Goal: Information Seeking & Learning: Learn about a topic

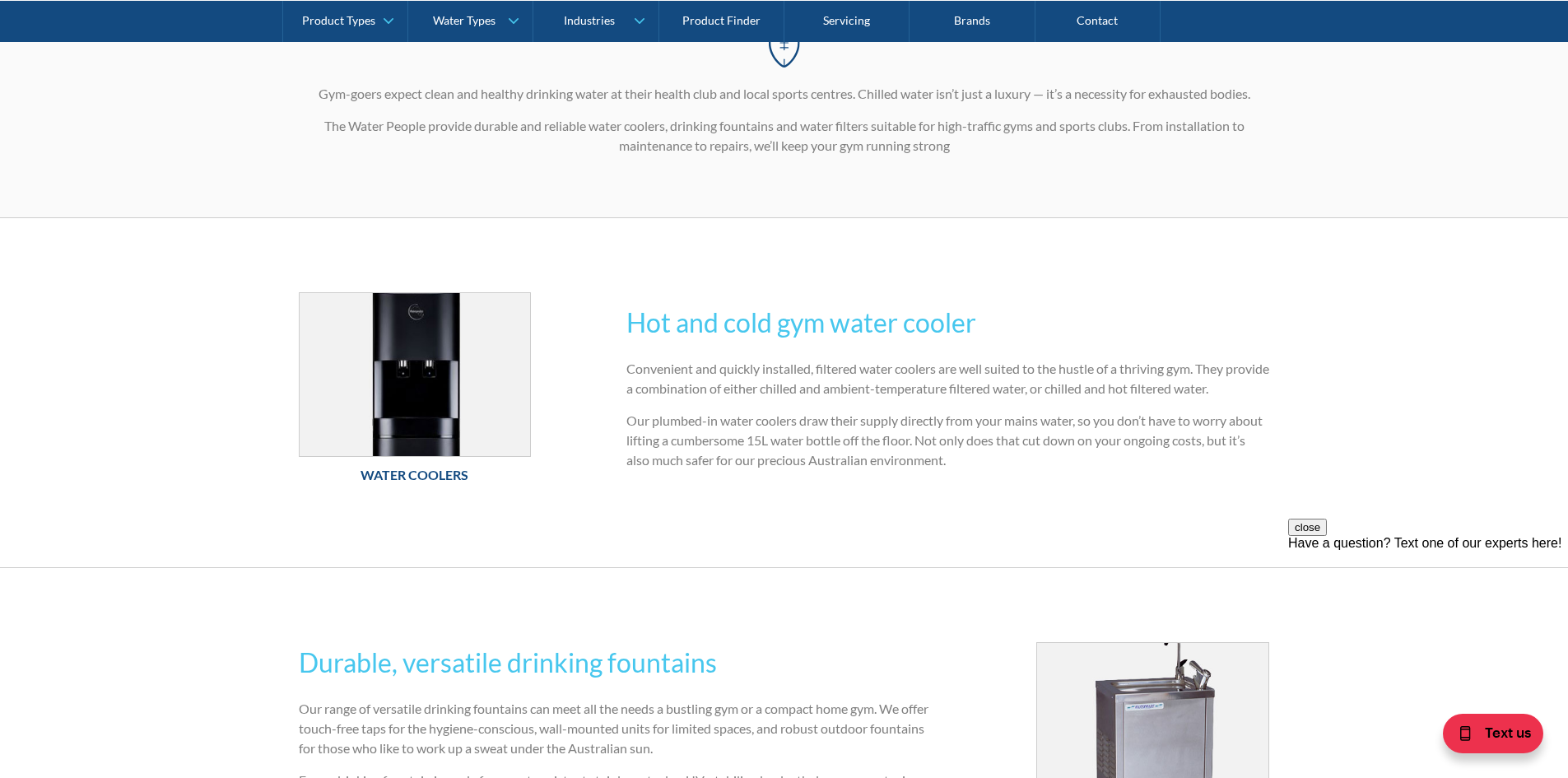
scroll to position [411, 0]
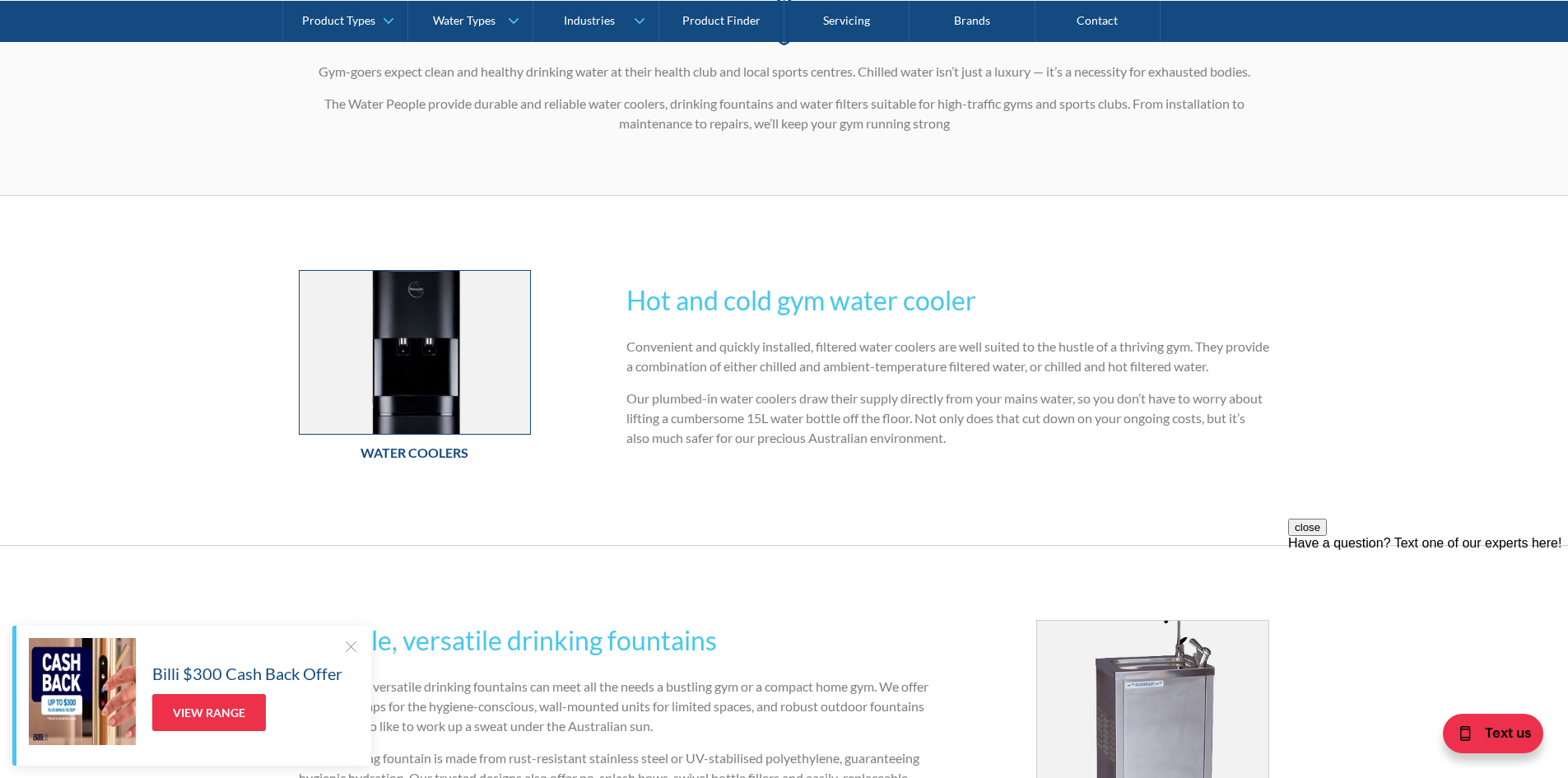
click at [368, 360] on img at bounding box center [414, 351] width 231 height 163
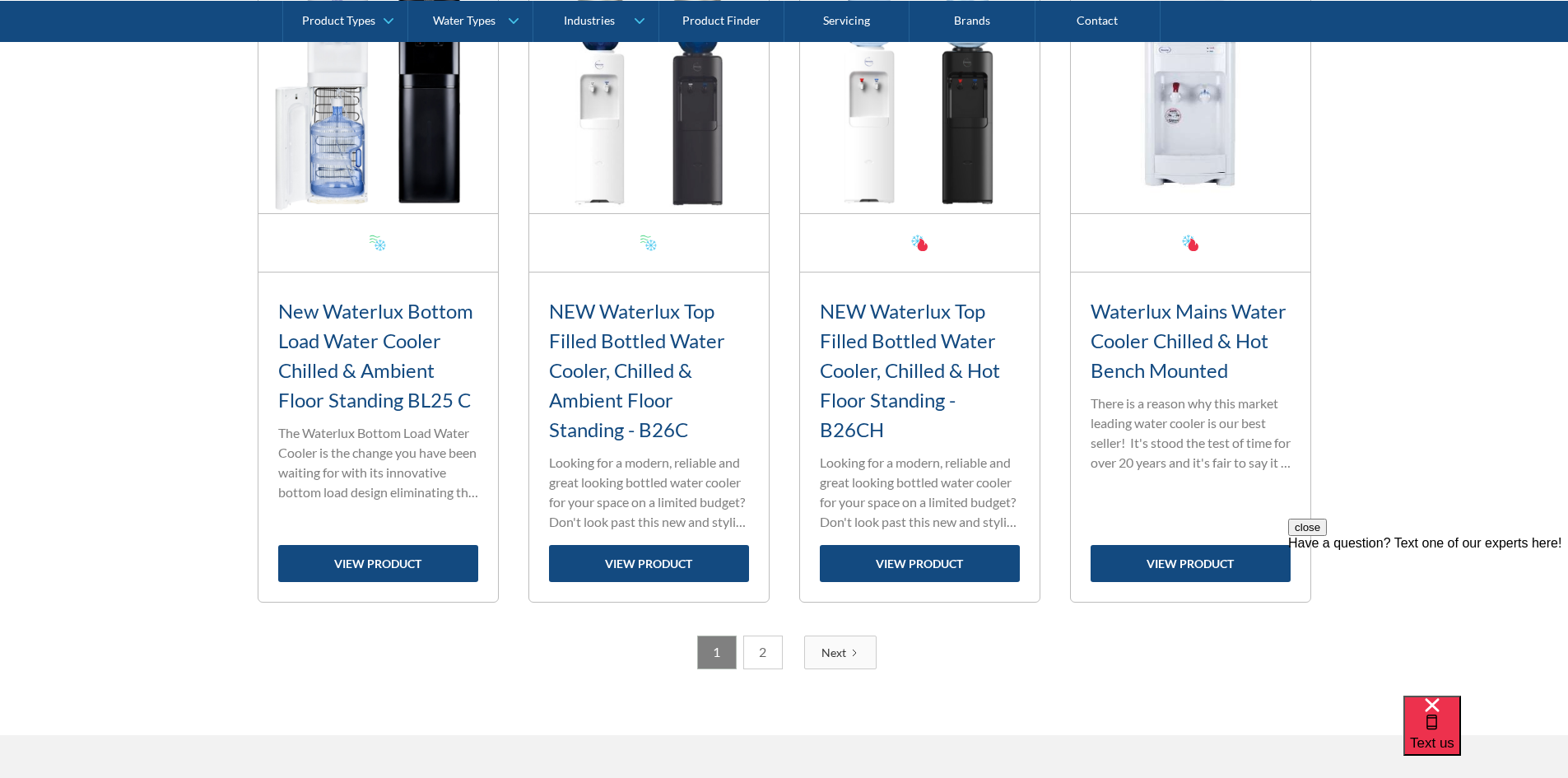
scroll to position [2716, 0]
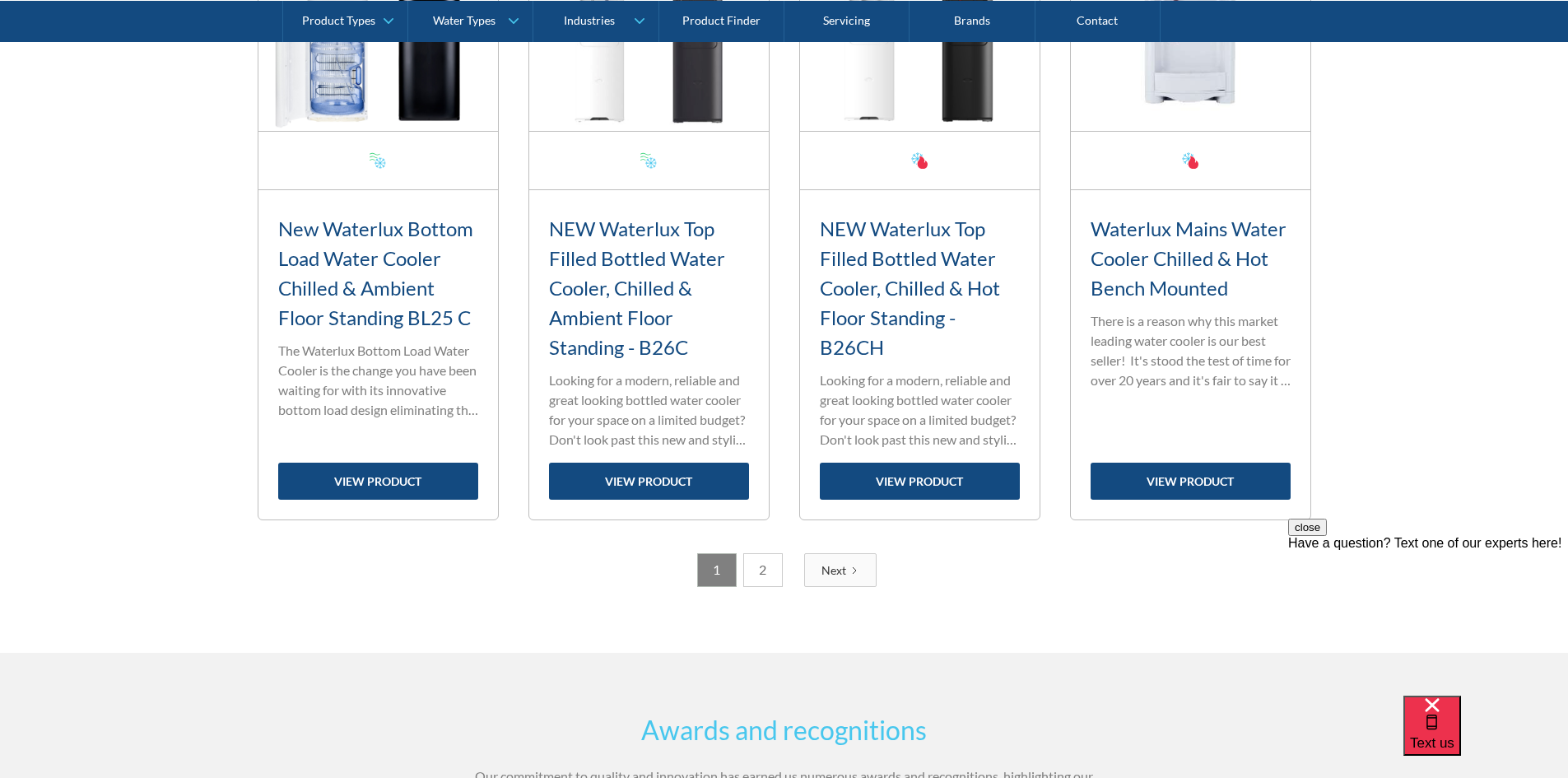
click at [764, 567] on link "2" at bounding box center [763, 570] width 40 height 34
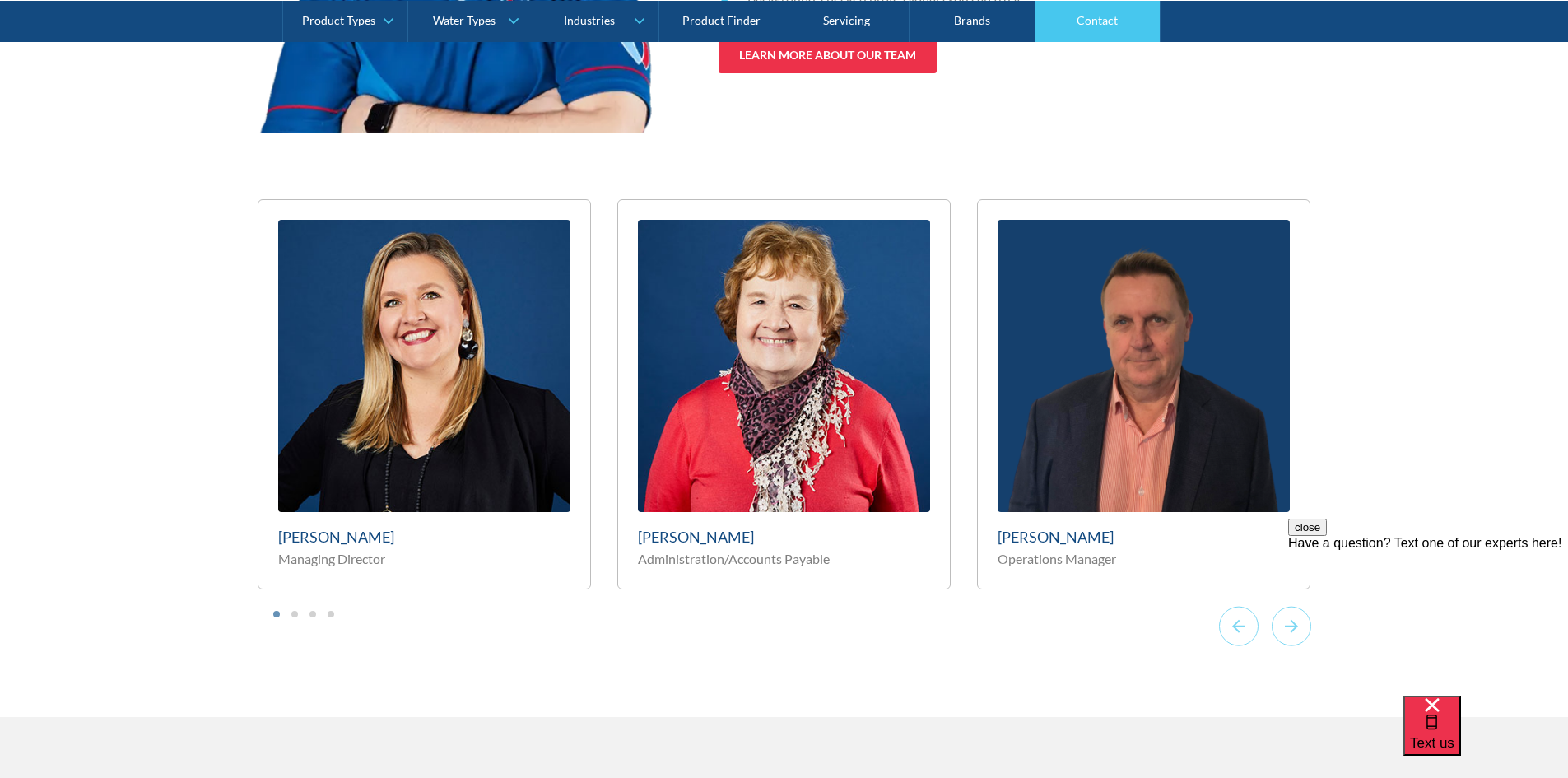
click at [1105, 19] on link "Contact" at bounding box center [1098, 21] width 125 height 41
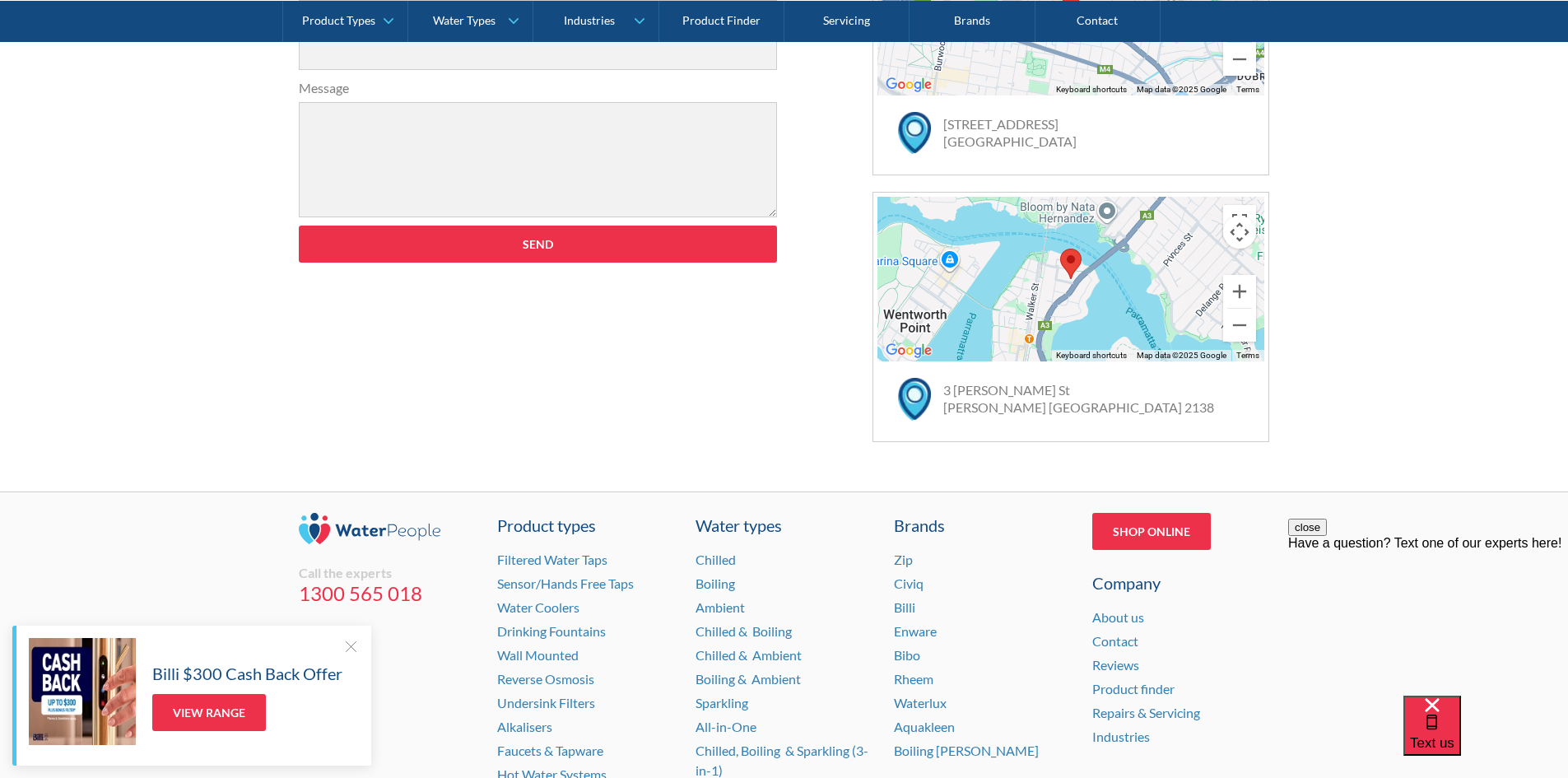
scroll to position [1073, 0]
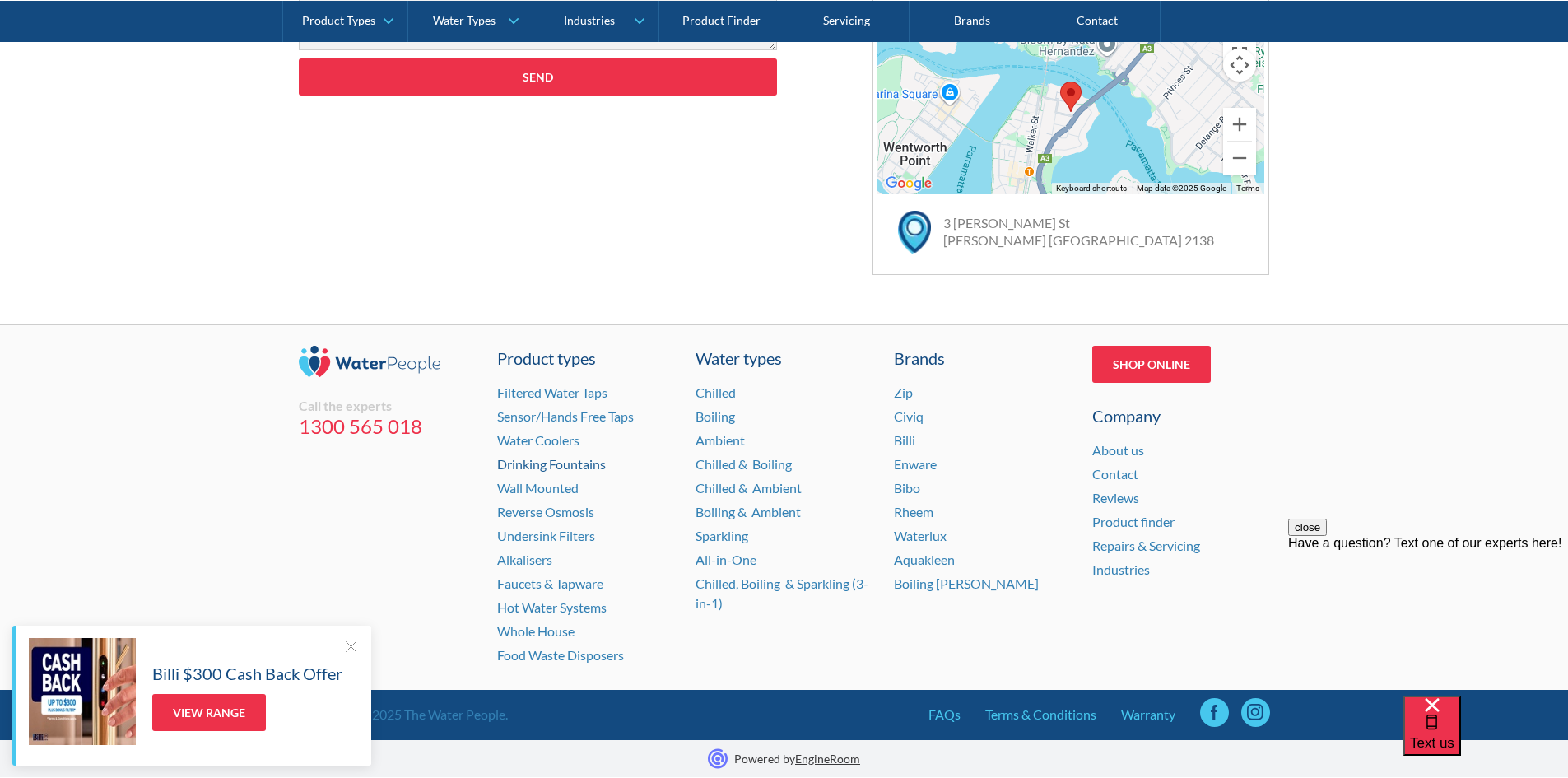
click at [550, 462] on link "Drinking Fountains" at bounding box center [551, 464] width 109 height 15
click at [540, 466] on link "Drinking Fountains" at bounding box center [551, 464] width 109 height 15
click at [501, 435] on link "Water Coolers" at bounding box center [538, 439] width 83 height 15
click at [722, 385] on link "Chilled" at bounding box center [715, 392] width 40 height 15
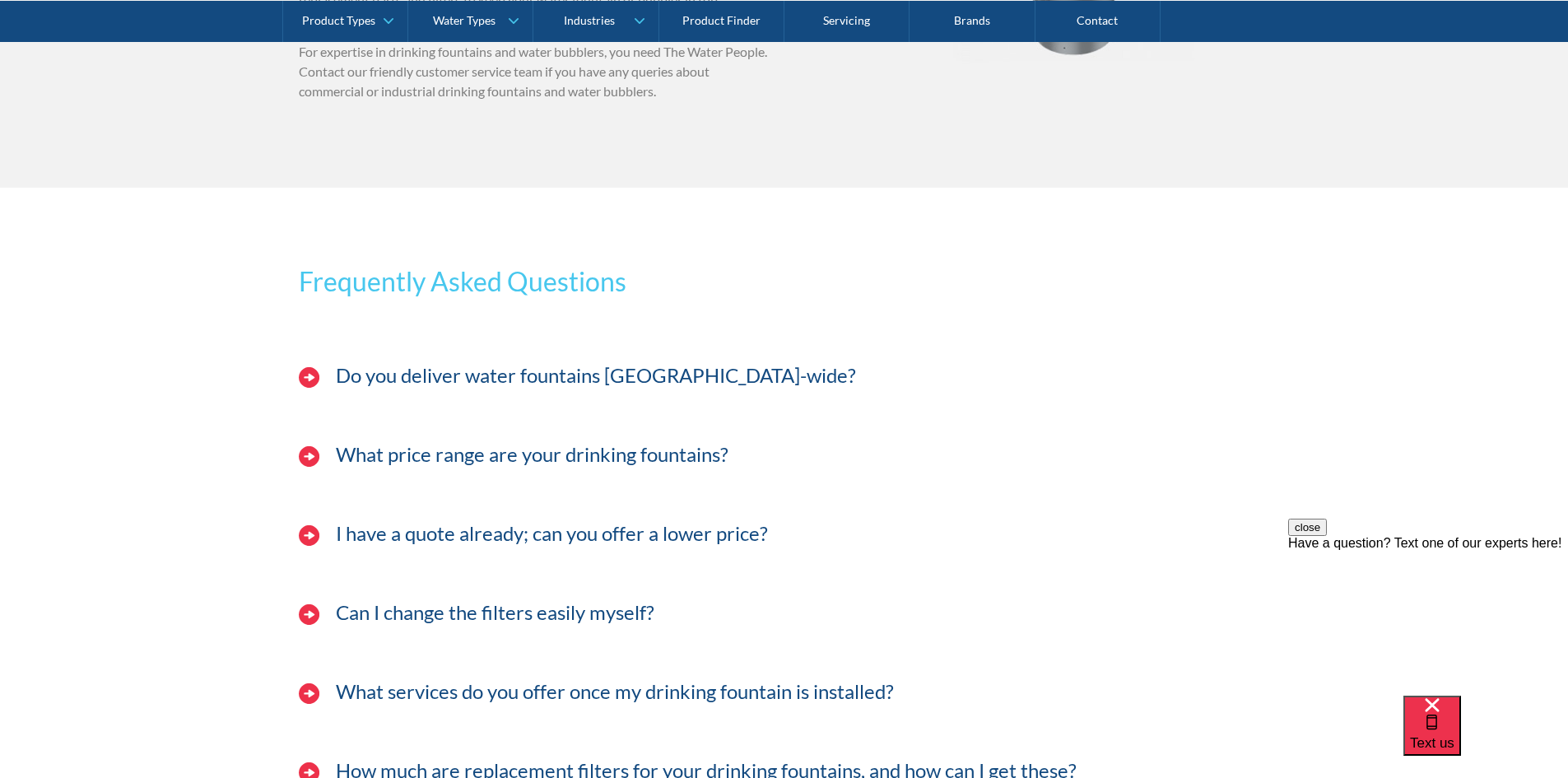
scroll to position [4115, 0]
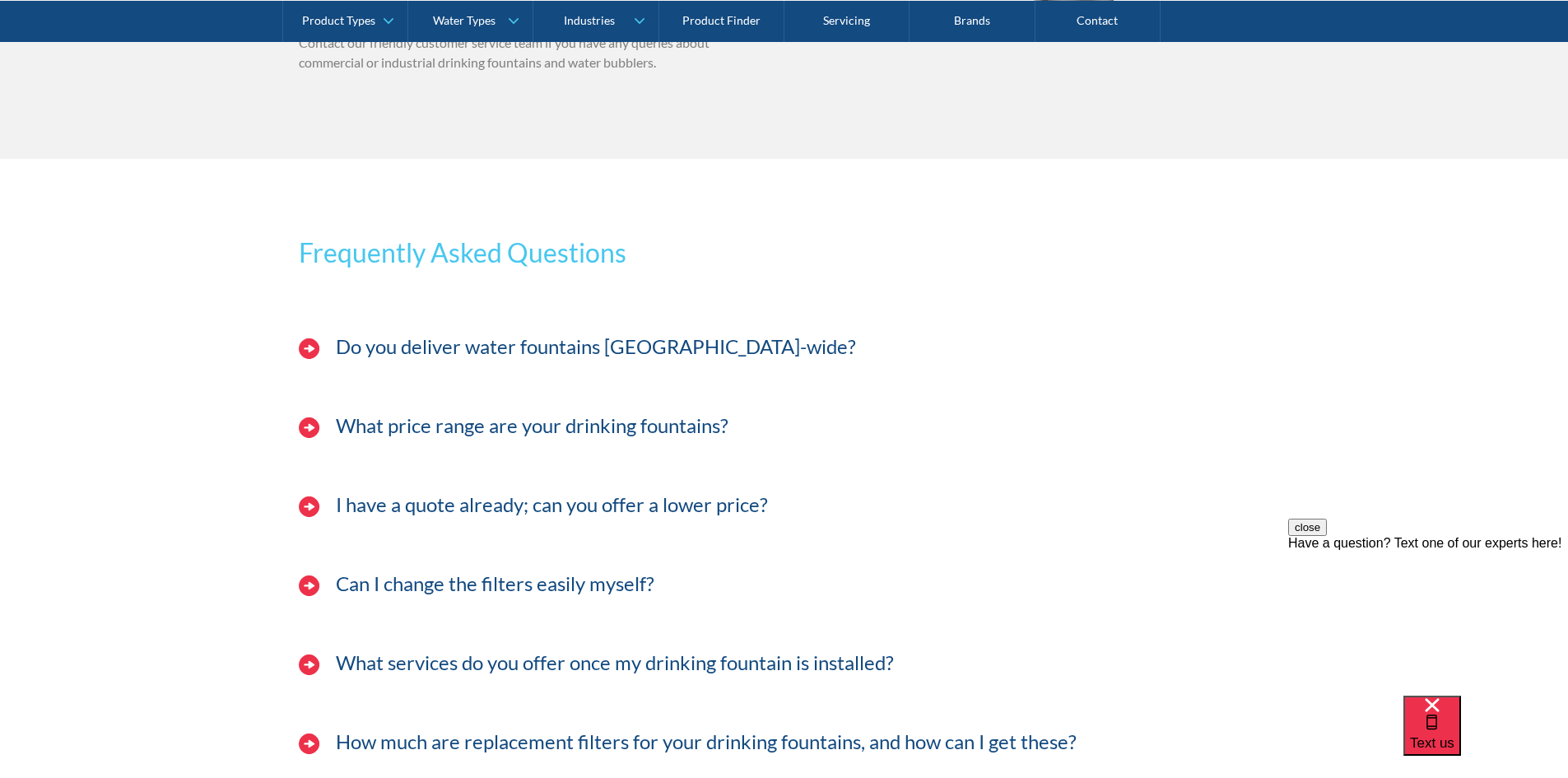
click at [456, 349] on h3 "Do you deliver water fountains Australia-wide?" at bounding box center [596, 347] width 520 height 24
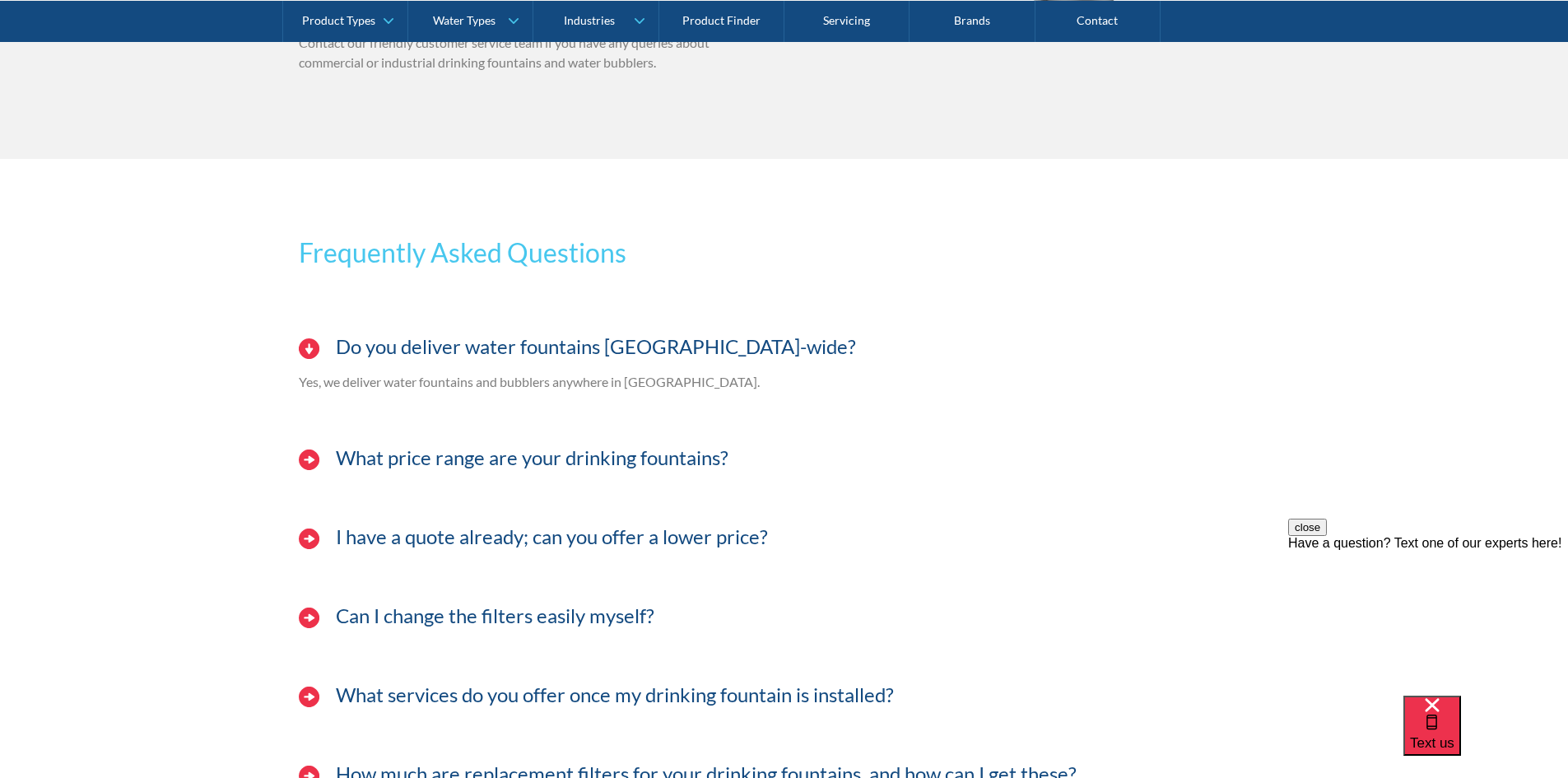
click at [456, 349] on h3 "Do you deliver water fountains [GEOGRAPHIC_DATA]-wide?" at bounding box center [596, 347] width 520 height 24
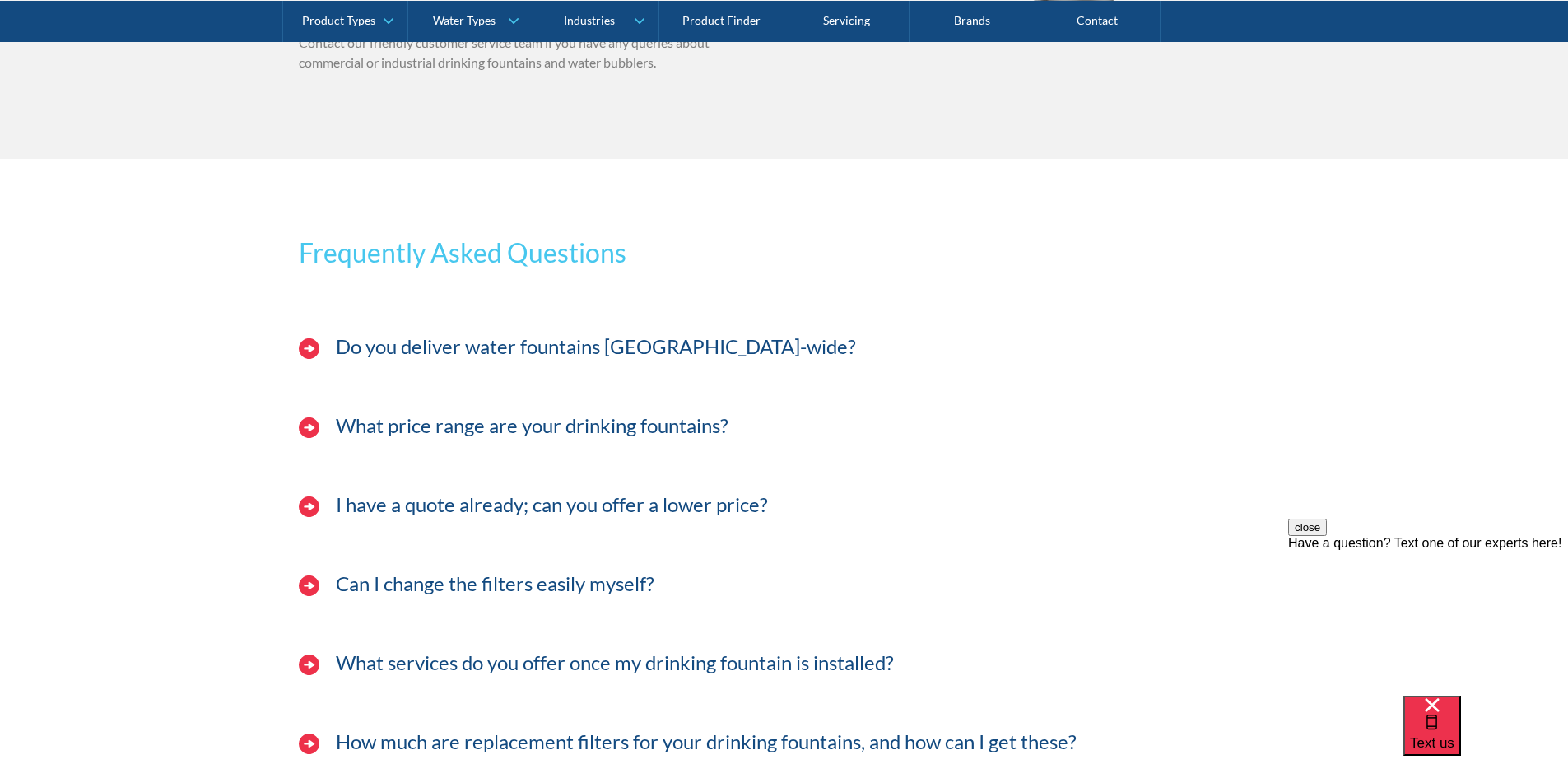
click at [422, 420] on h3 "What price range are your drinking fountains?" at bounding box center [532, 426] width 393 height 24
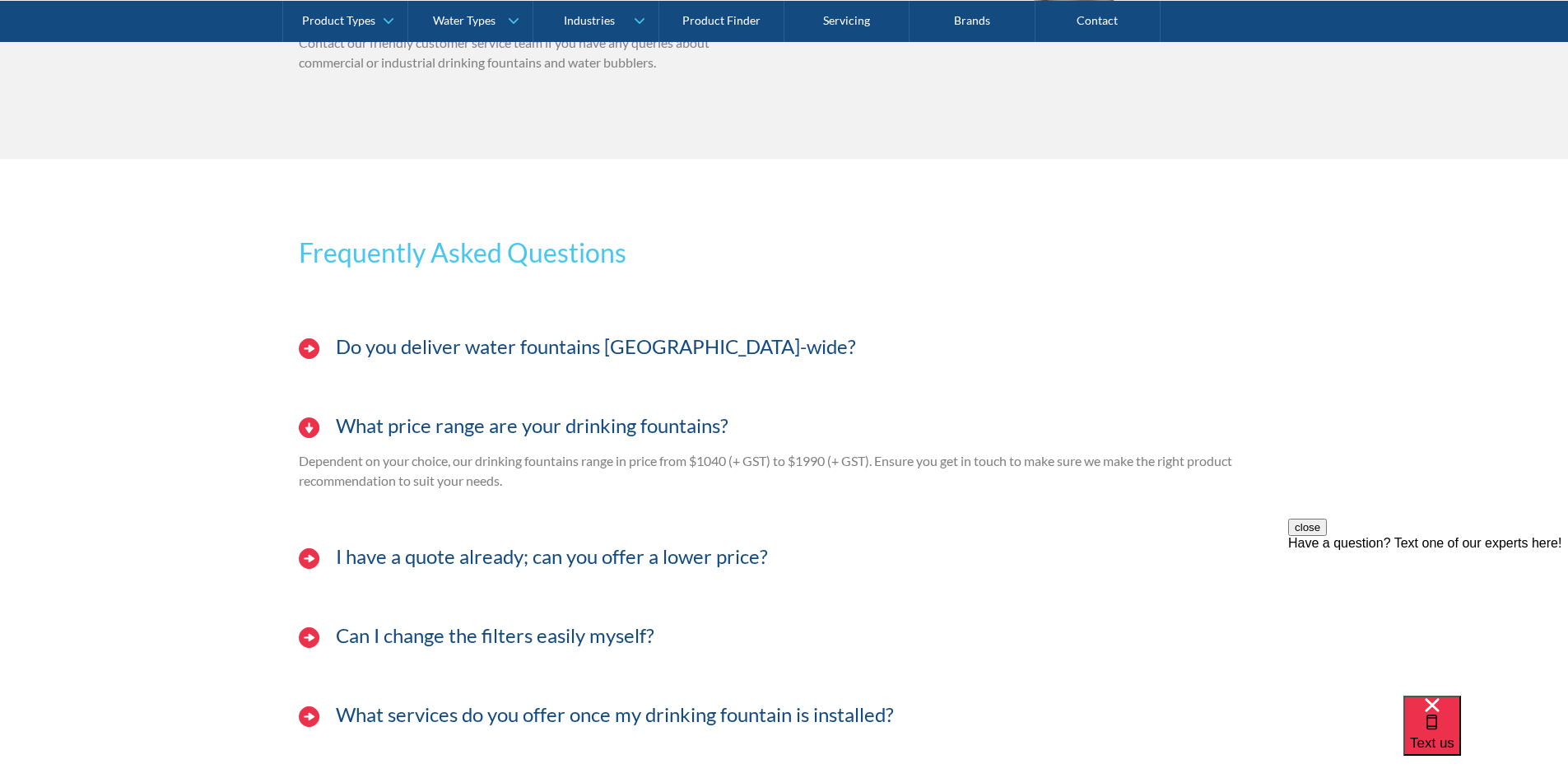
click at [422, 420] on h3 "What price range are your drinking fountains?" at bounding box center [532, 426] width 393 height 24
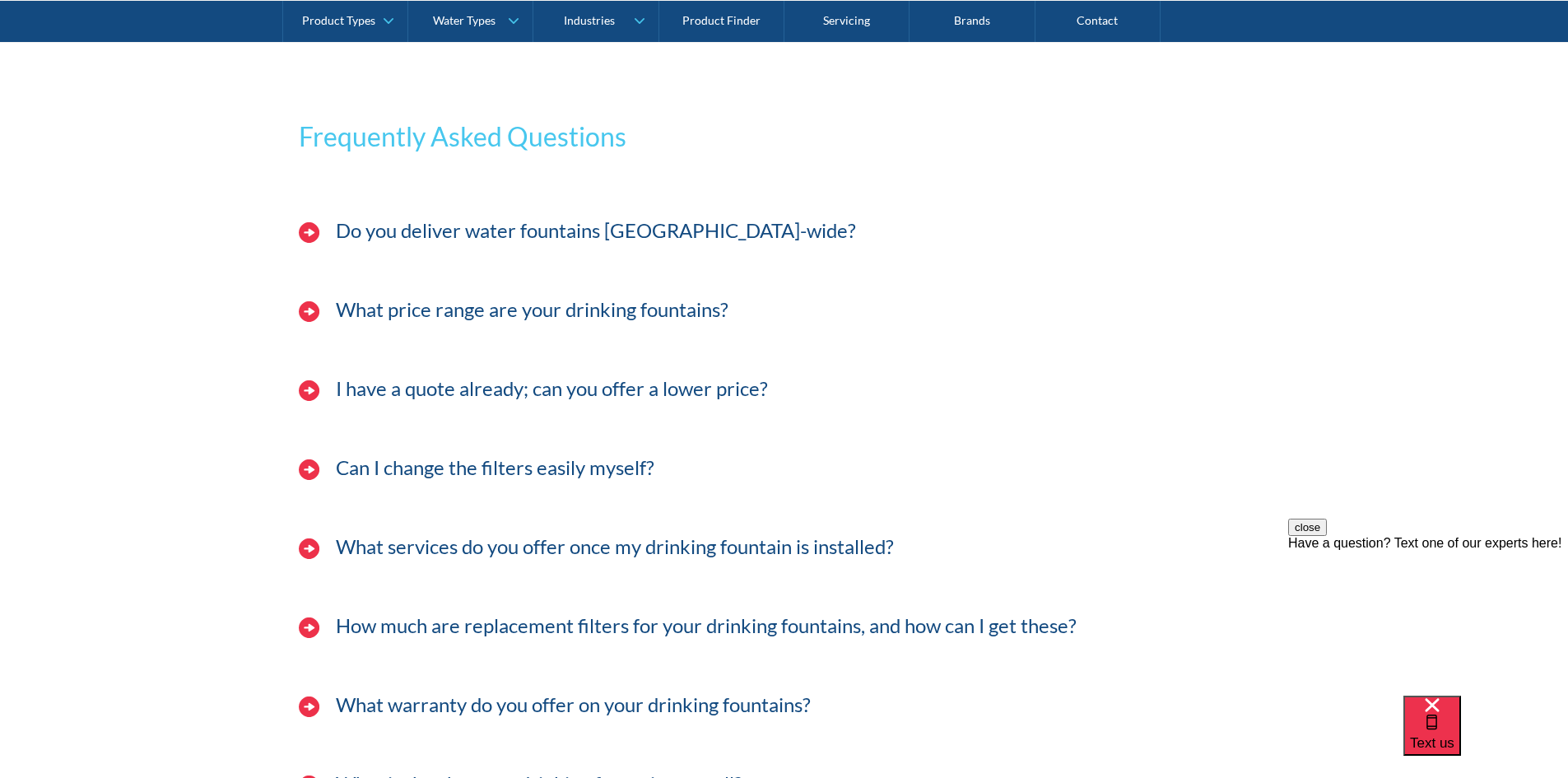
scroll to position [4280, 0]
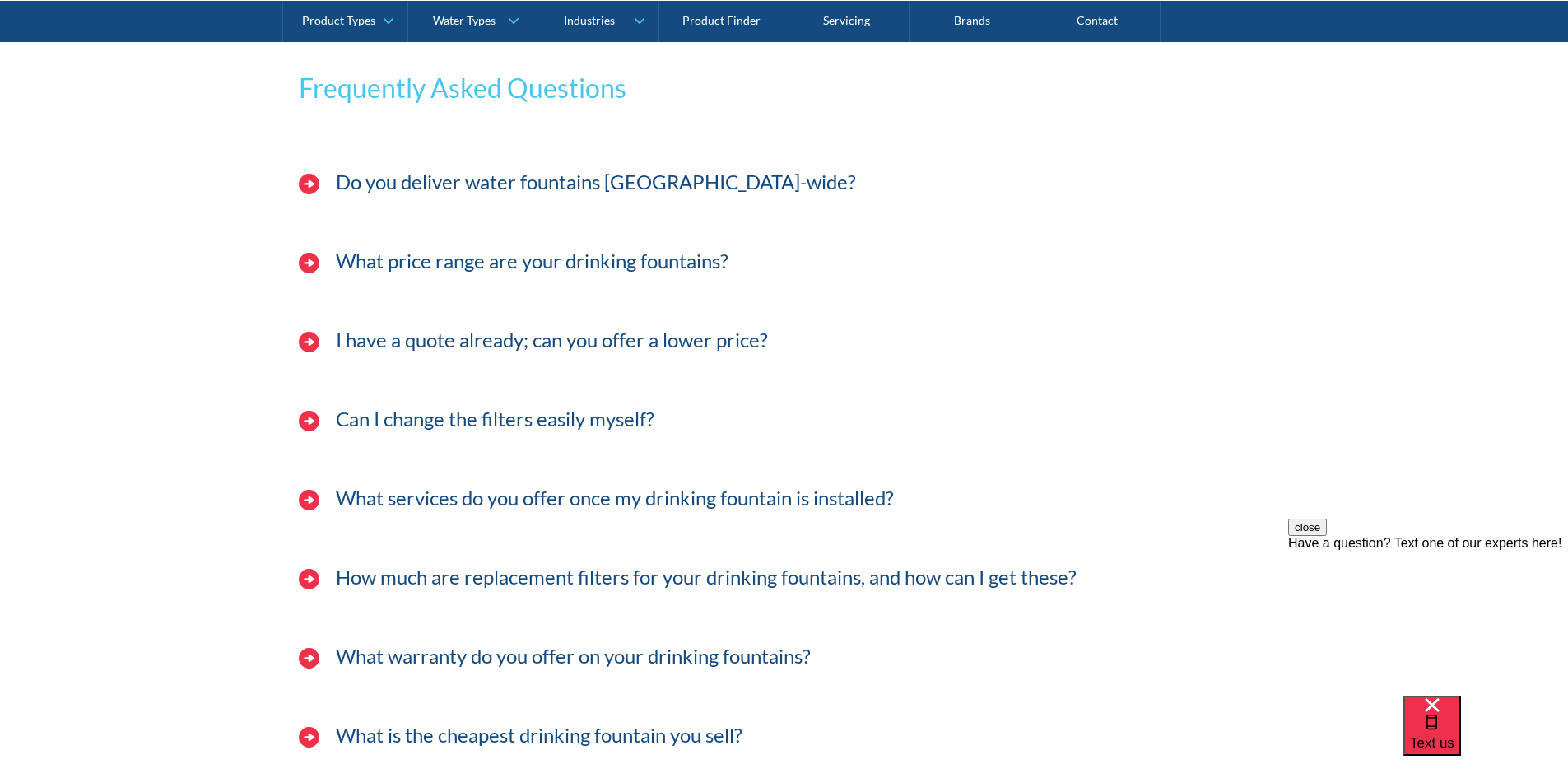
click at [454, 333] on h3 "I have a quote already; can you offer a lower price?" at bounding box center [552, 340] width 432 height 24
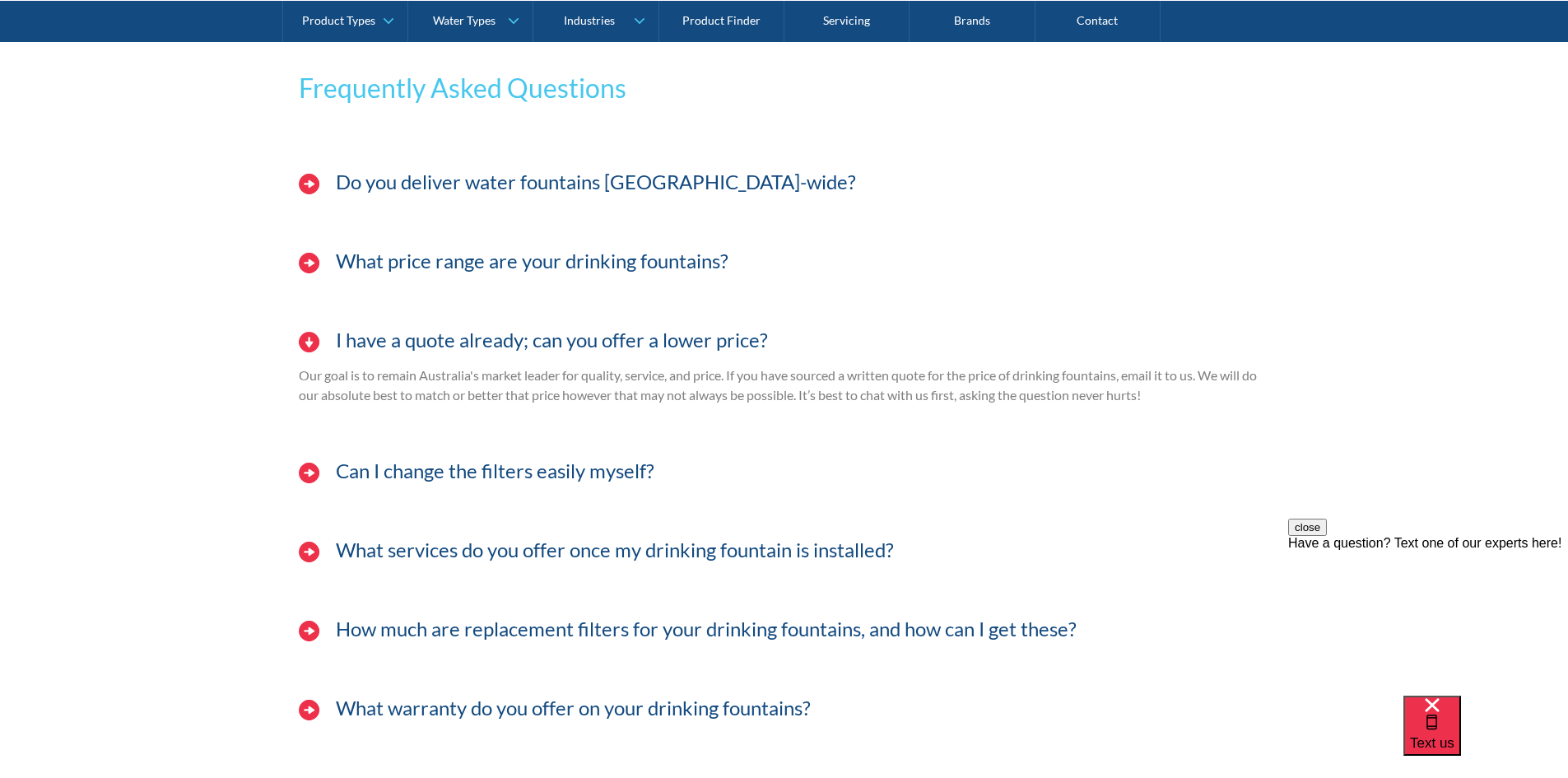
click at [443, 346] on h3 "I have a quote already; can you offer a lower price?" at bounding box center [552, 340] width 432 height 24
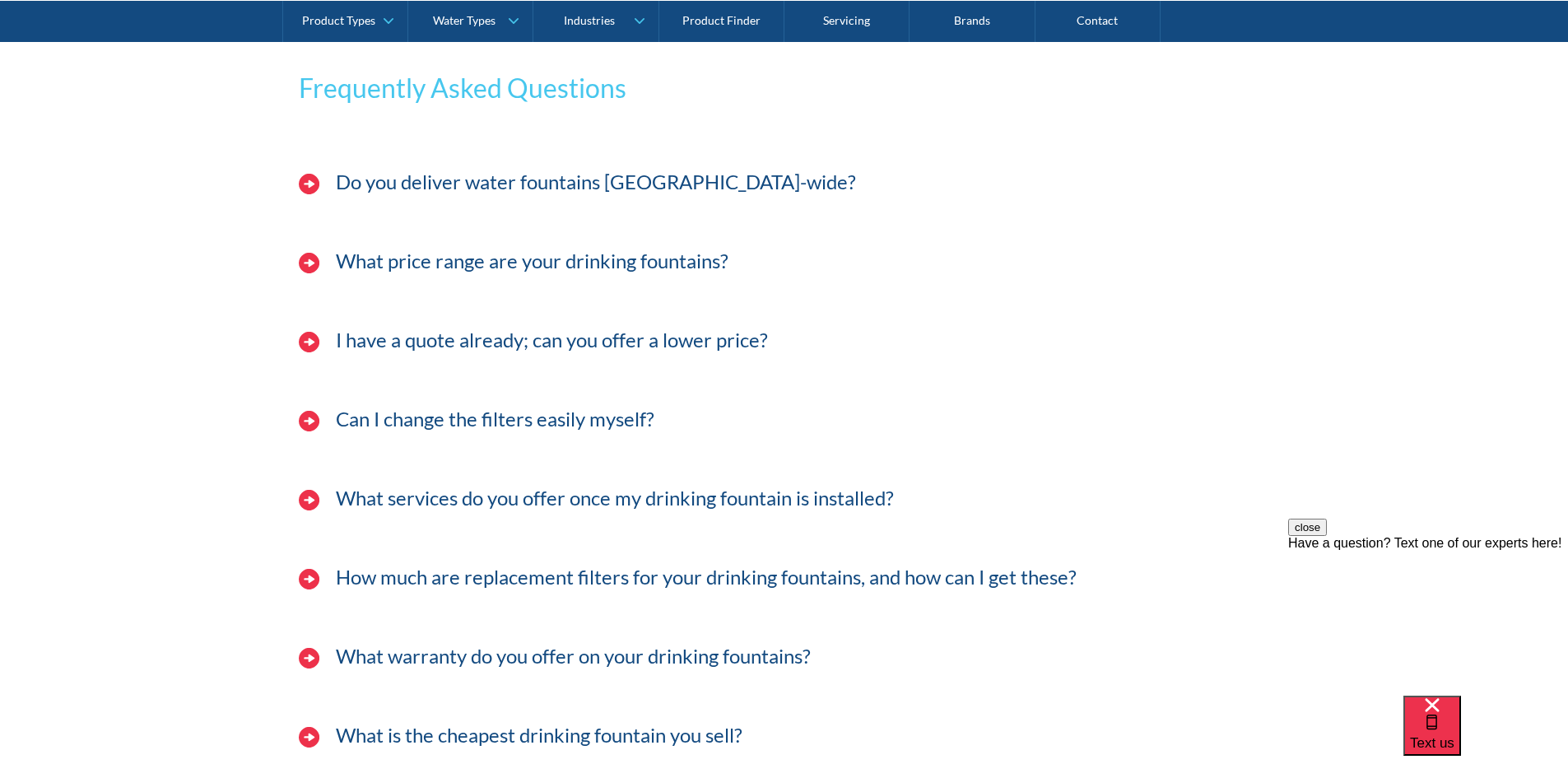
click at [461, 420] on h3 "Can I change the filters easily myself?" at bounding box center [495, 420] width 319 height 24
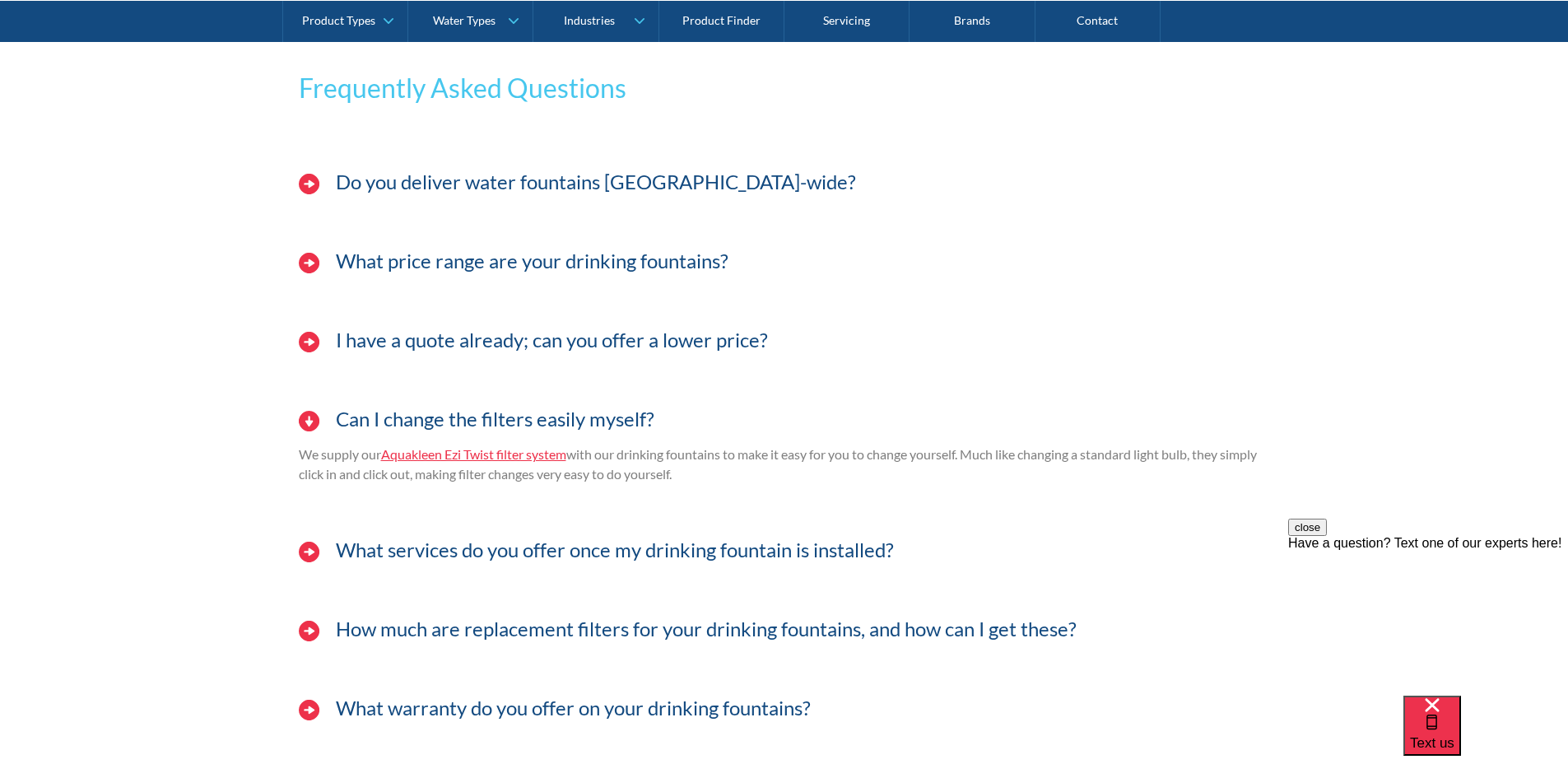
click at [461, 420] on h3 "Can I change the filters easily myself?" at bounding box center [495, 420] width 319 height 24
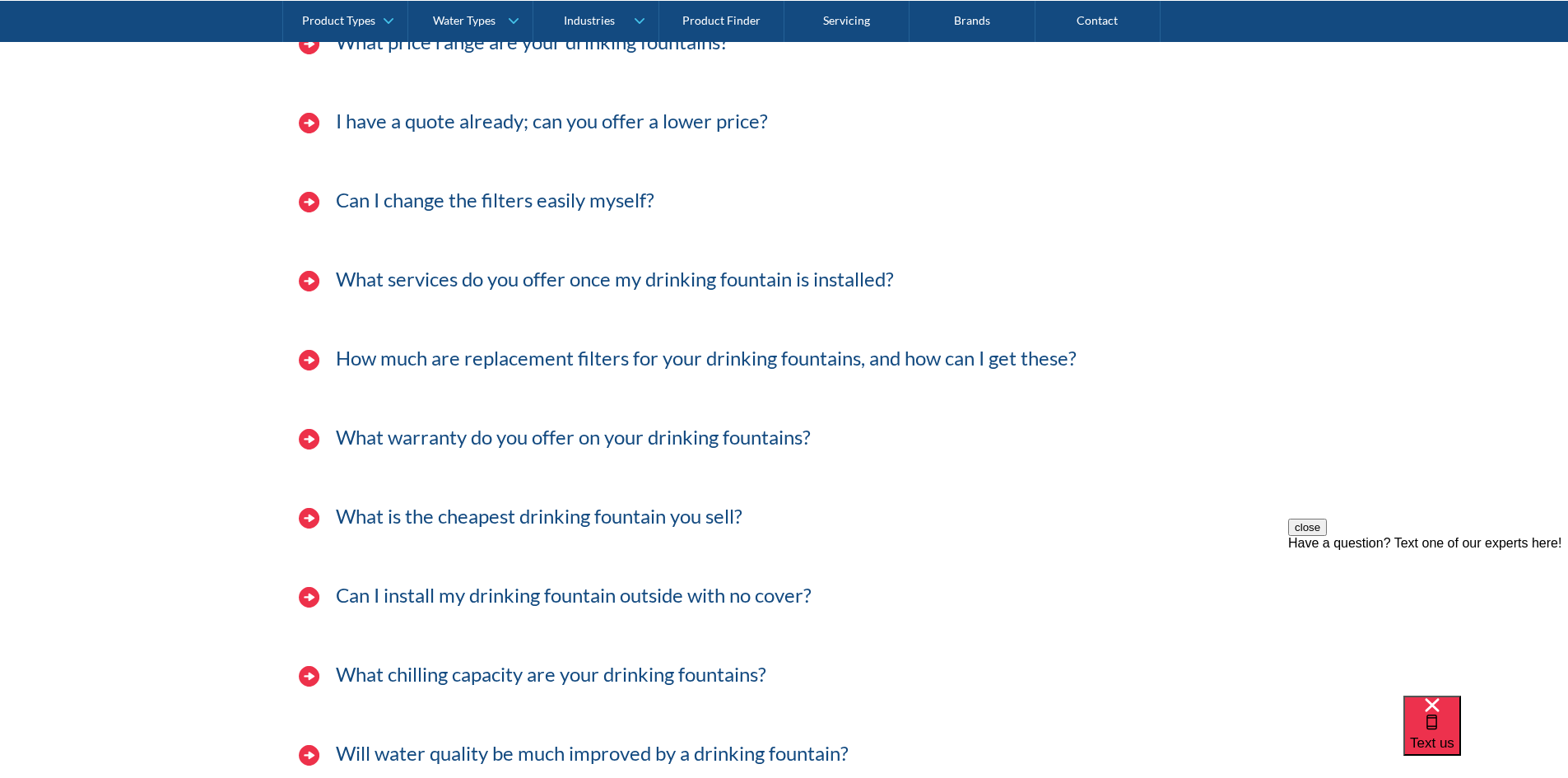
scroll to position [4527, 0]
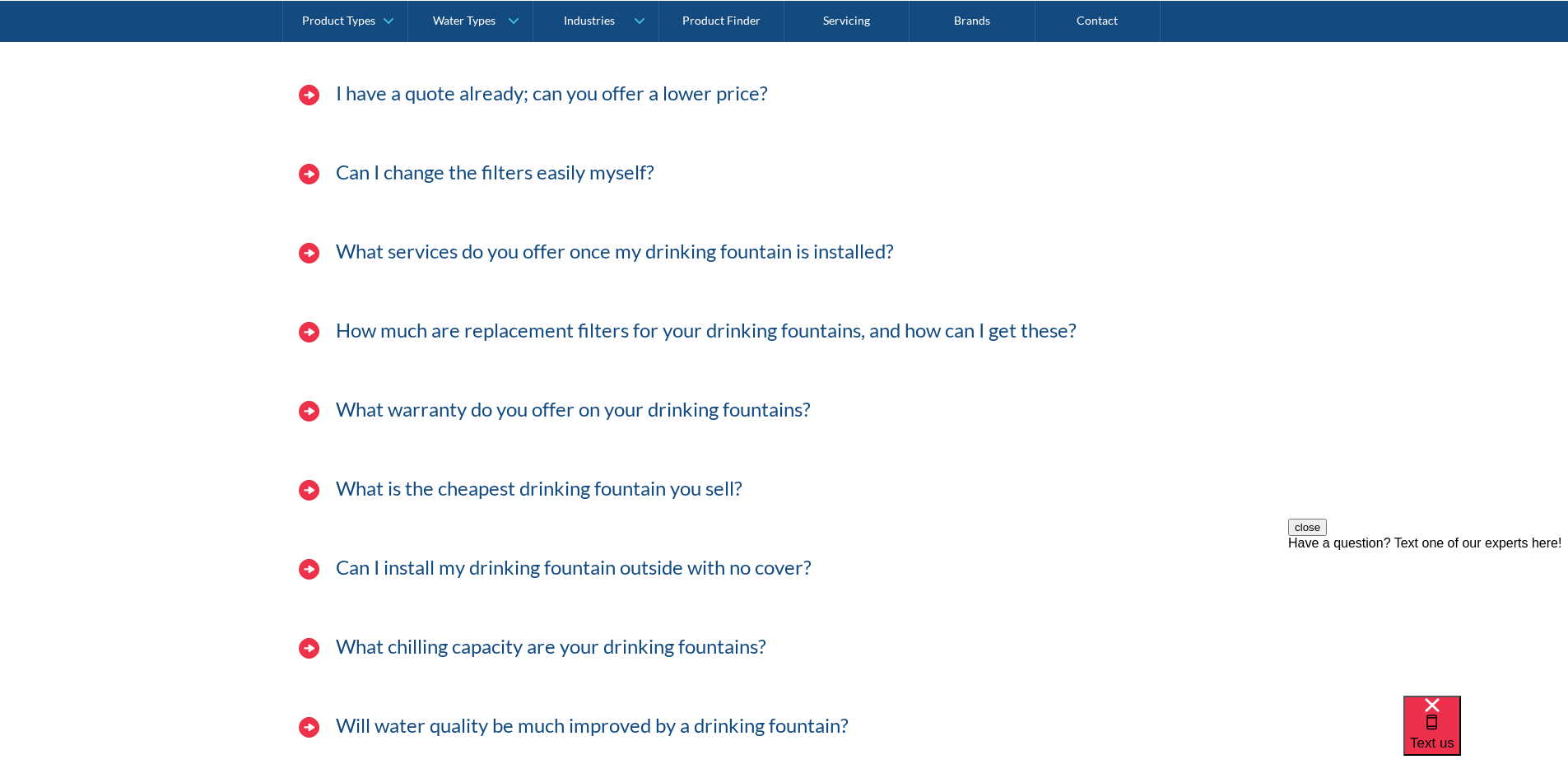
click at [404, 252] on h3 "What services do you offer once my drinking fountain is installed?" at bounding box center [615, 252] width 558 height 24
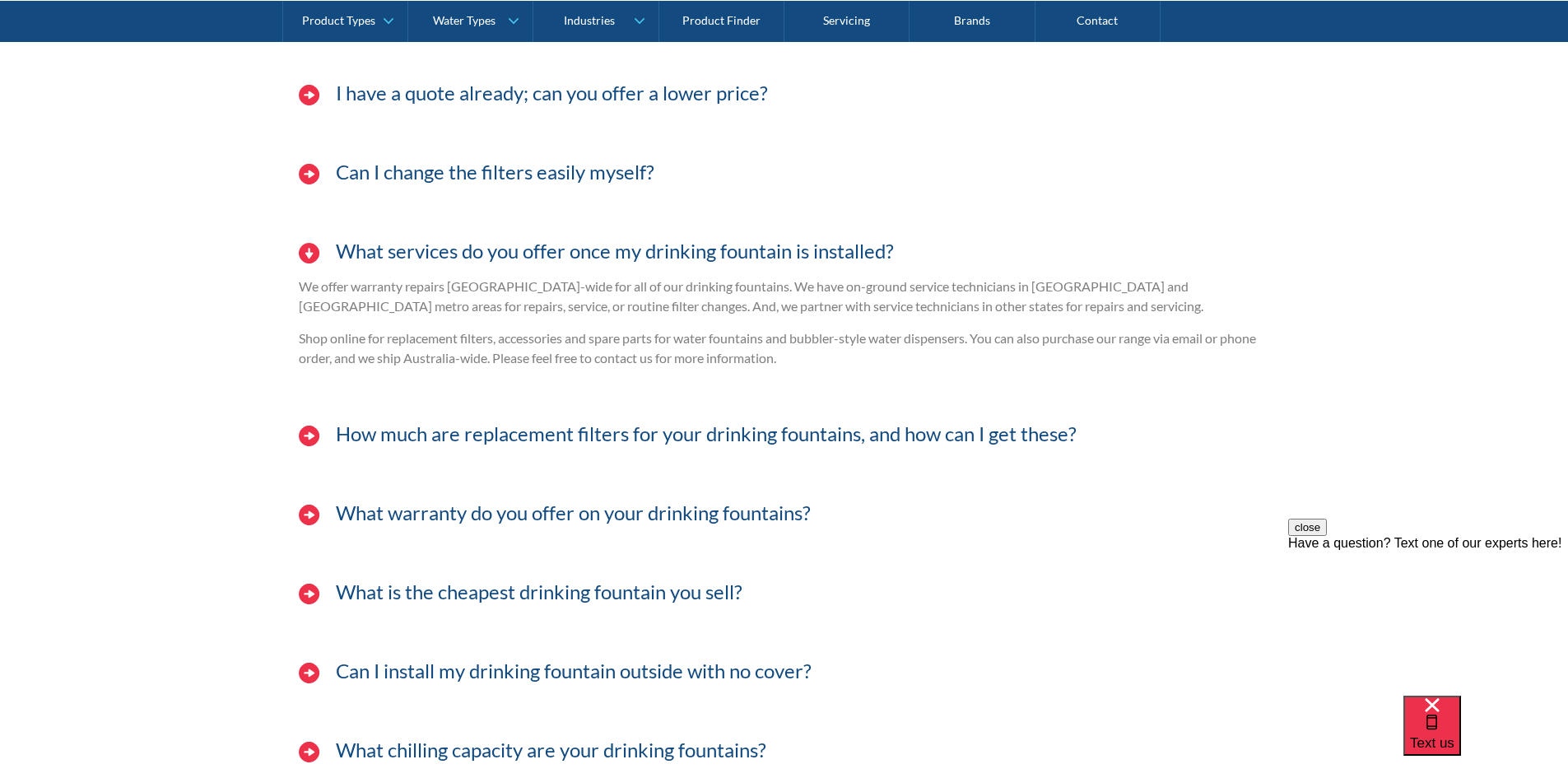
click at [404, 252] on h3 "What services do you offer once my drinking fountain is installed?" at bounding box center [615, 252] width 558 height 24
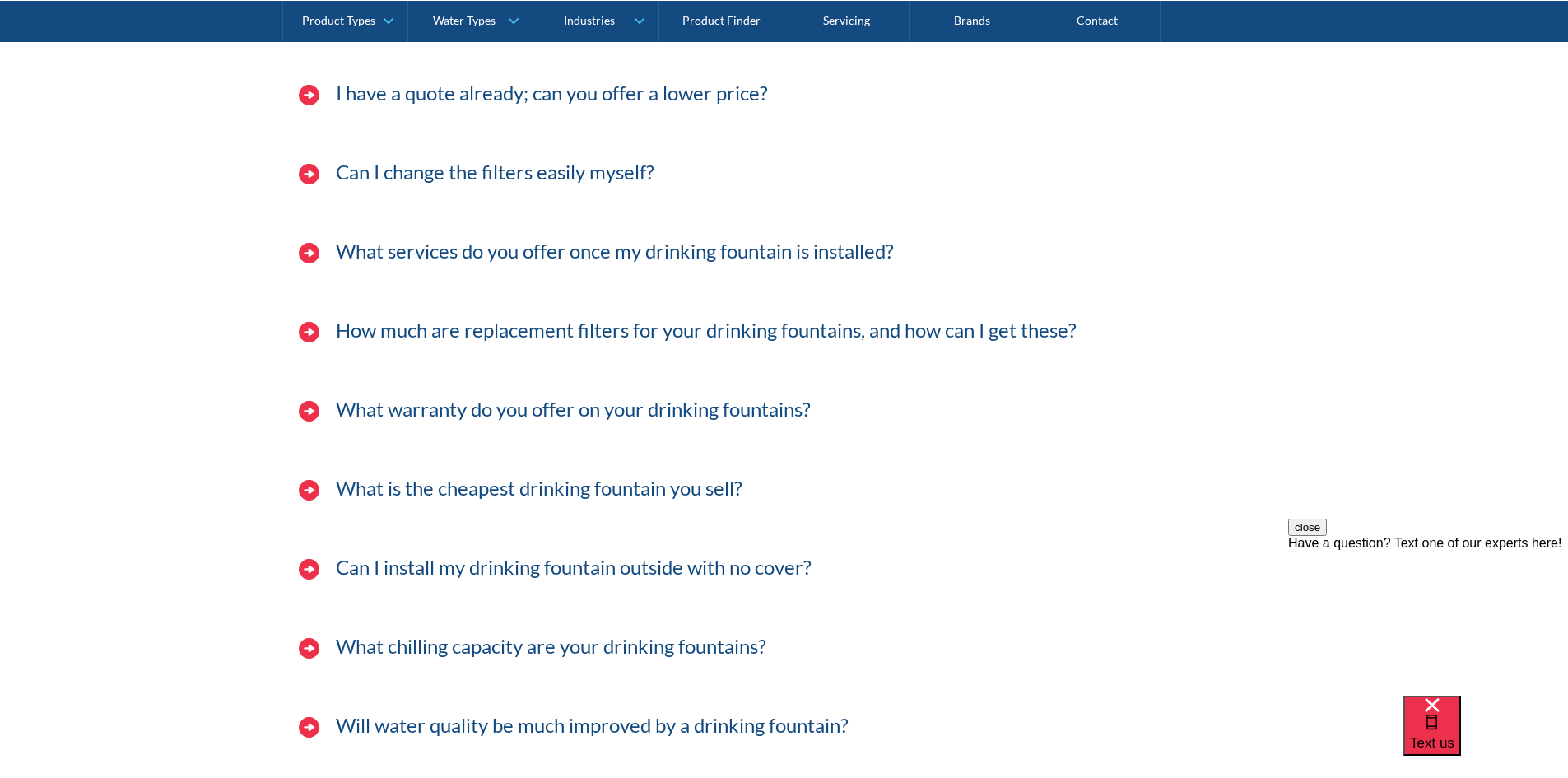
click at [404, 330] on h3 "How much are replacement filters for your drinking fountains, and how can I get…" at bounding box center [706, 331] width 741 height 24
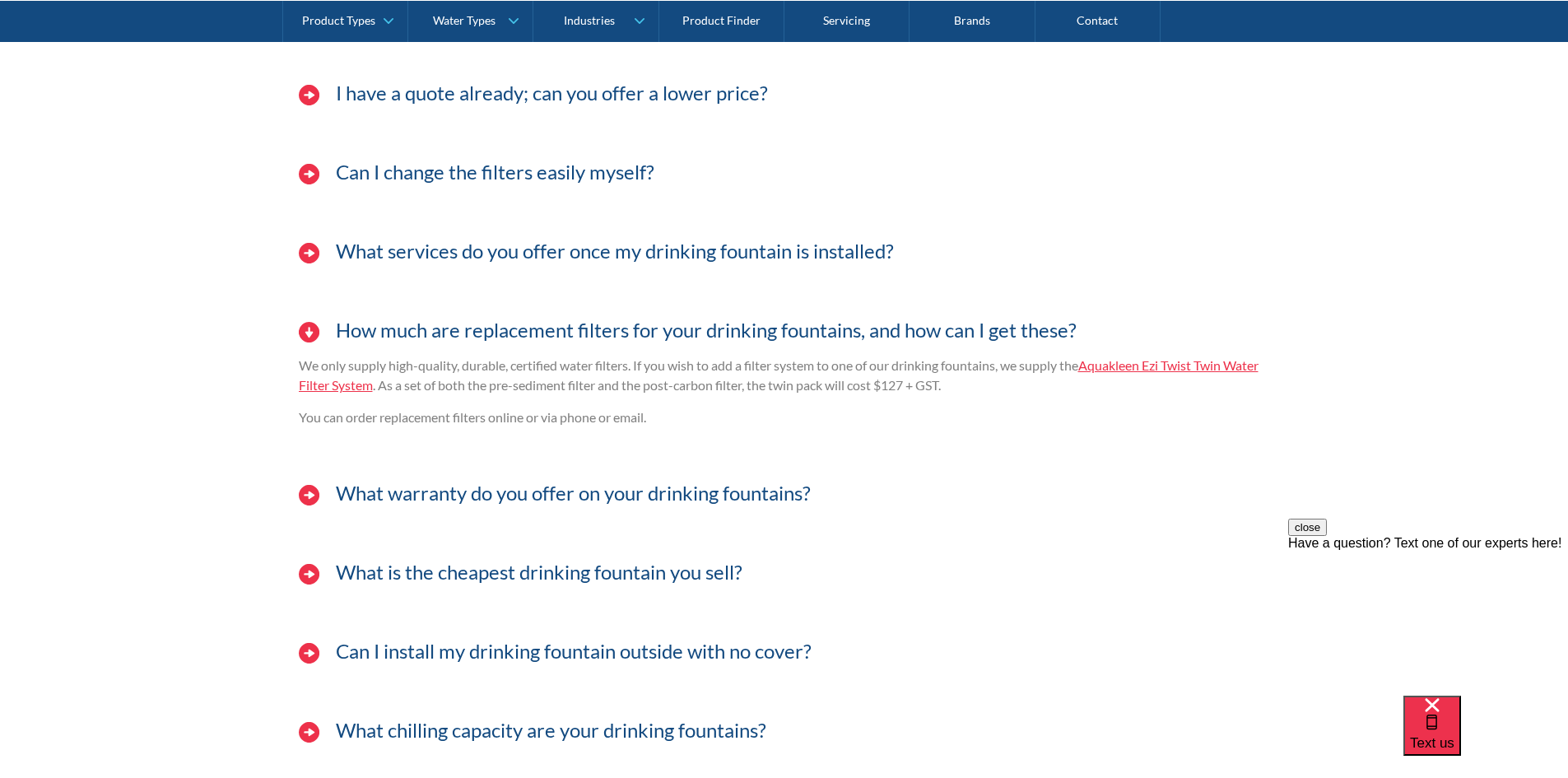
click at [404, 330] on h3 "How much are replacement filters for your drinking fountains, and how can I get…" at bounding box center [706, 331] width 741 height 24
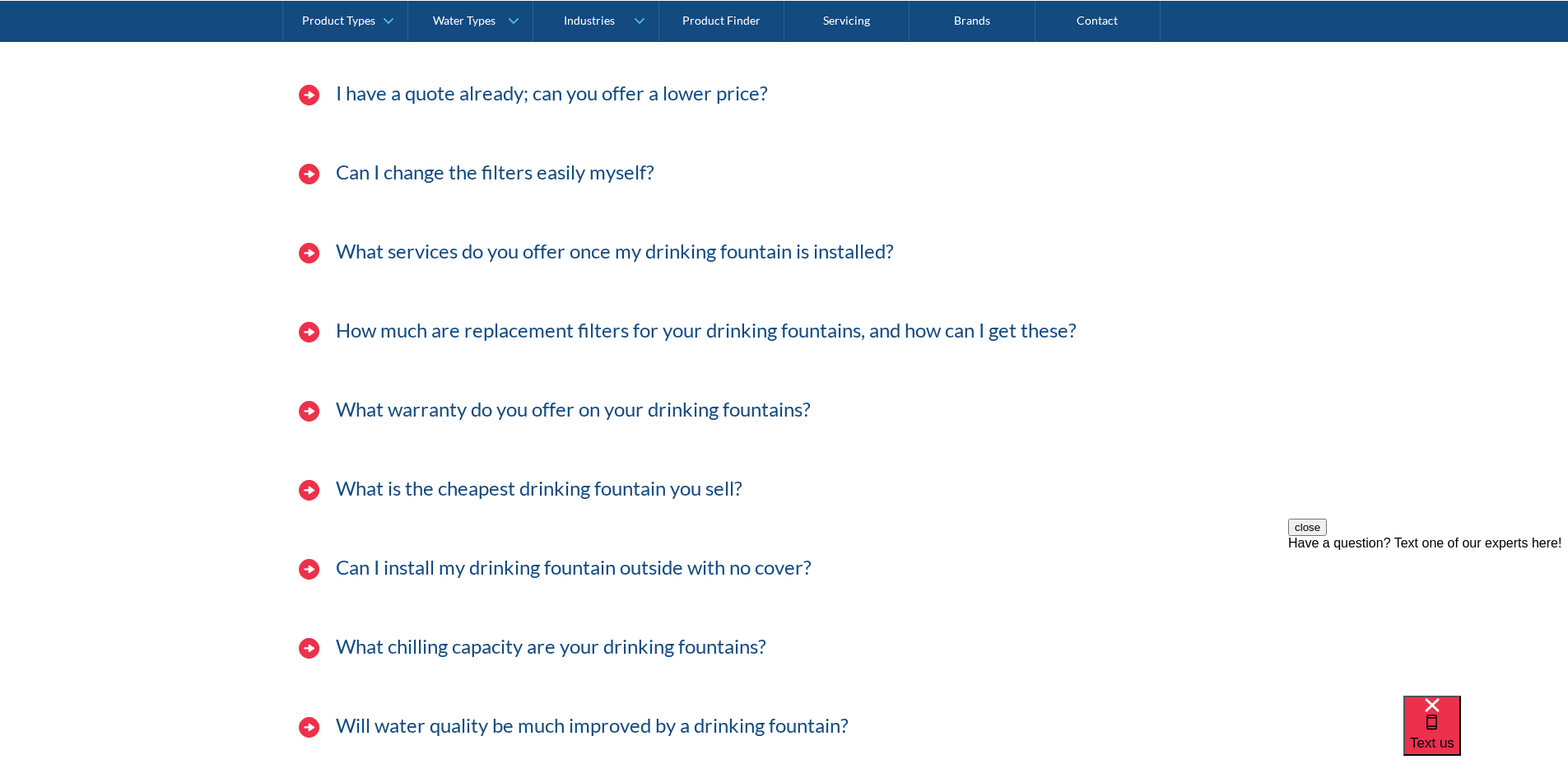
scroll to position [4610, 0]
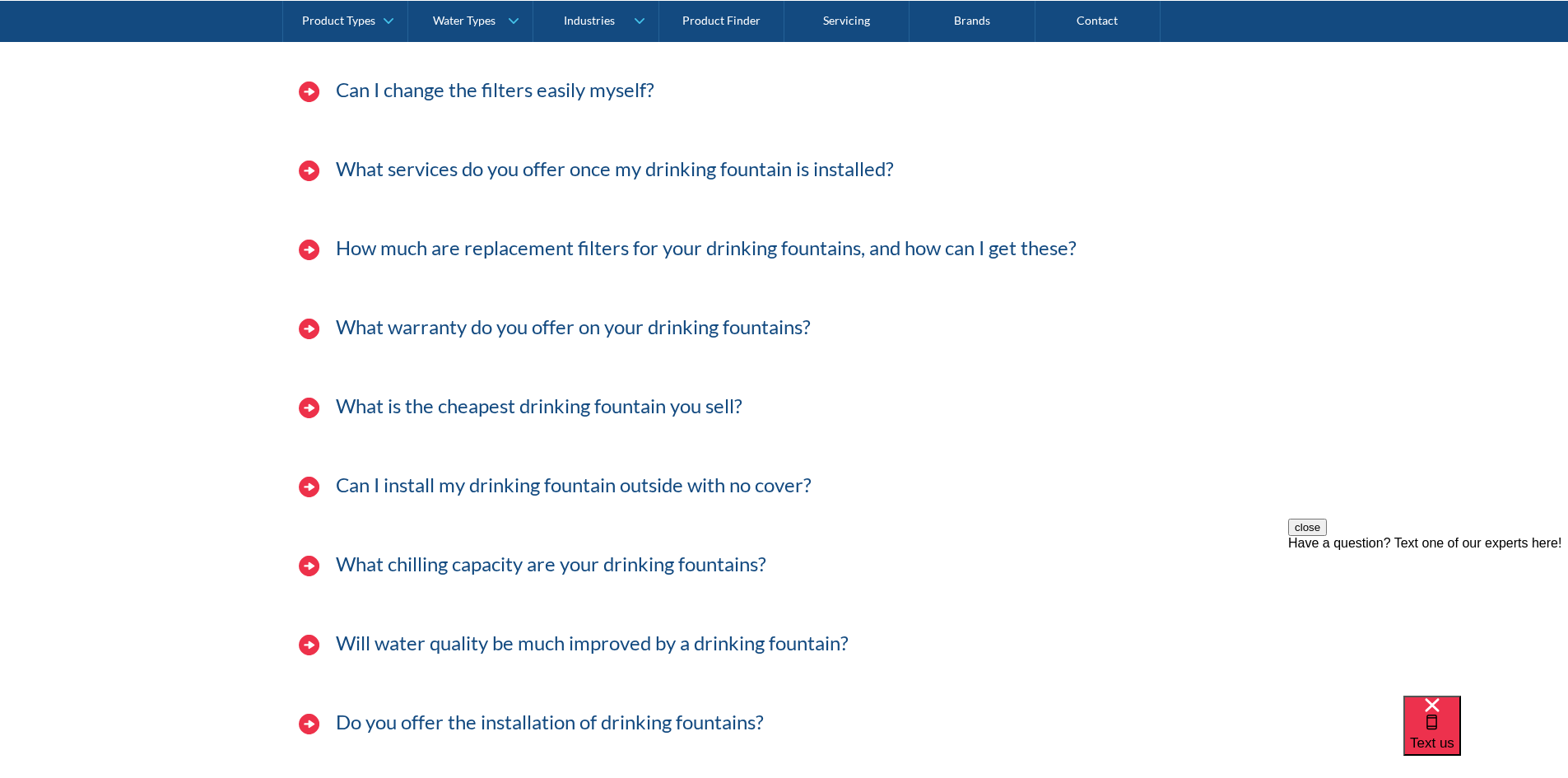
click at [369, 326] on h3 "What warranty do you offer on your drinking fountains?" at bounding box center [573, 327] width 475 height 24
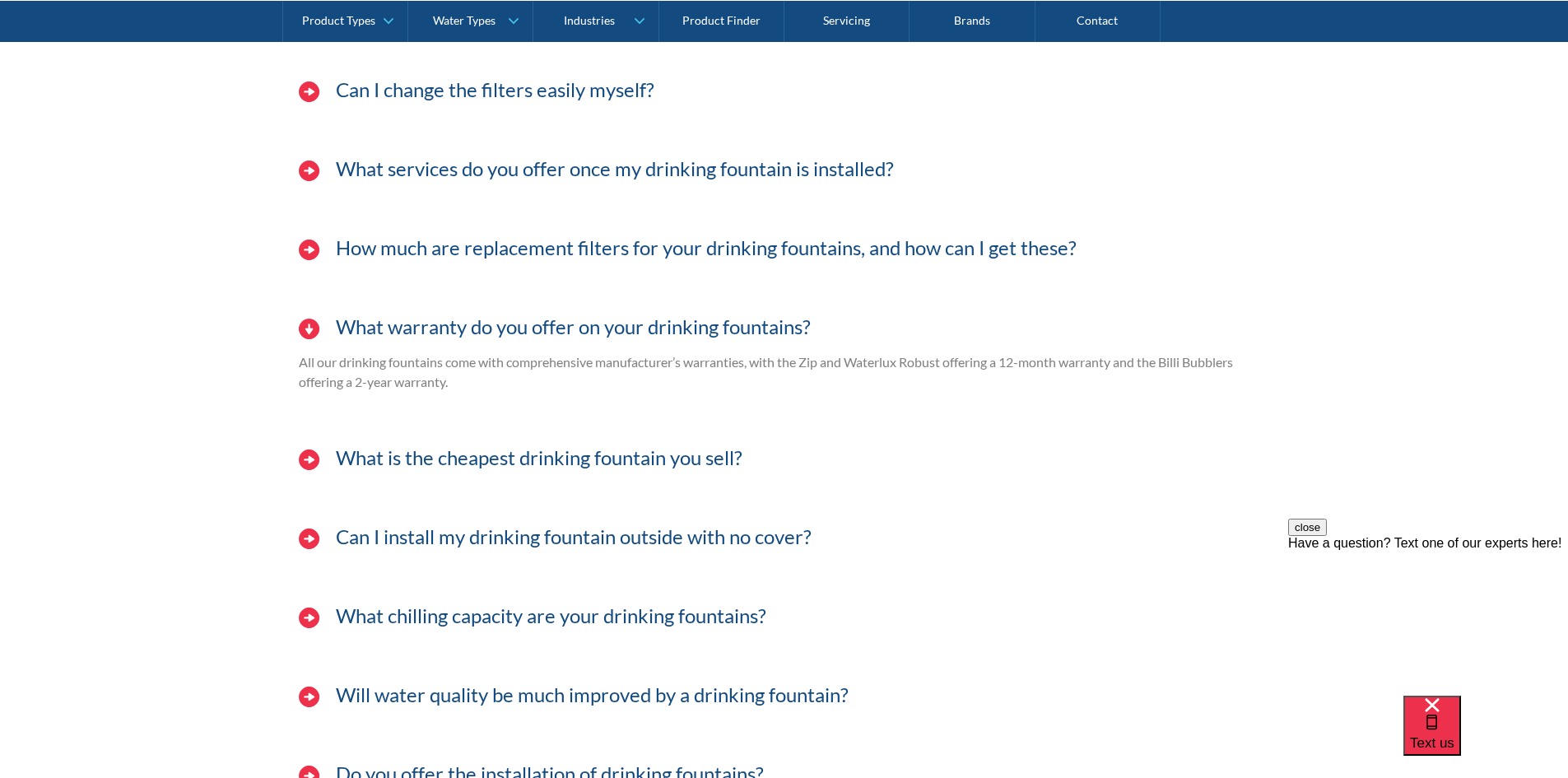
click at [369, 326] on h3 "What warranty do you offer on your drinking fountains?" at bounding box center [573, 327] width 475 height 24
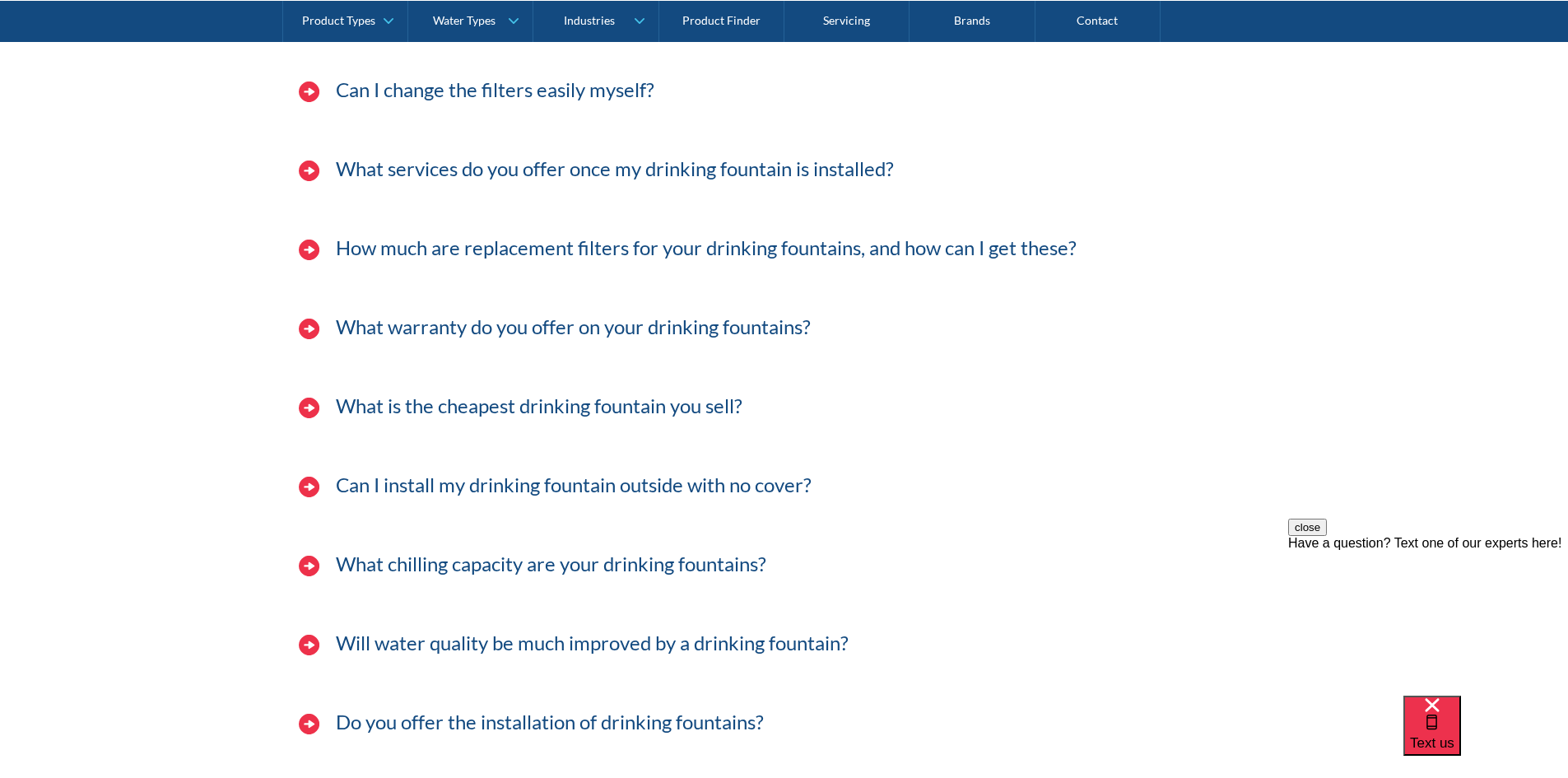
click at [447, 409] on h3 "What is the cheapest drinking fountain you sell?" at bounding box center [539, 406] width 407 height 24
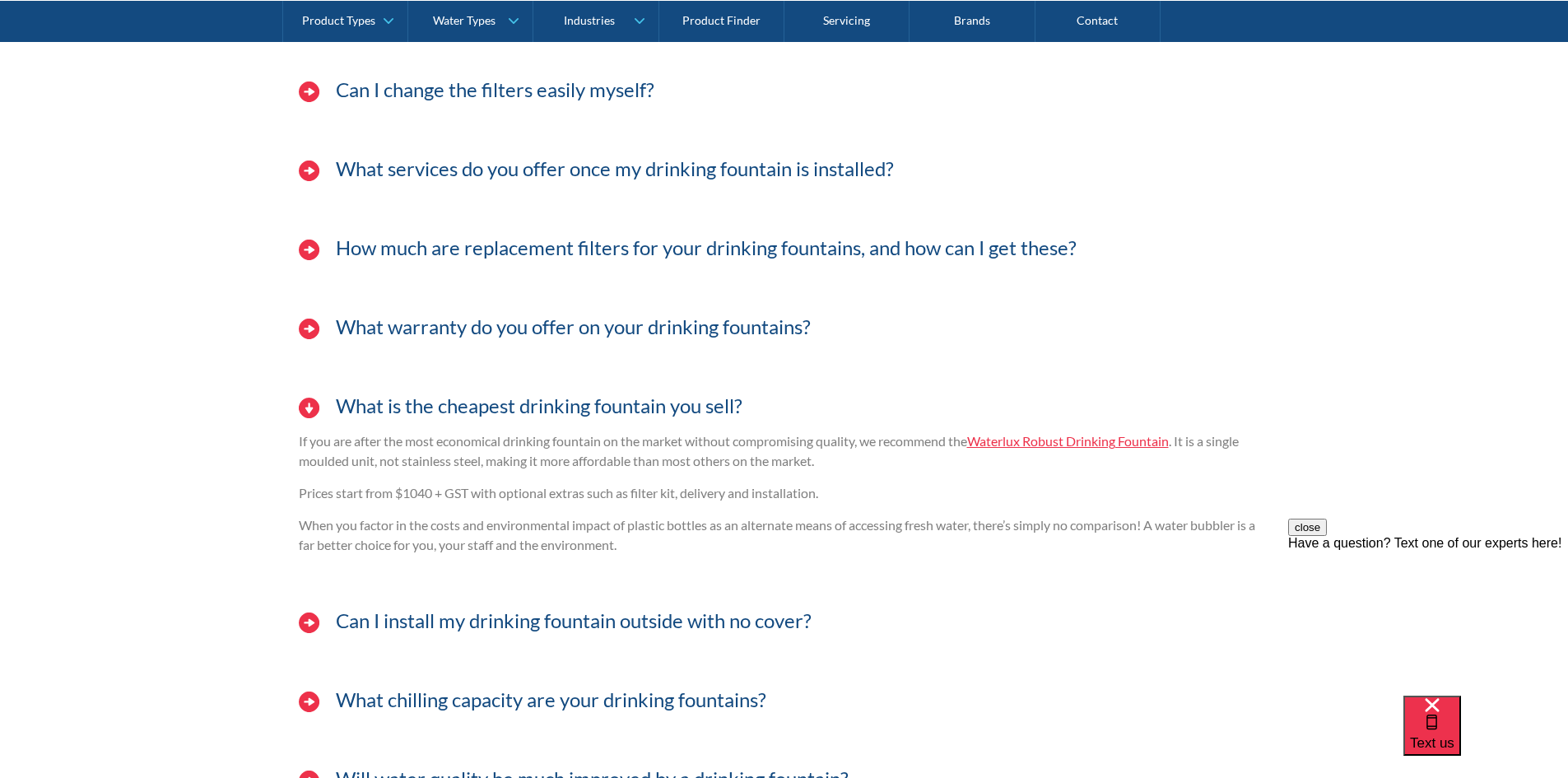
click at [447, 409] on h3 "What is the cheapest drinking fountain you sell?" at bounding box center [539, 406] width 407 height 24
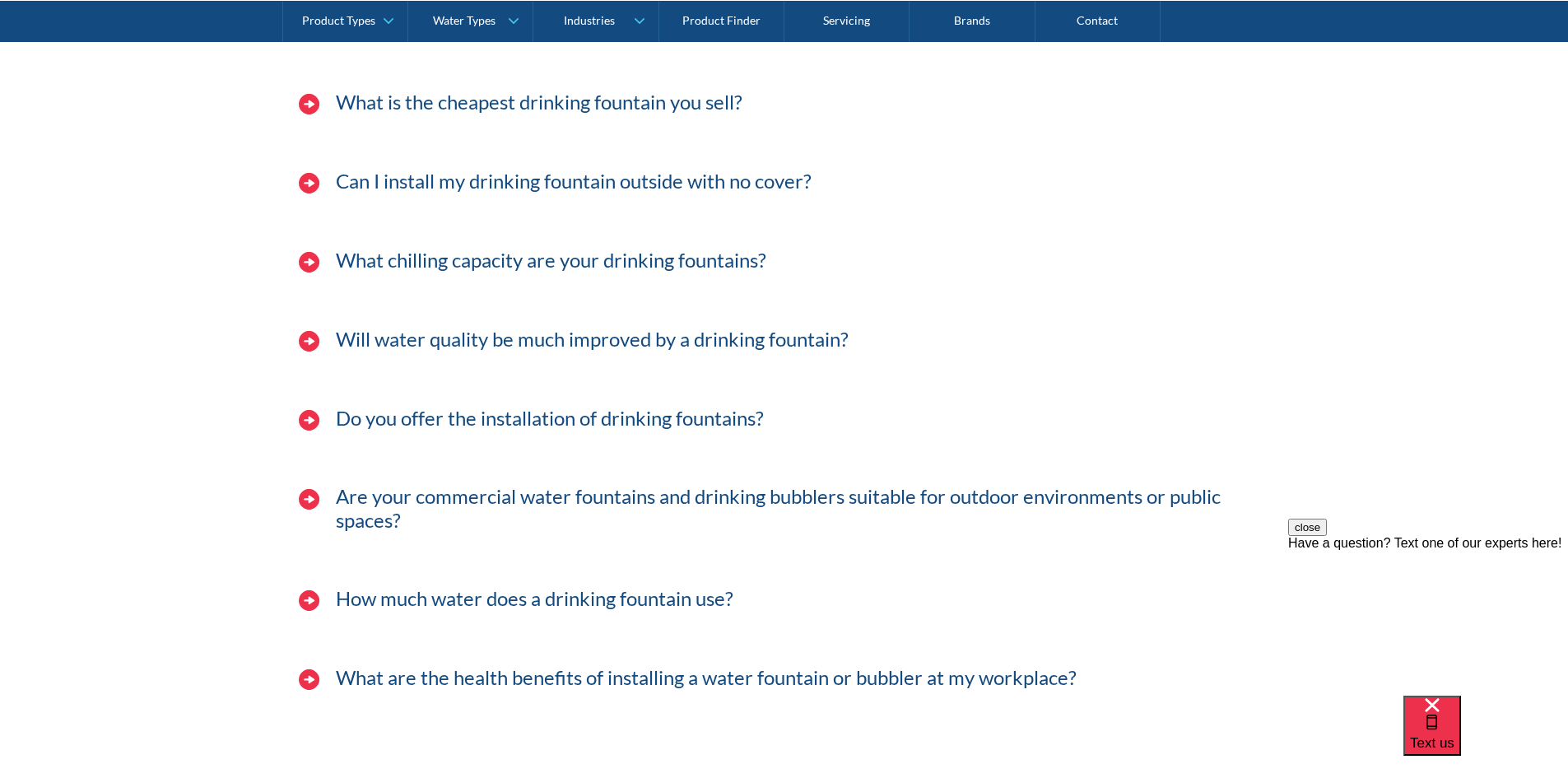
scroll to position [5021, 0]
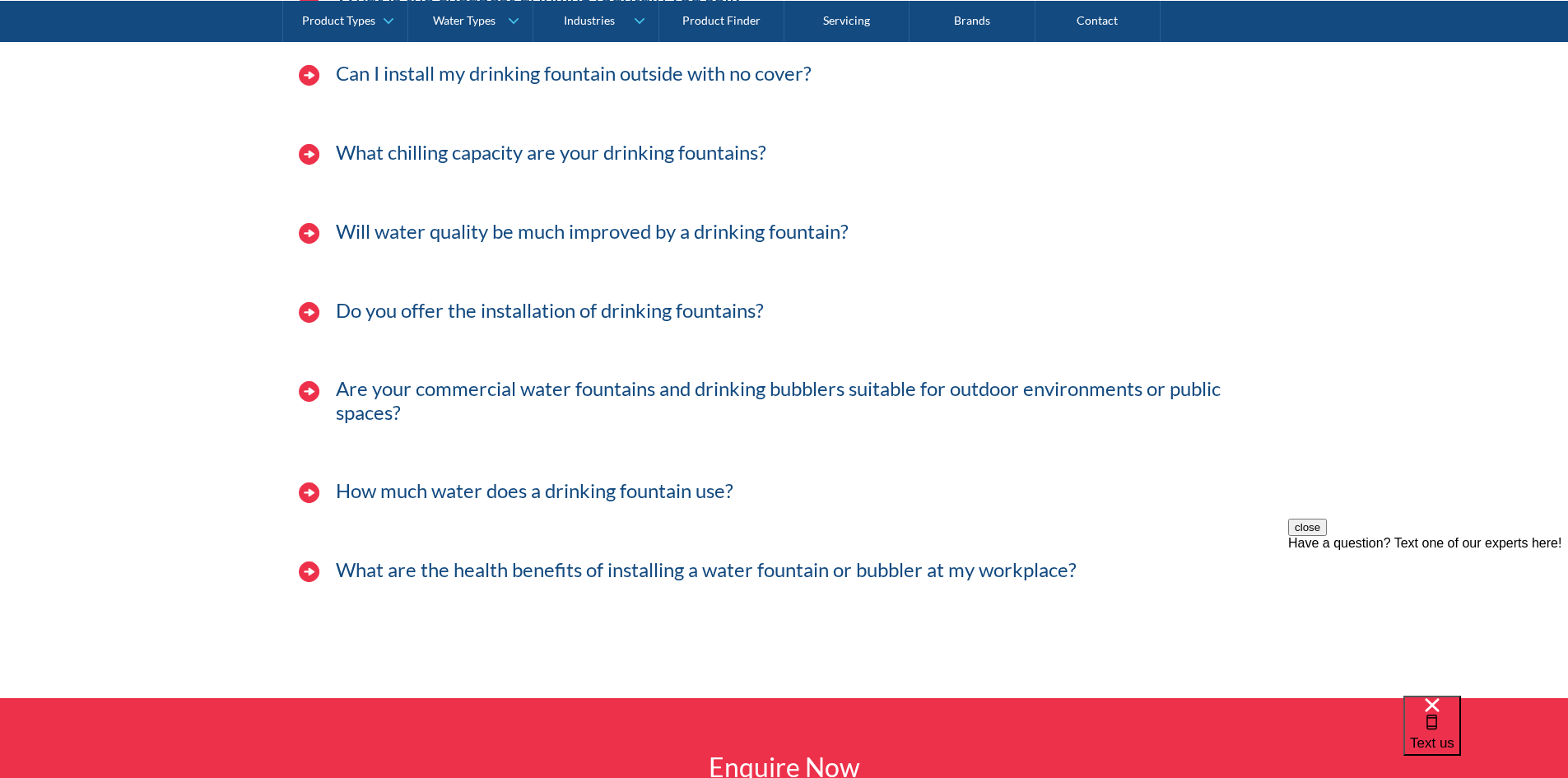
click at [473, 81] on h3 "Can I install my drinking fountain outside with no cover?" at bounding box center [574, 74] width 476 height 24
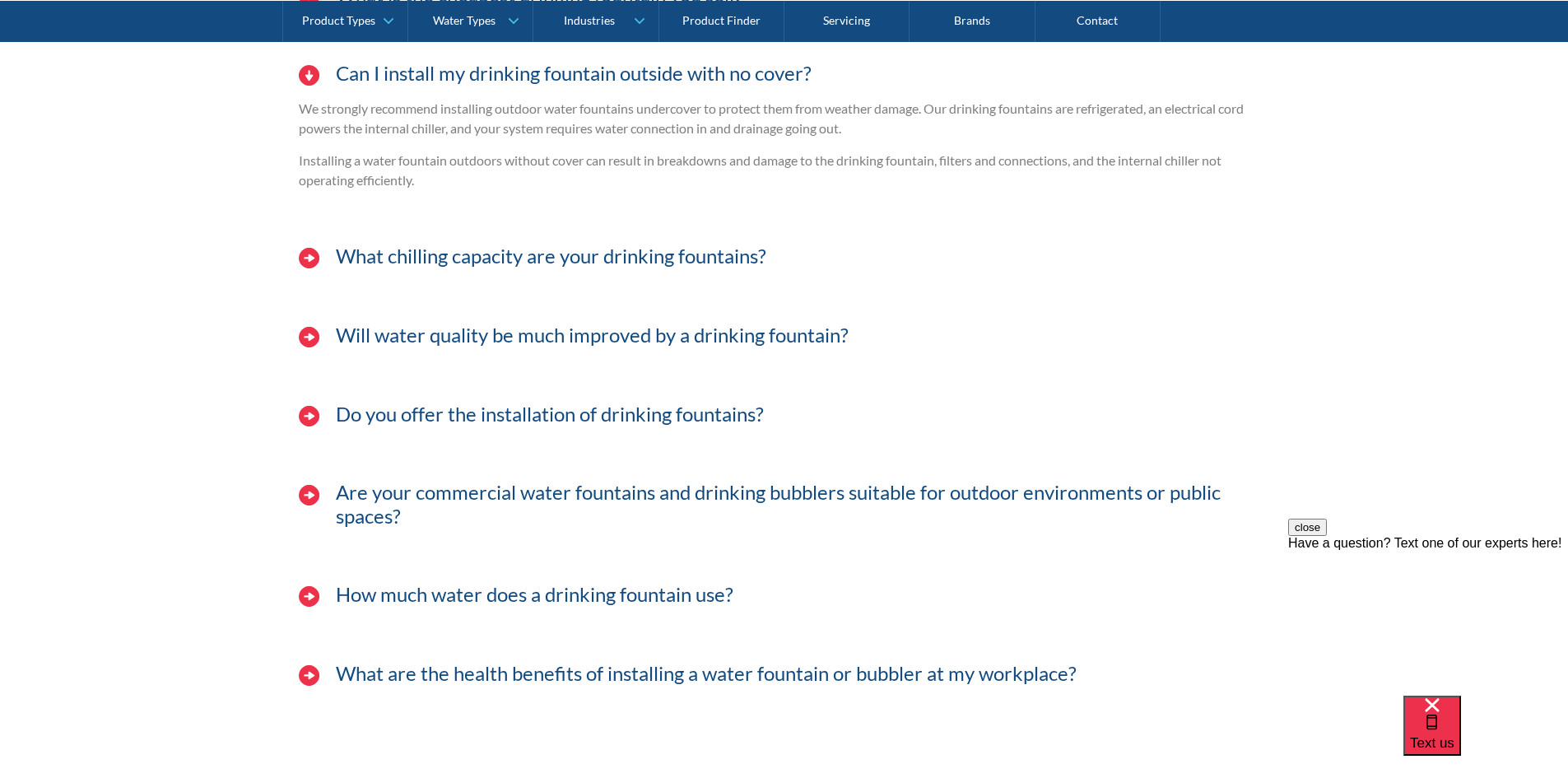
click at [473, 79] on h3 "Can I install my drinking fountain outside with no cover?" at bounding box center [574, 74] width 476 height 24
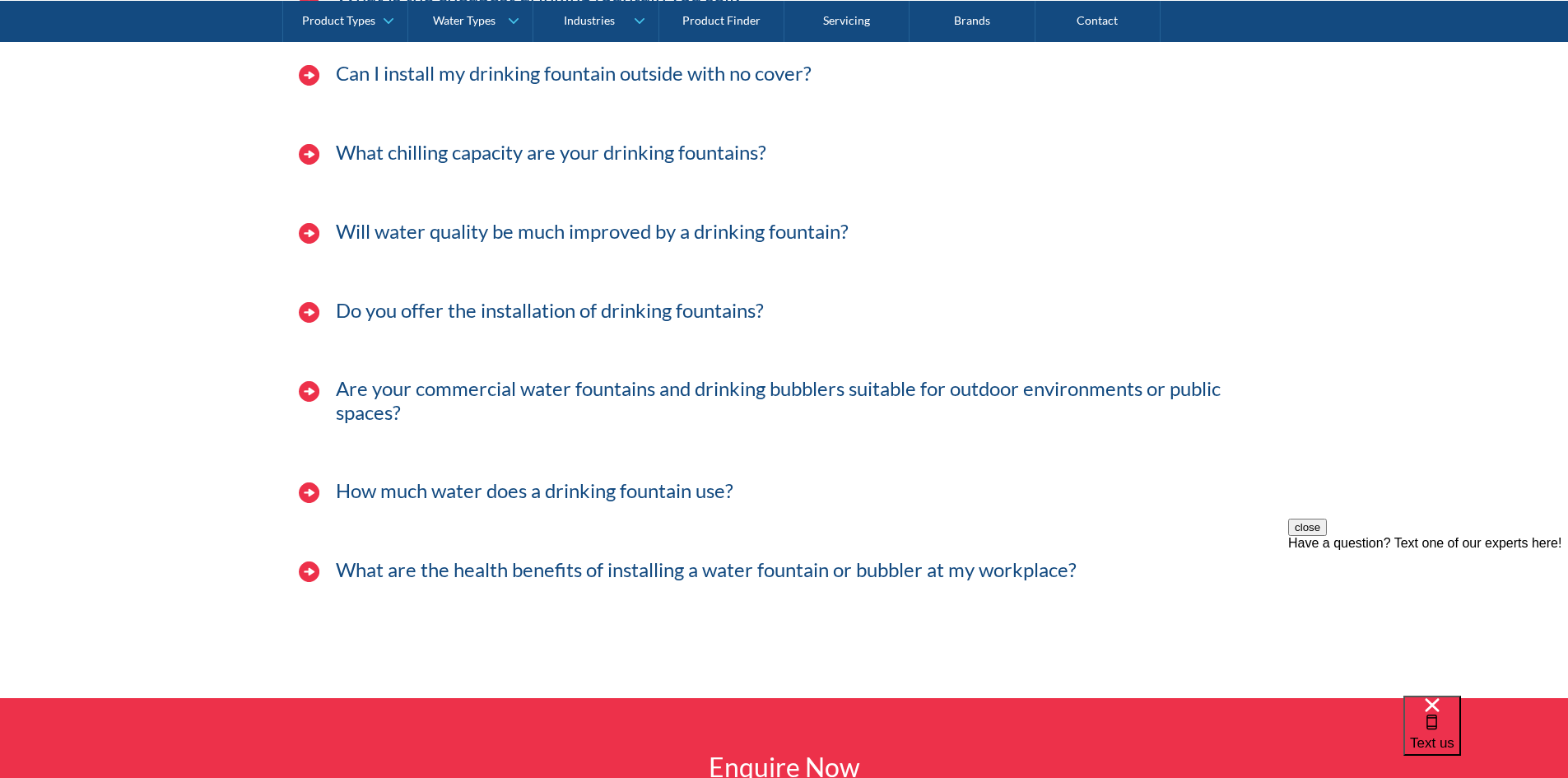
click at [458, 150] on h3 "What chilling capacity are your drinking fountains?" at bounding box center [551, 153] width 430 height 24
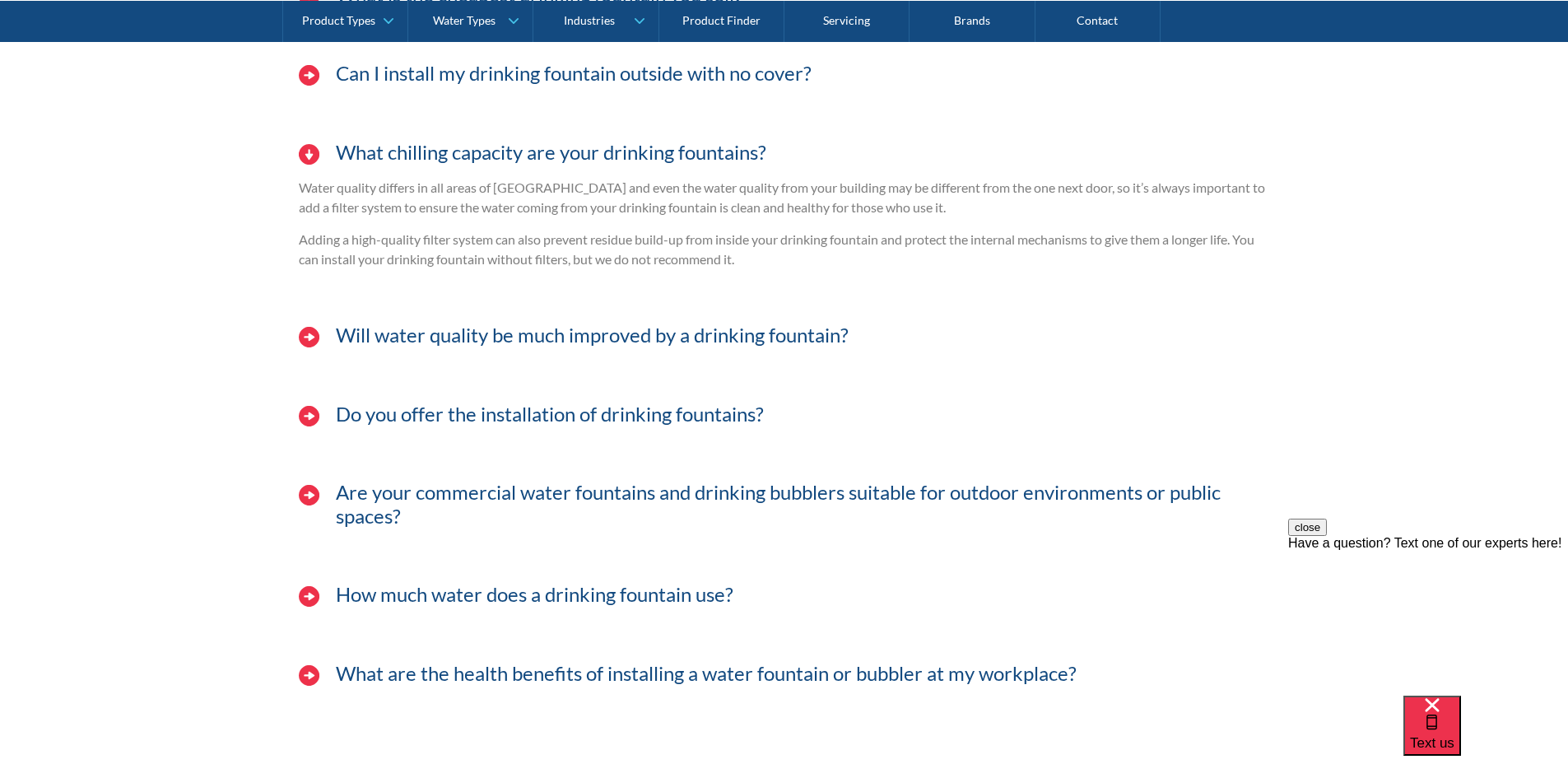
click at [448, 159] on h3 "What chilling capacity are your drinking fountains?" at bounding box center [551, 153] width 430 height 24
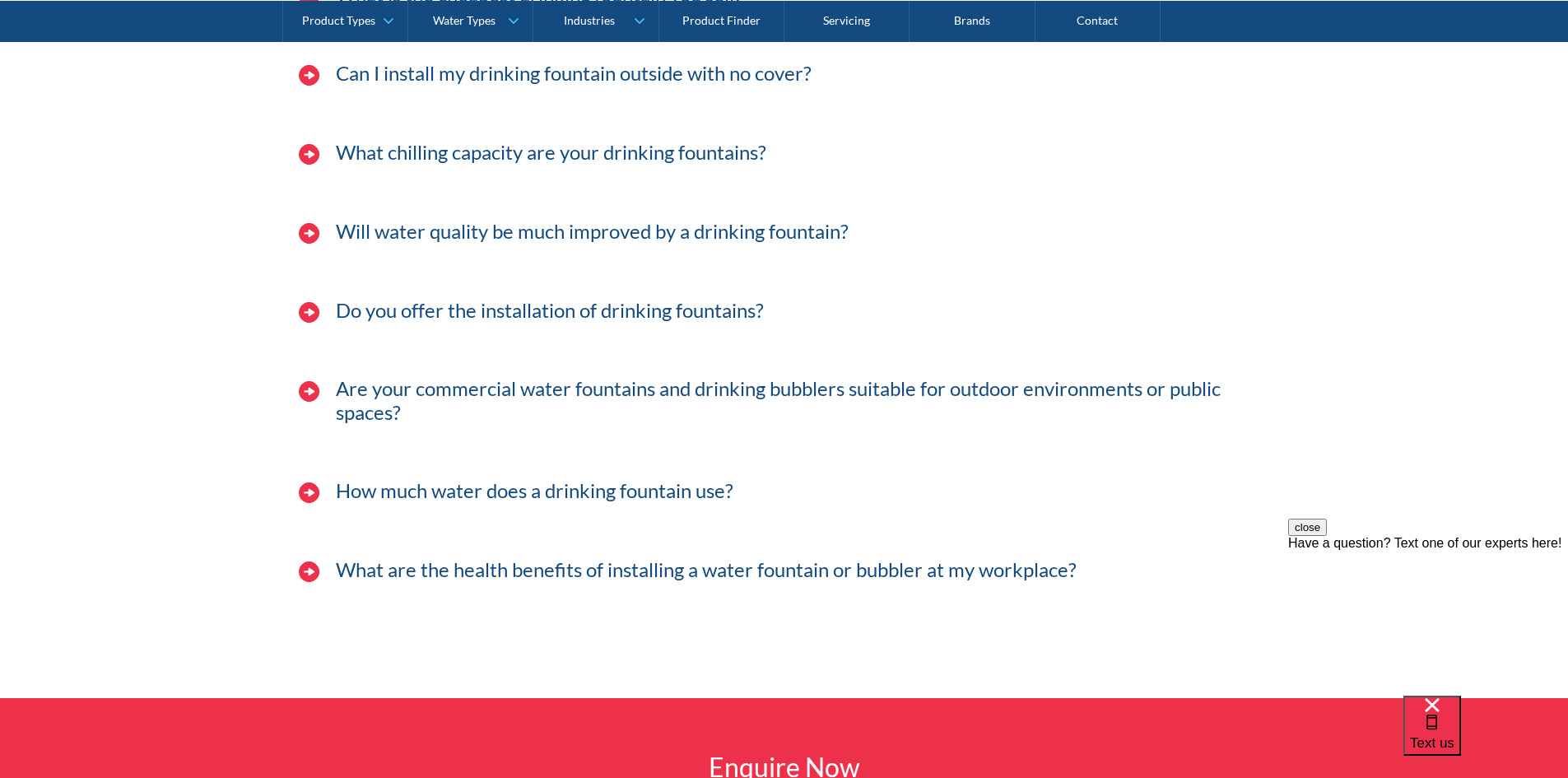
click at [440, 230] on h3 "Will water quality be much improved by a drinking fountain?" at bounding box center [592, 232] width 513 height 24
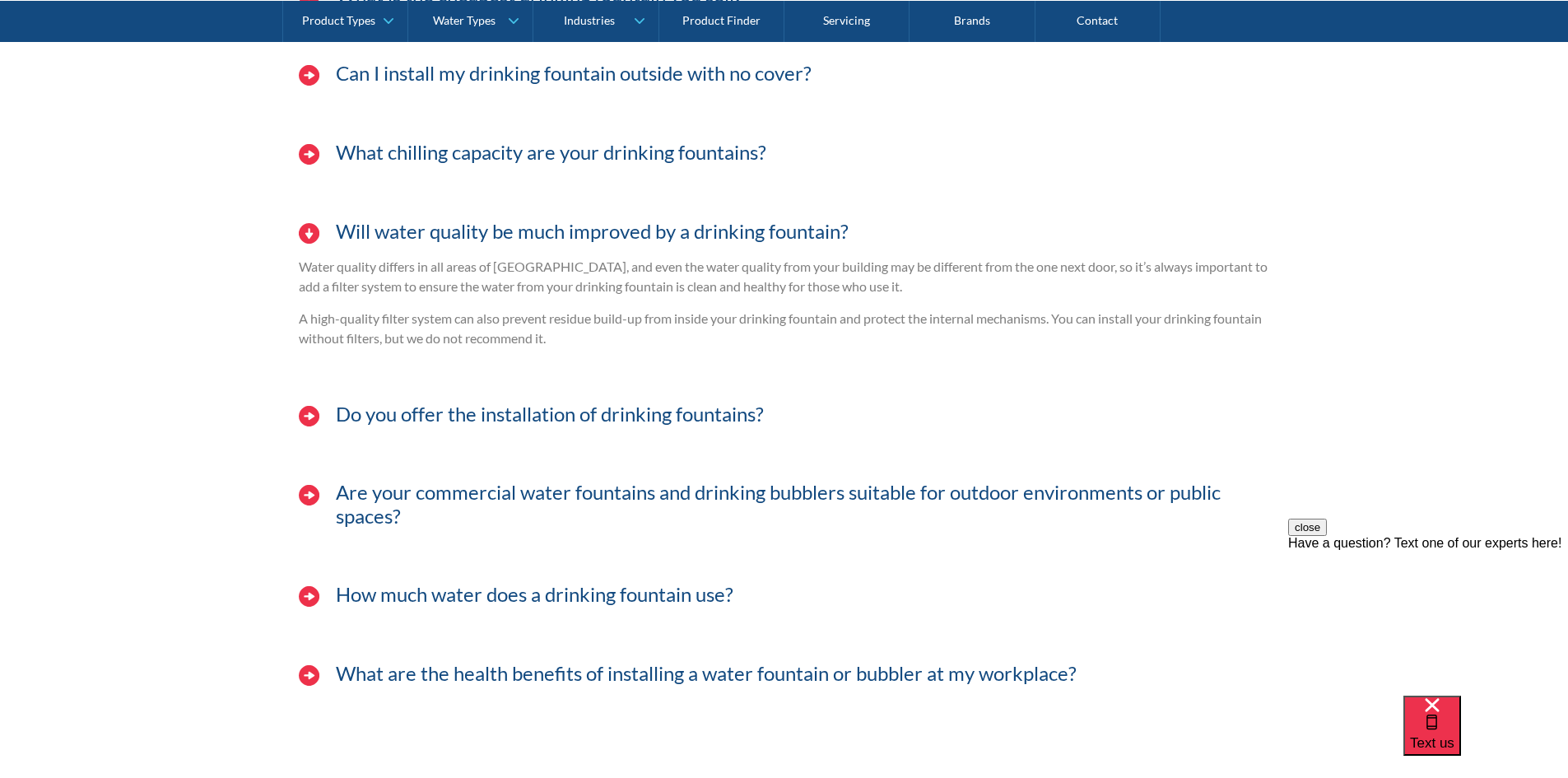
click at [440, 232] on h3 "Will water quality be much improved by a drinking fountain?" at bounding box center [592, 232] width 513 height 24
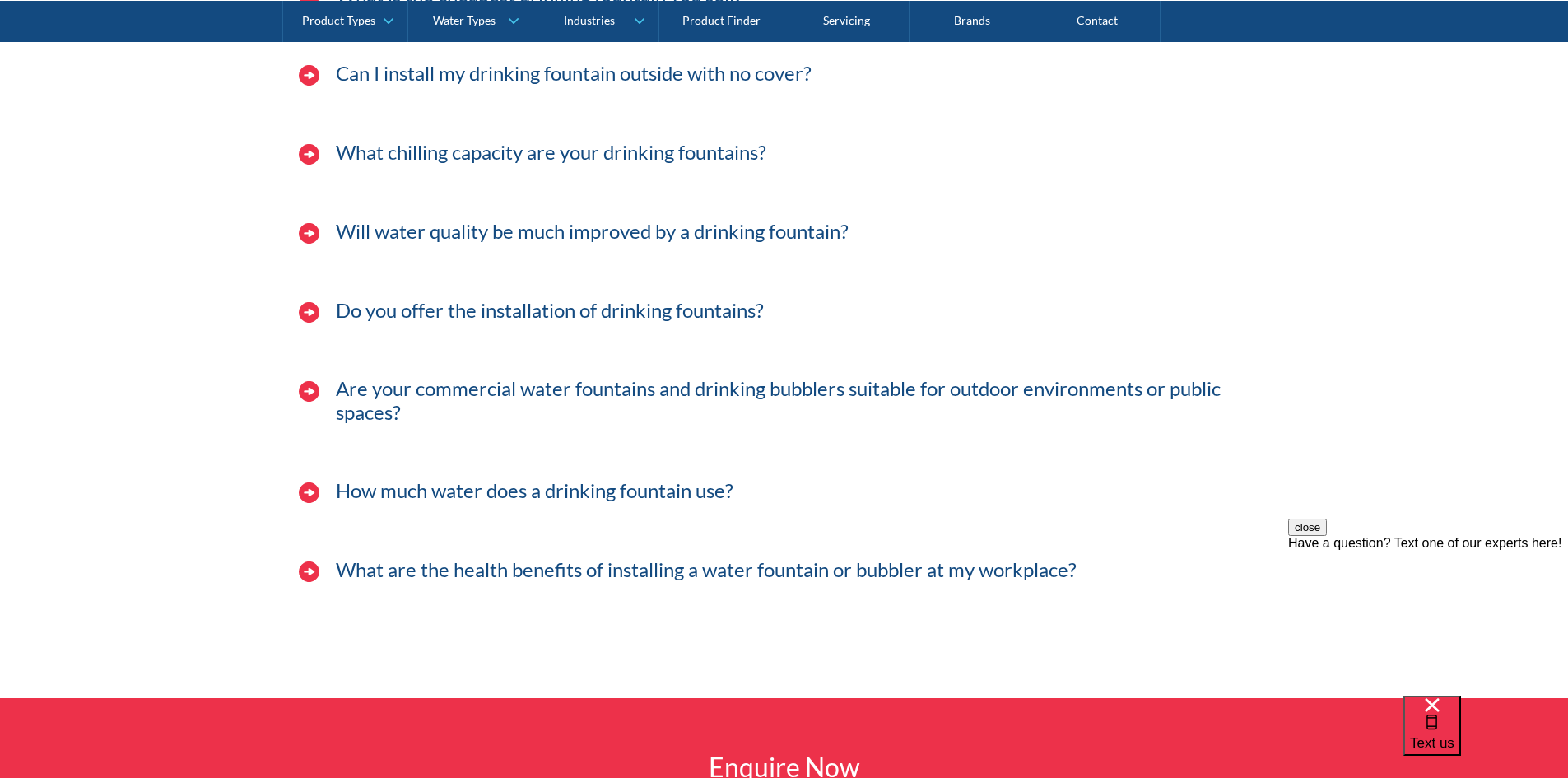
click at [435, 303] on h3 "Do you offer the installation of drinking fountains?" at bounding box center [550, 311] width 428 height 24
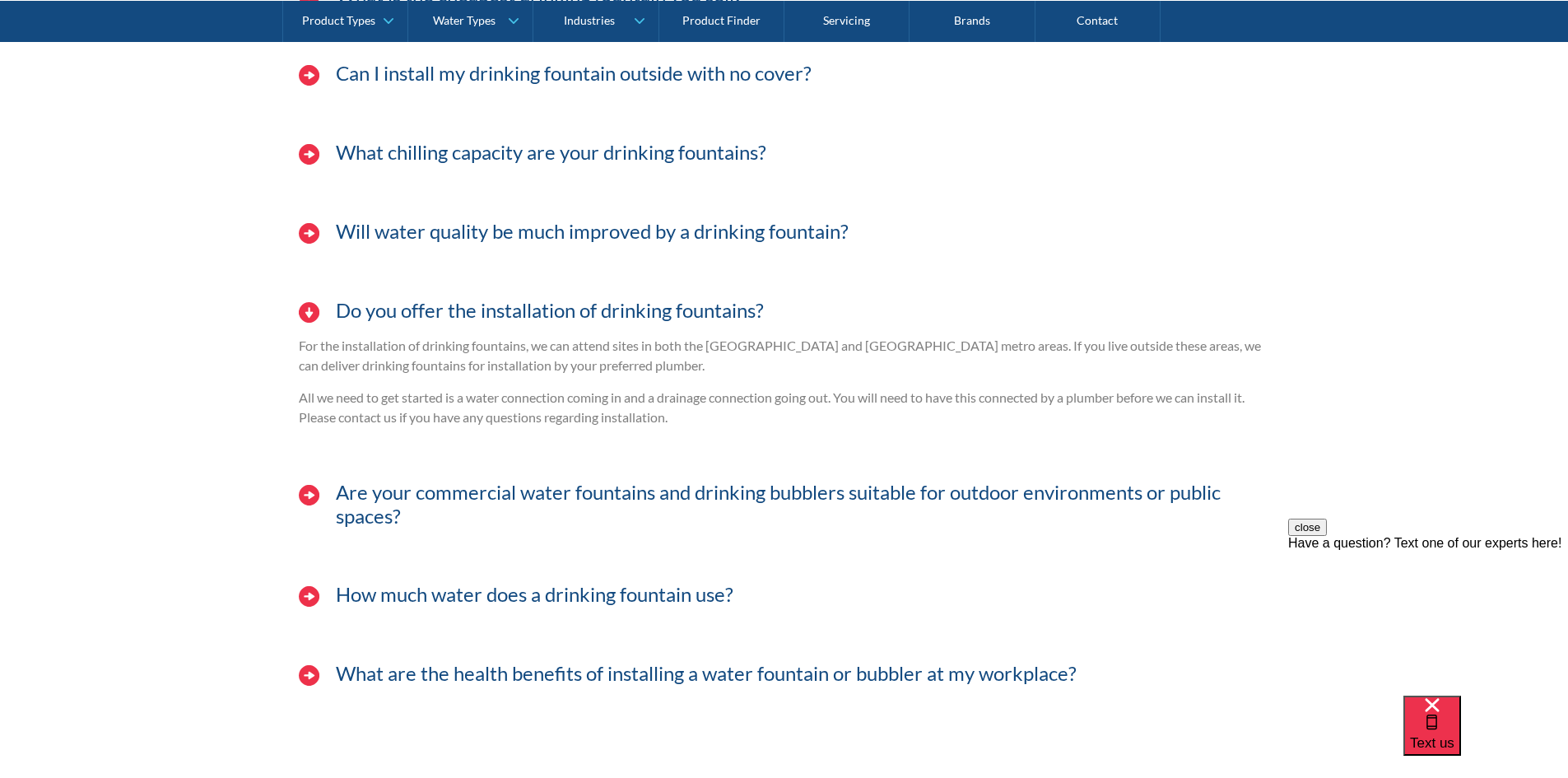
click at [444, 315] on h3 "Do you offer the installation of drinking fountains?" at bounding box center [550, 311] width 428 height 24
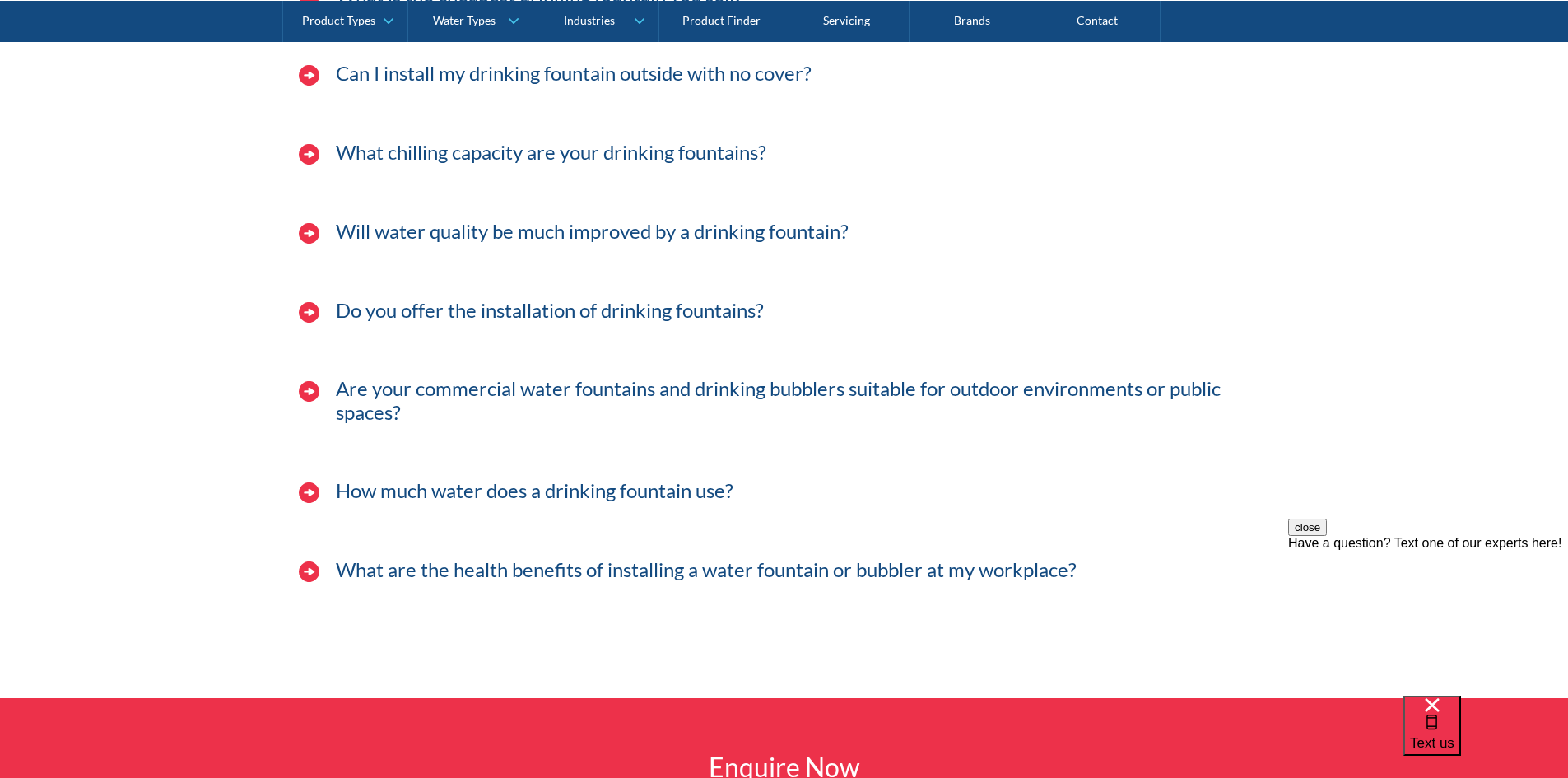
click at [455, 391] on h3 "Are your commercial water fountains and drinking bubblers suitable for outdoor …" at bounding box center [803, 401] width 935 height 48
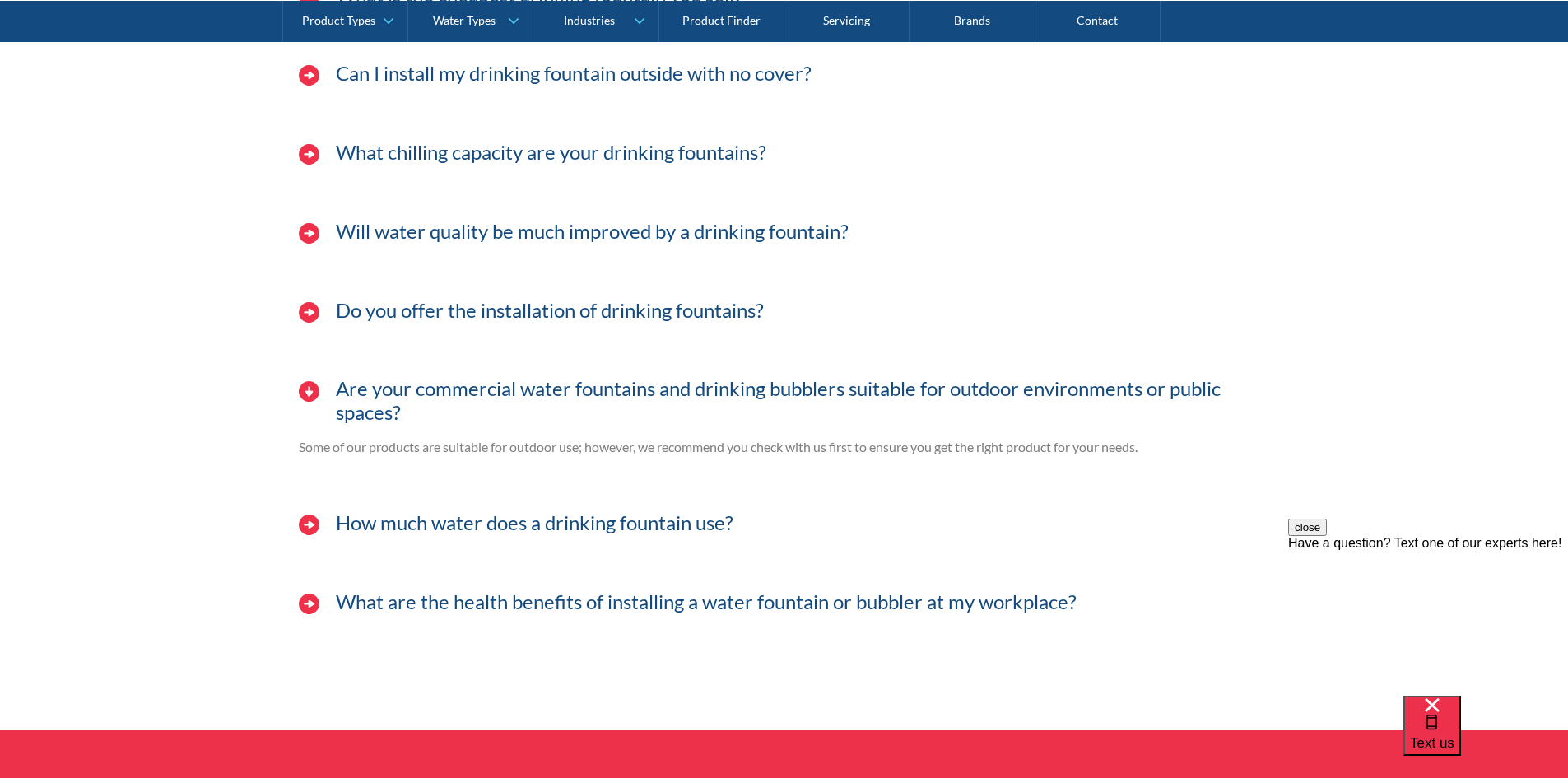
click at [455, 391] on h3 "Are your commercial water fountains and drinking bubblers suitable for outdoor …" at bounding box center [803, 401] width 935 height 48
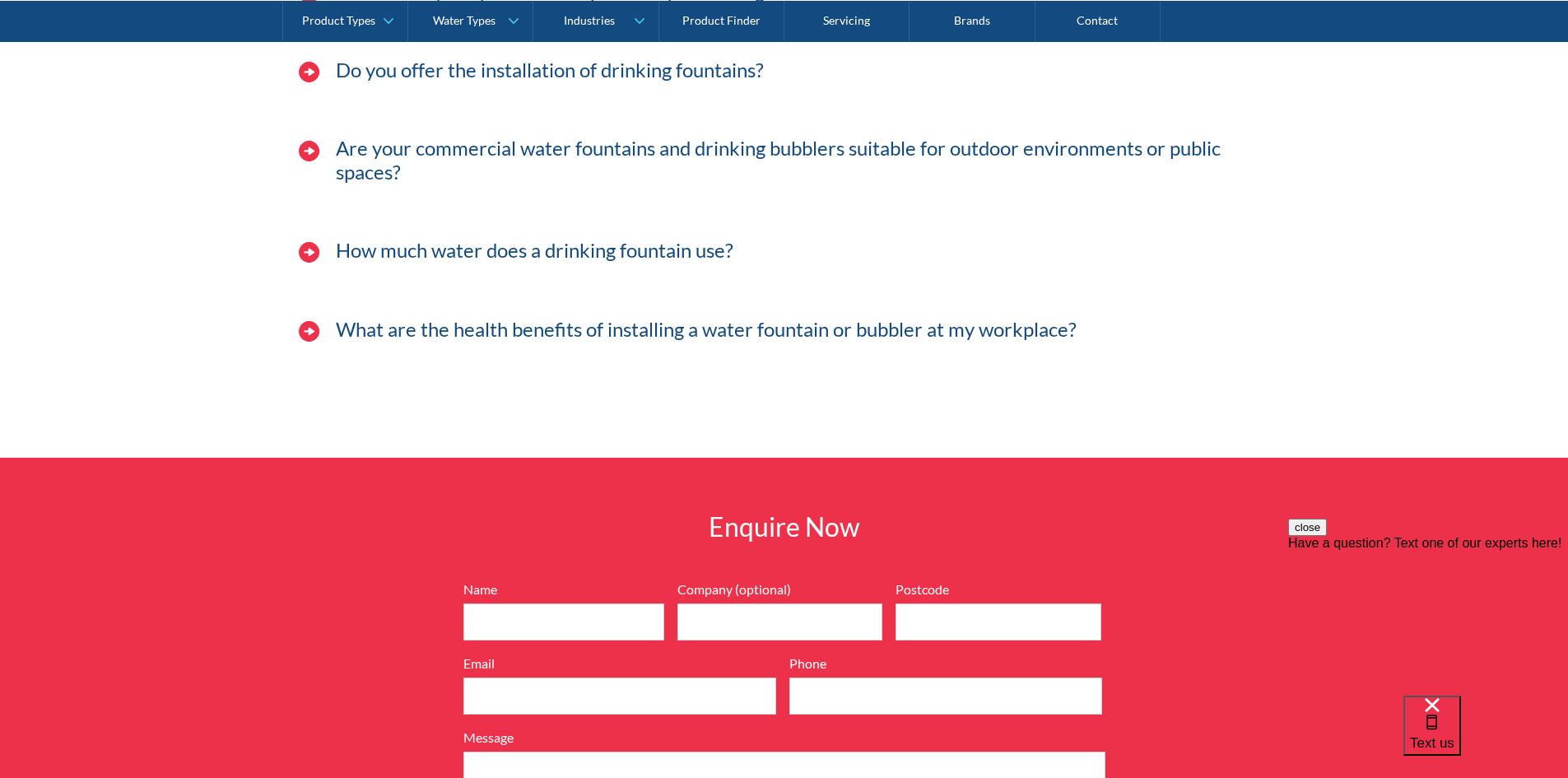
scroll to position [5267, 0]
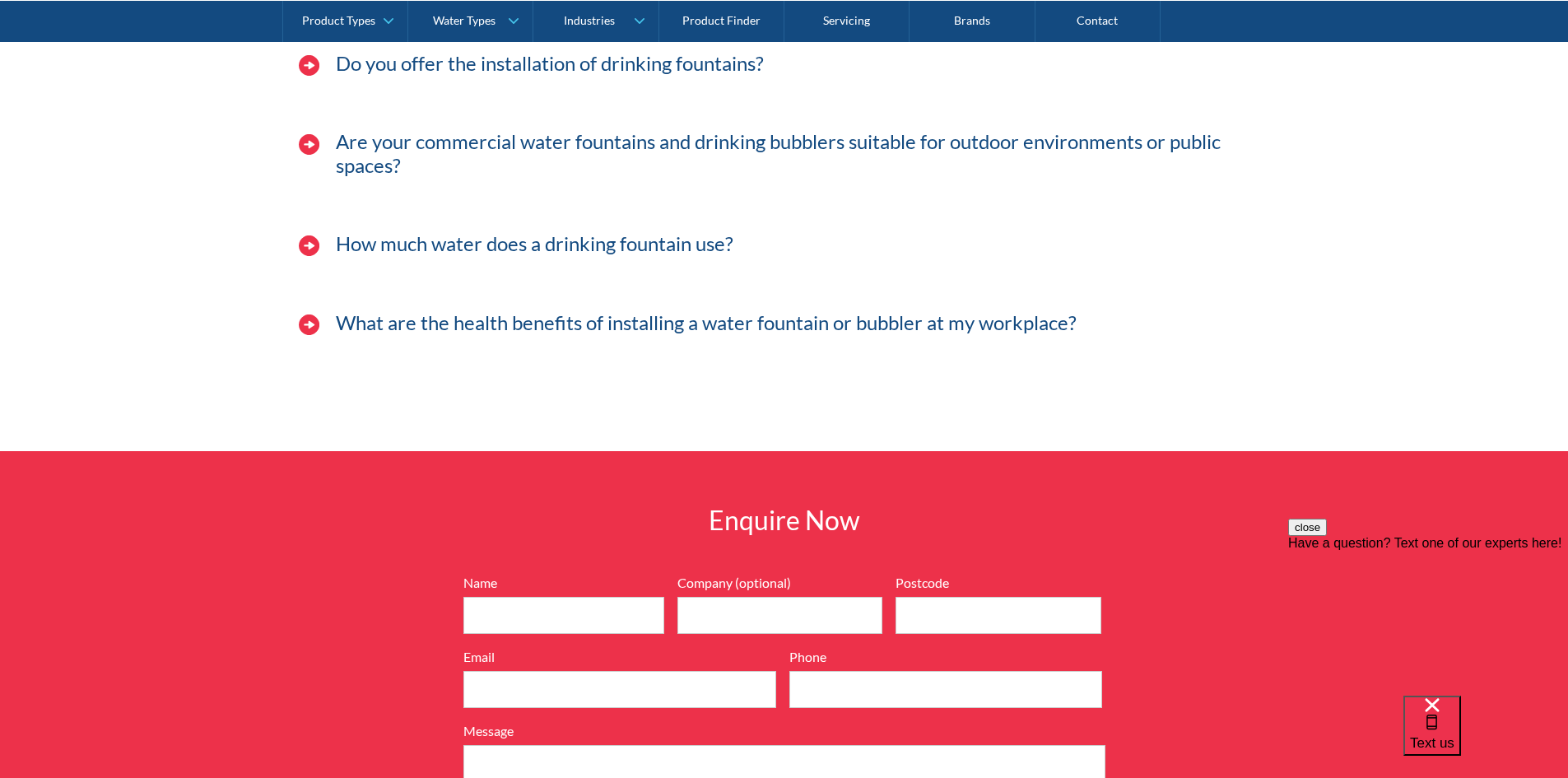
click at [414, 243] on h3 "How much water does a drinking fountain use?" at bounding box center [535, 243] width 398 height 24
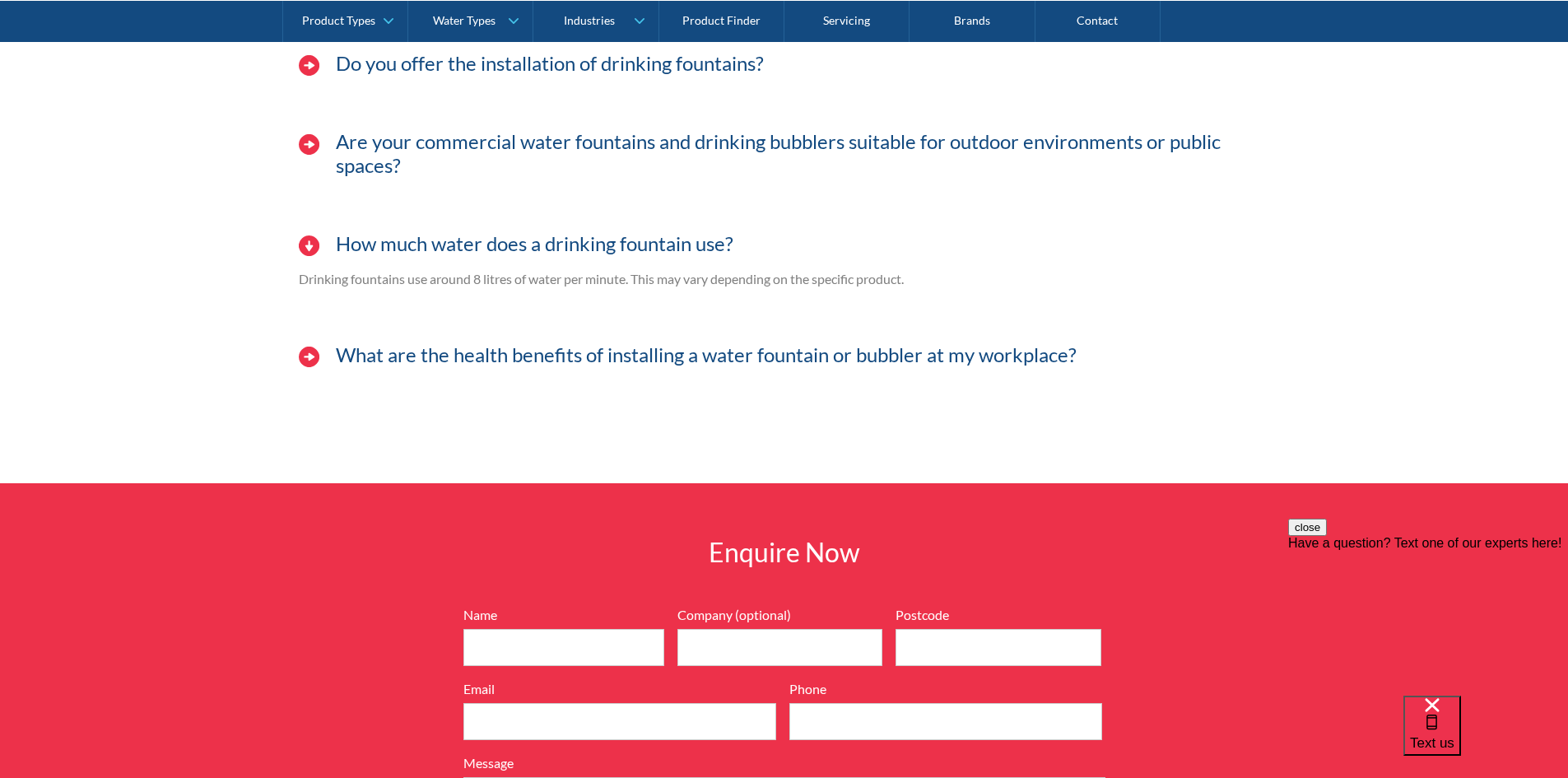
click at [414, 243] on h3 "How much water does a drinking fountain use?" at bounding box center [535, 243] width 398 height 24
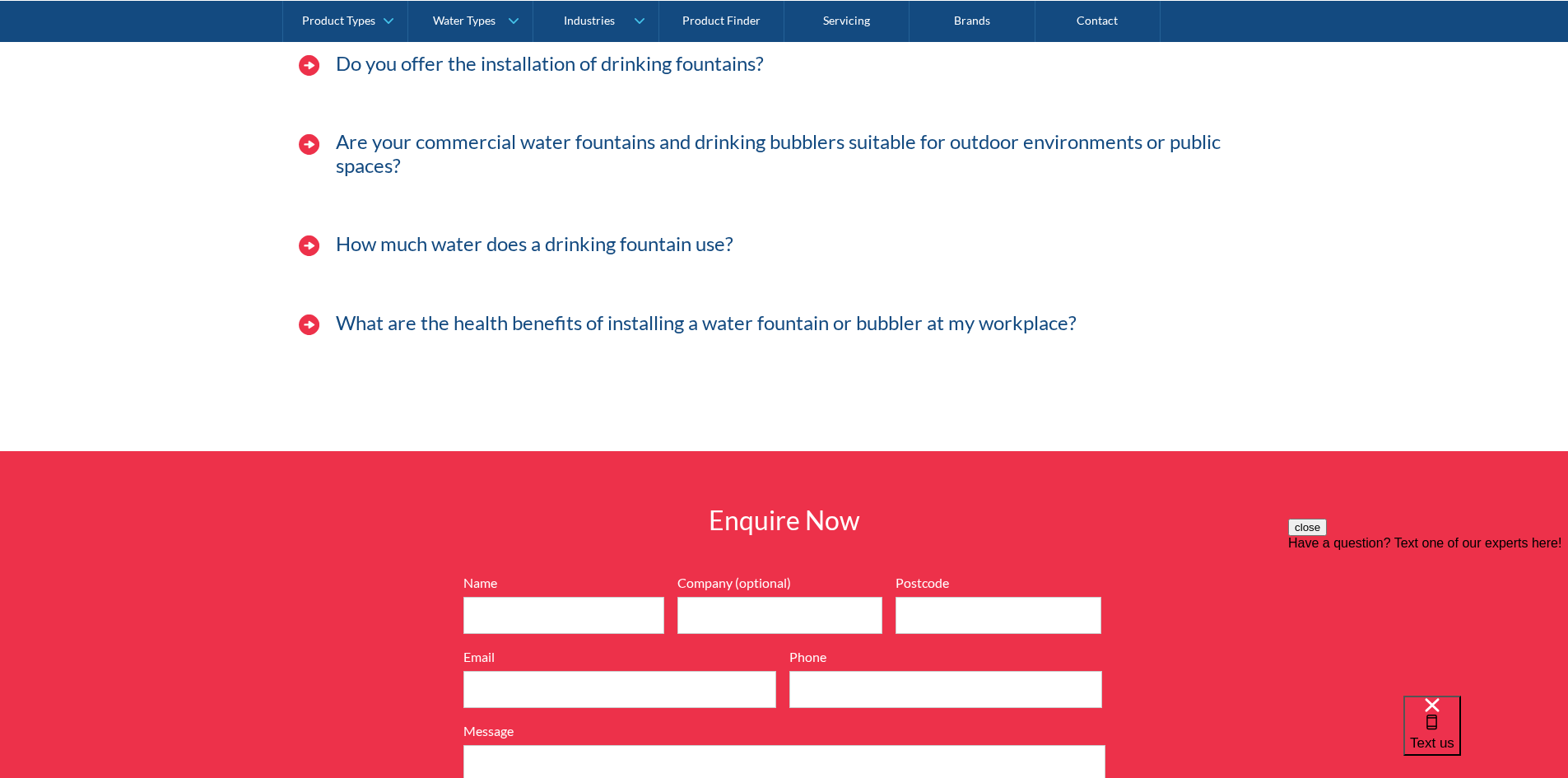
click at [433, 317] on h3 "What are the health benefits of installing a water fountain or bubbler at my wo…" at bounding box center [706, 323] width 741 height 24
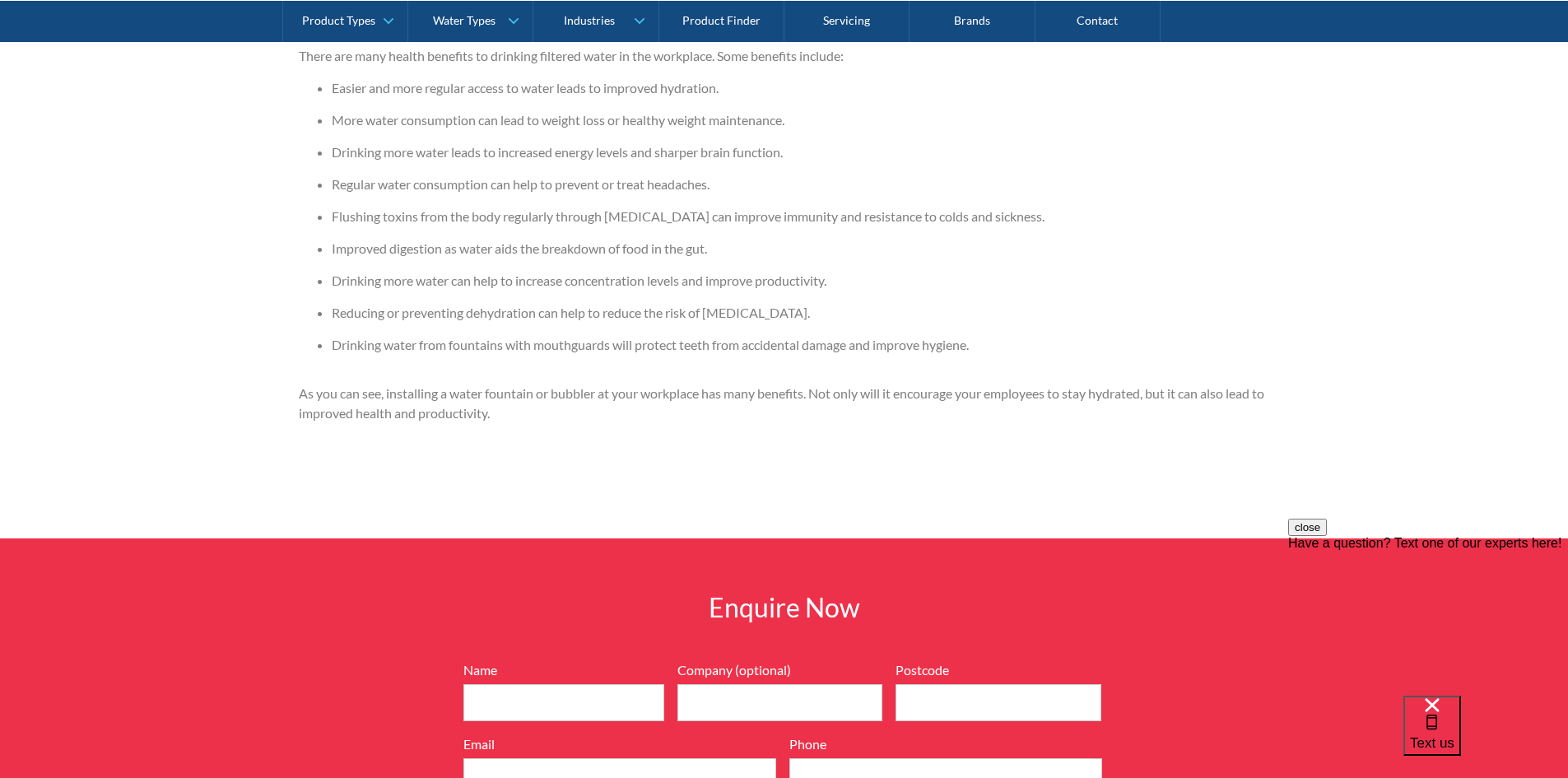
scroll to position [5680, 0]
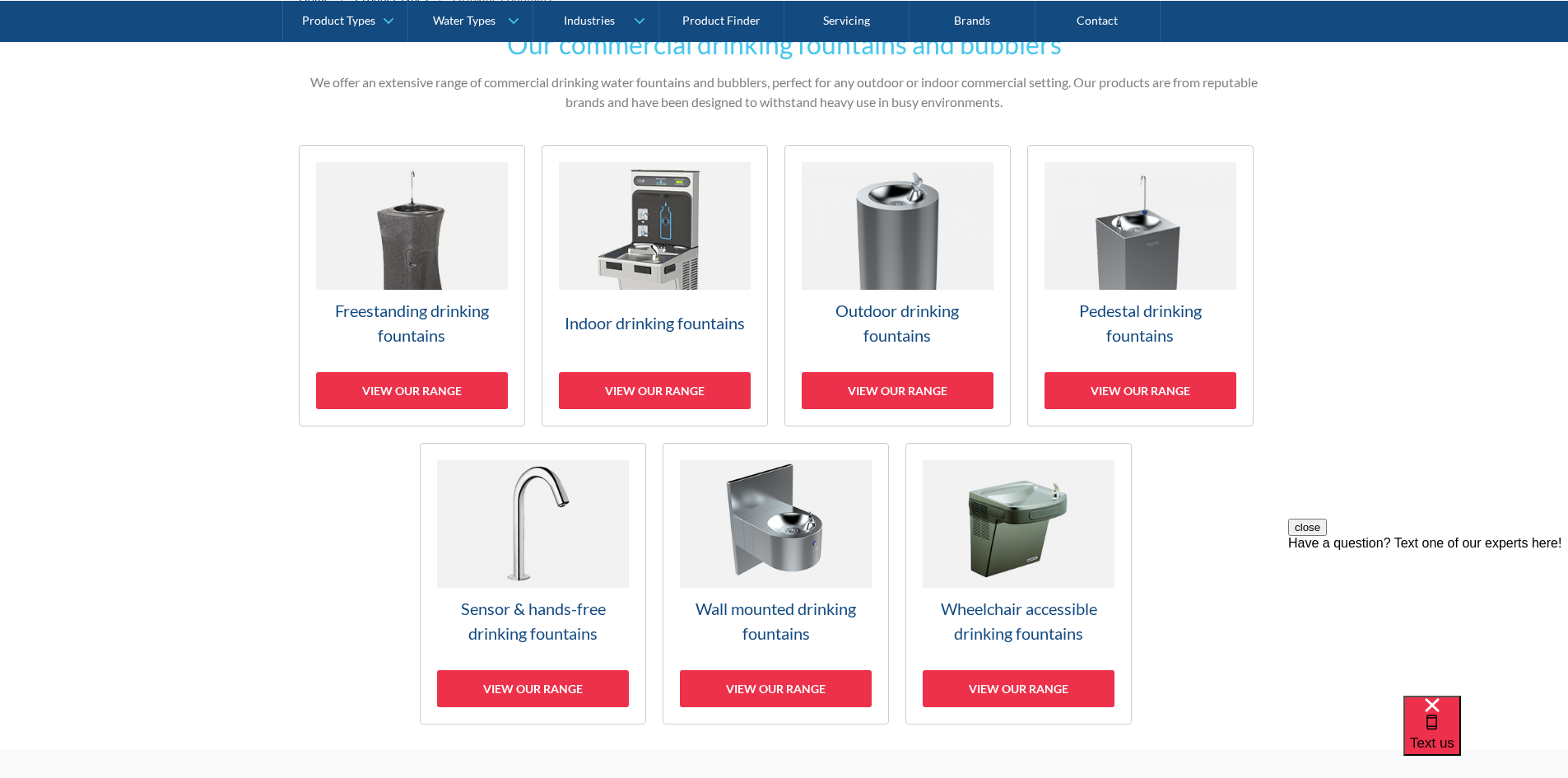
scroll to position [411, 0]
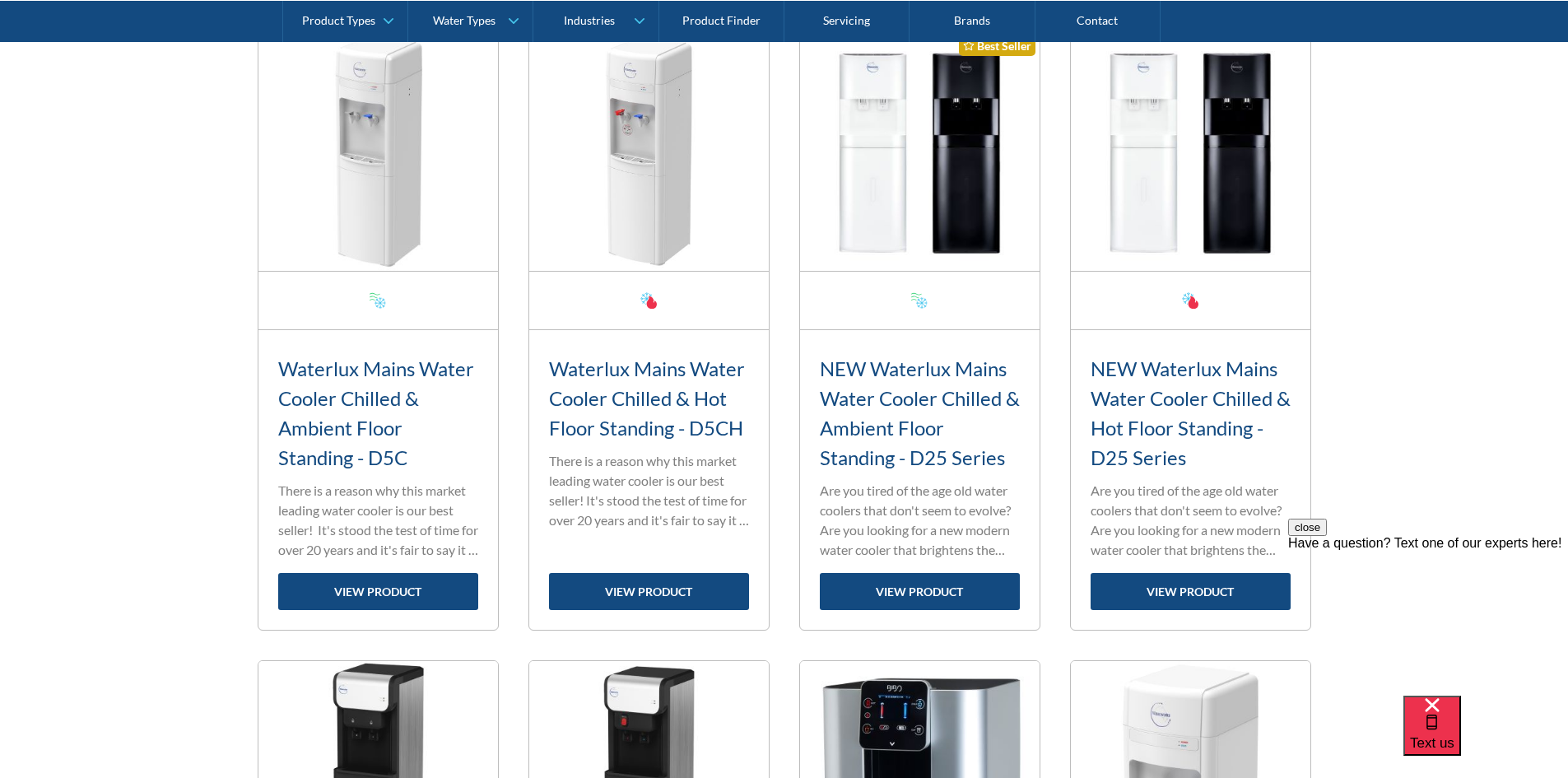
scroll to position [659, 0]
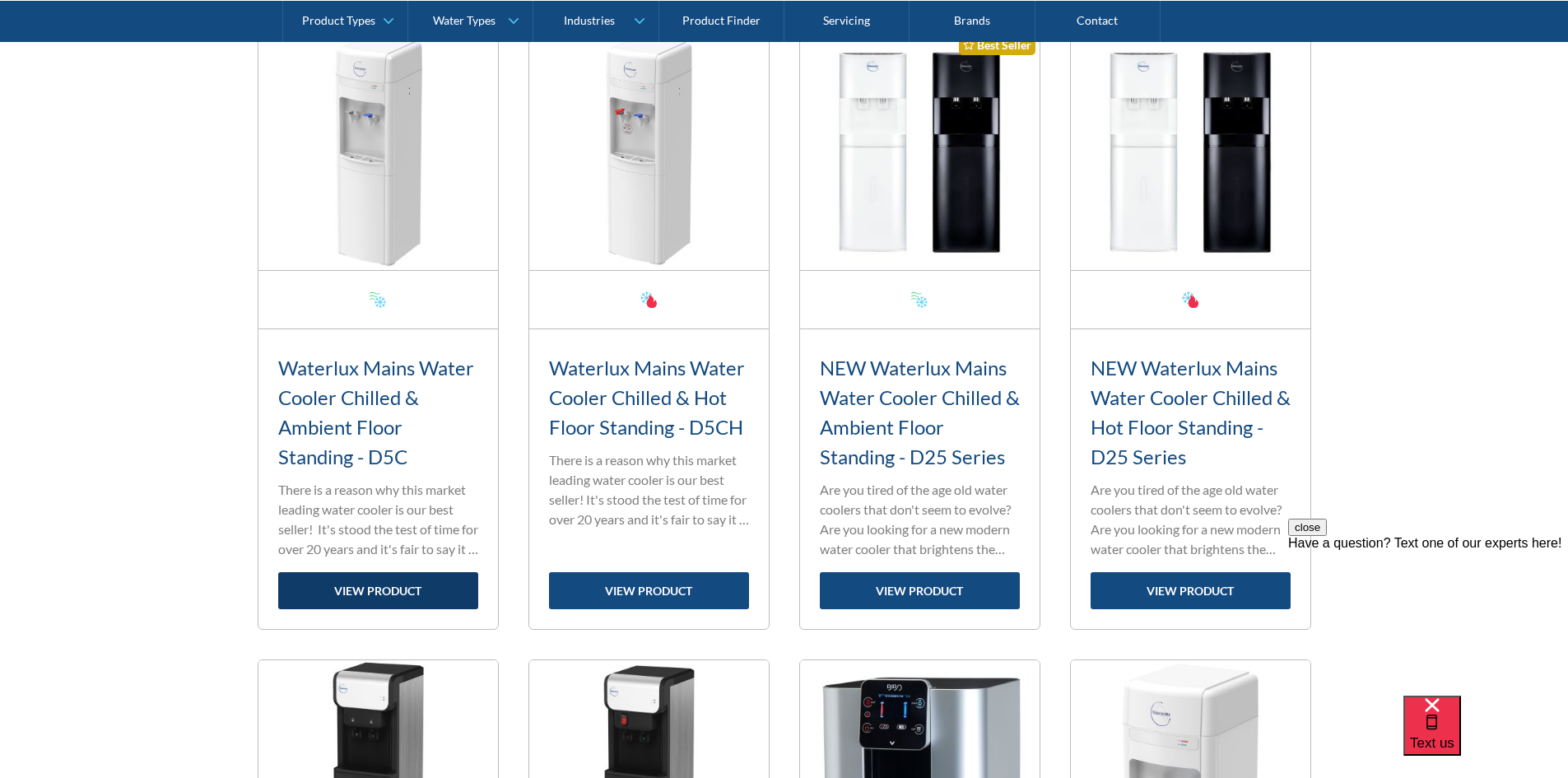
click at [343, 584] on link "view product" at bounding box center [378, 590] width 200 height 37
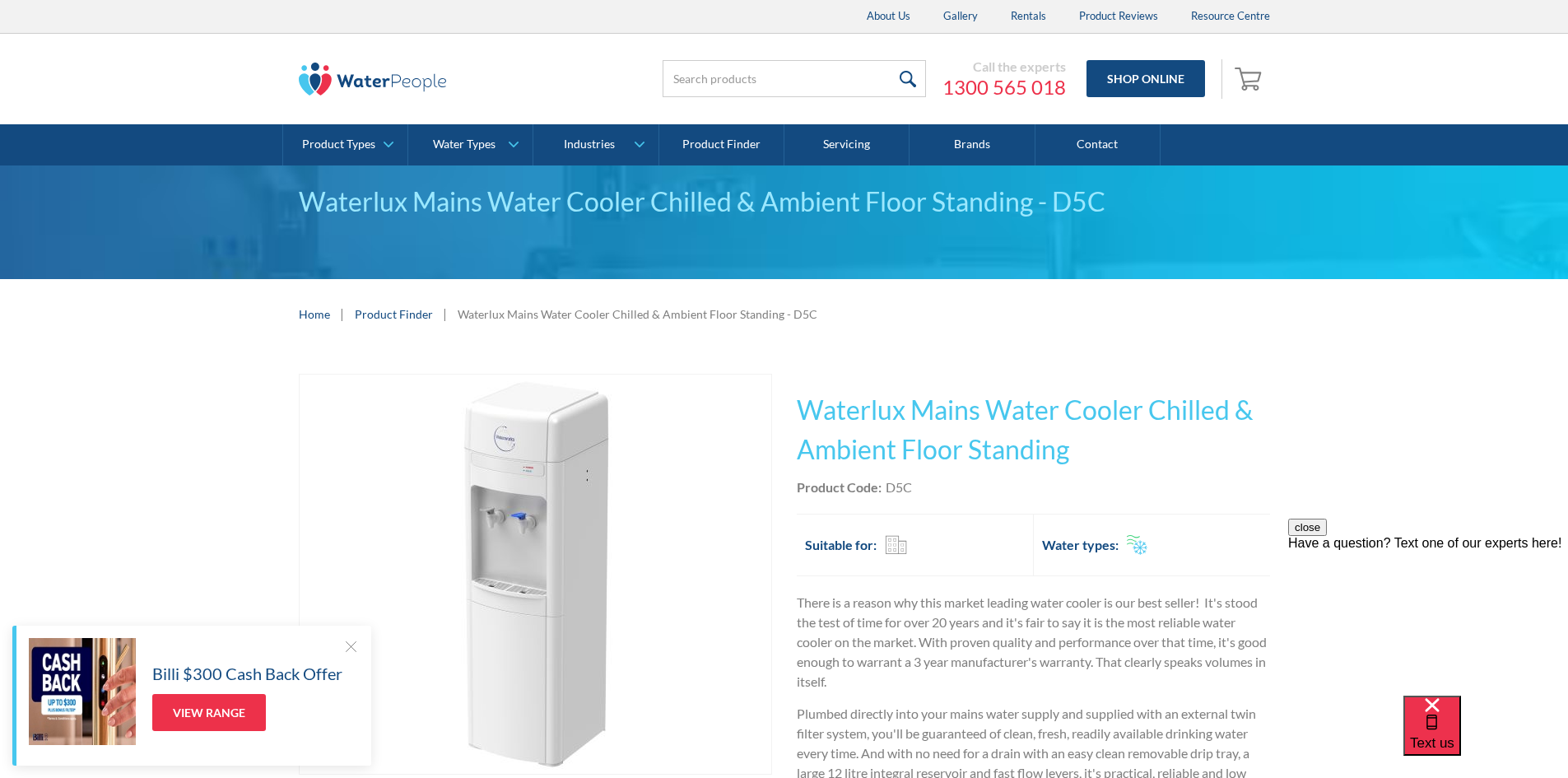
click at [1327, 535] on button "close" at bounding box center [1307, 526] width 39 height 17
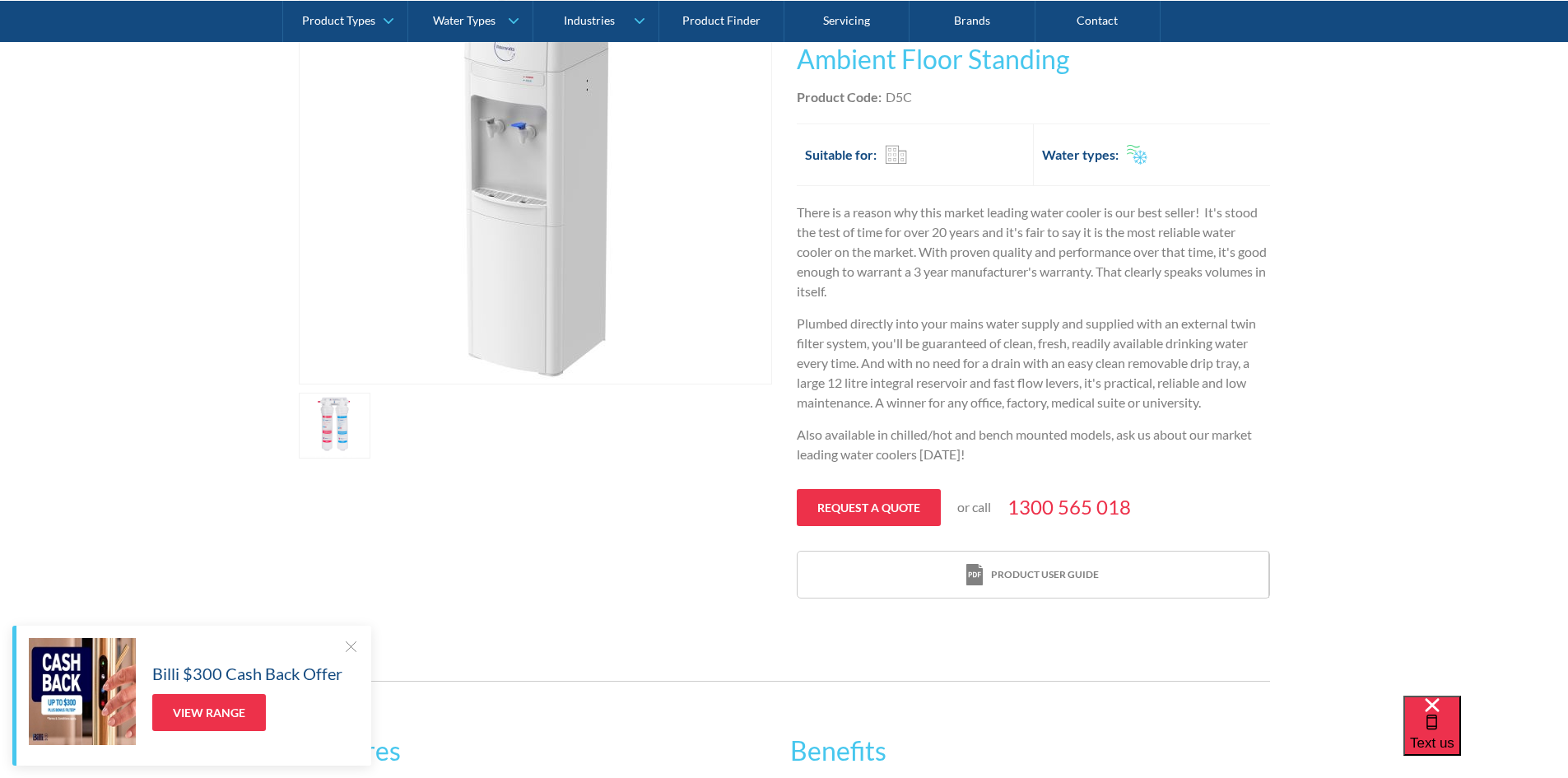
scroll to position [411, 0]
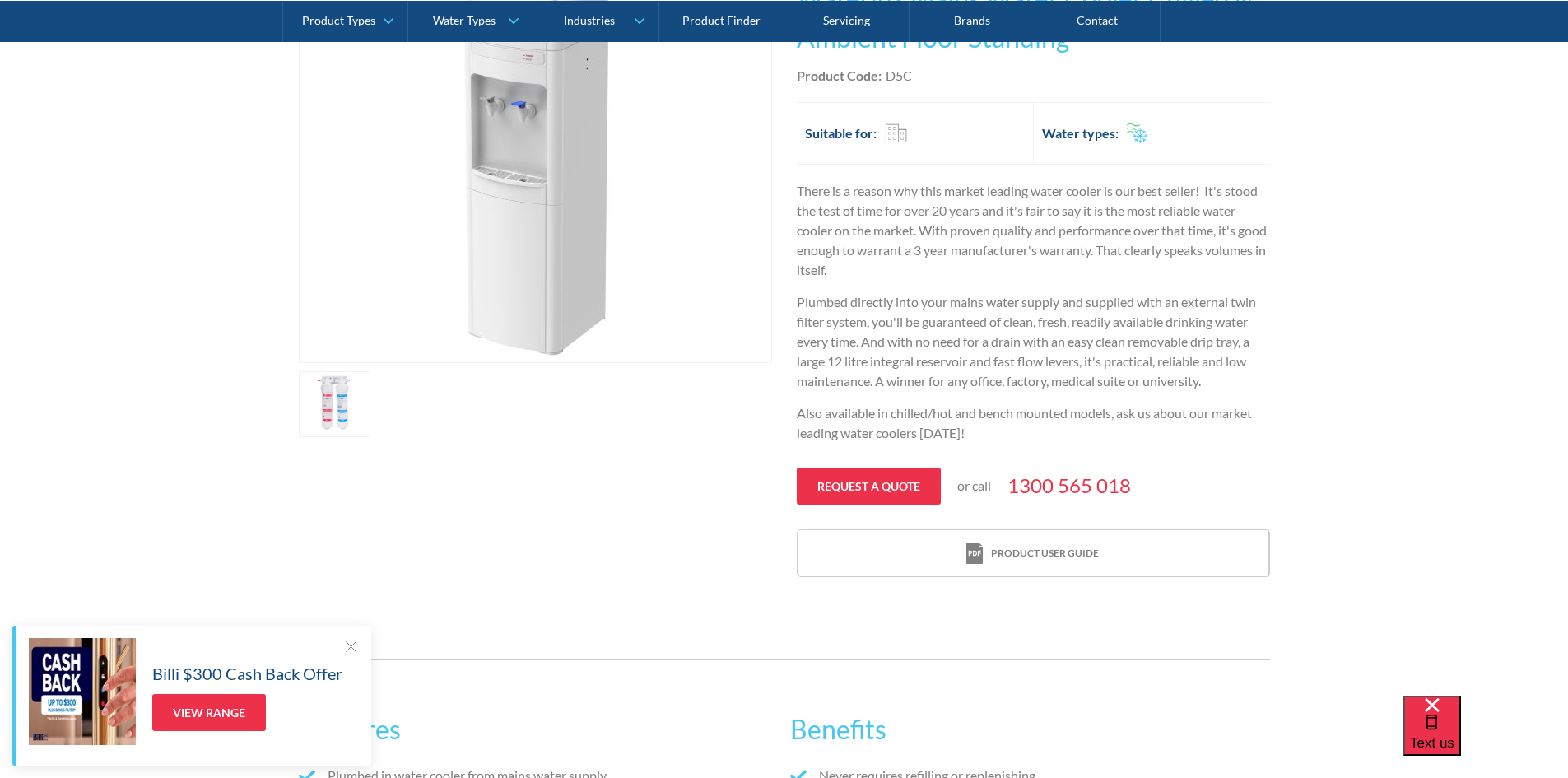
click at [352, 642] on div at bounding box center [350, 646] width 16 height 16
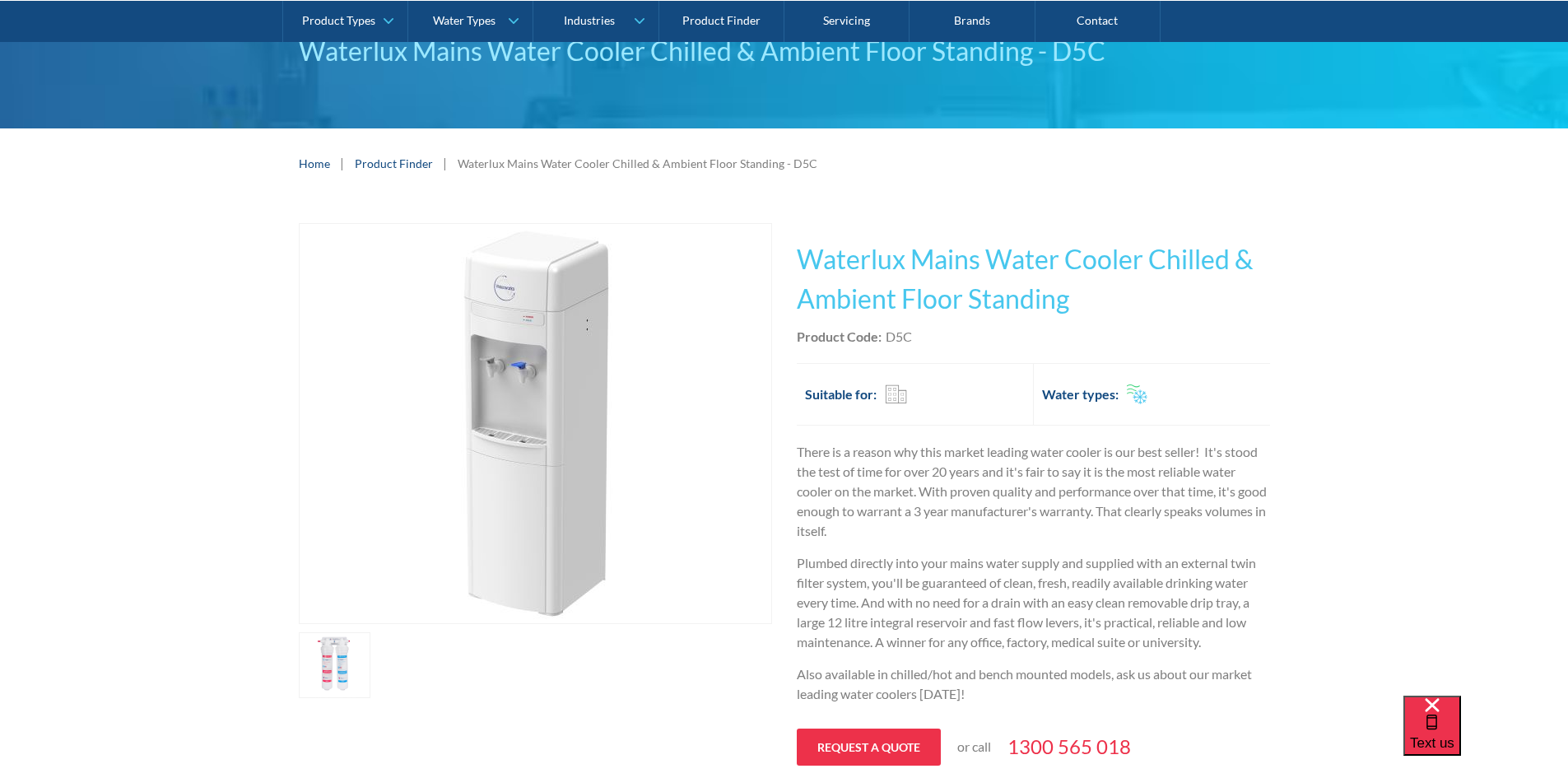
scroll to position [0, 0]
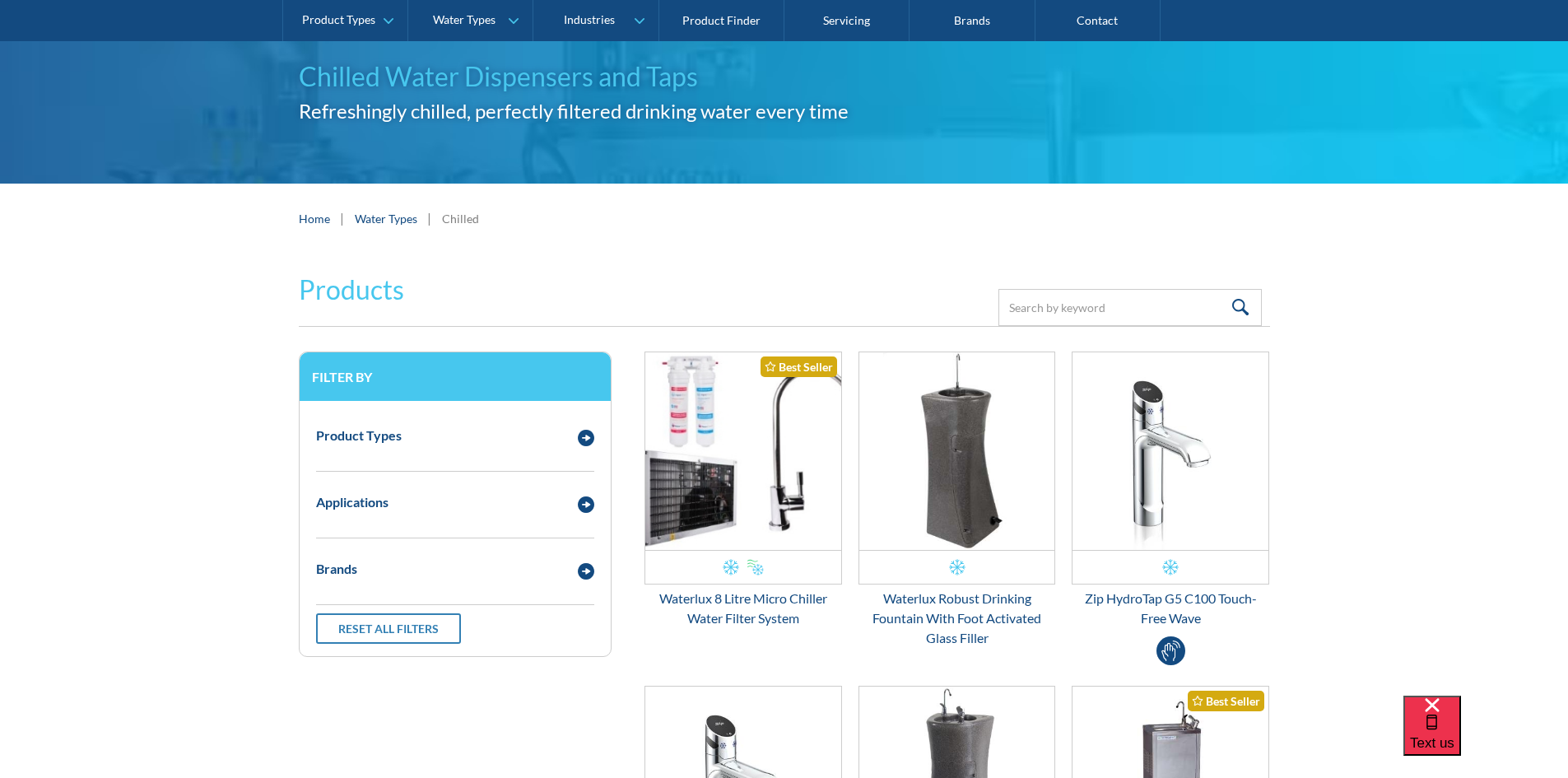
scroll to position [164, 0]
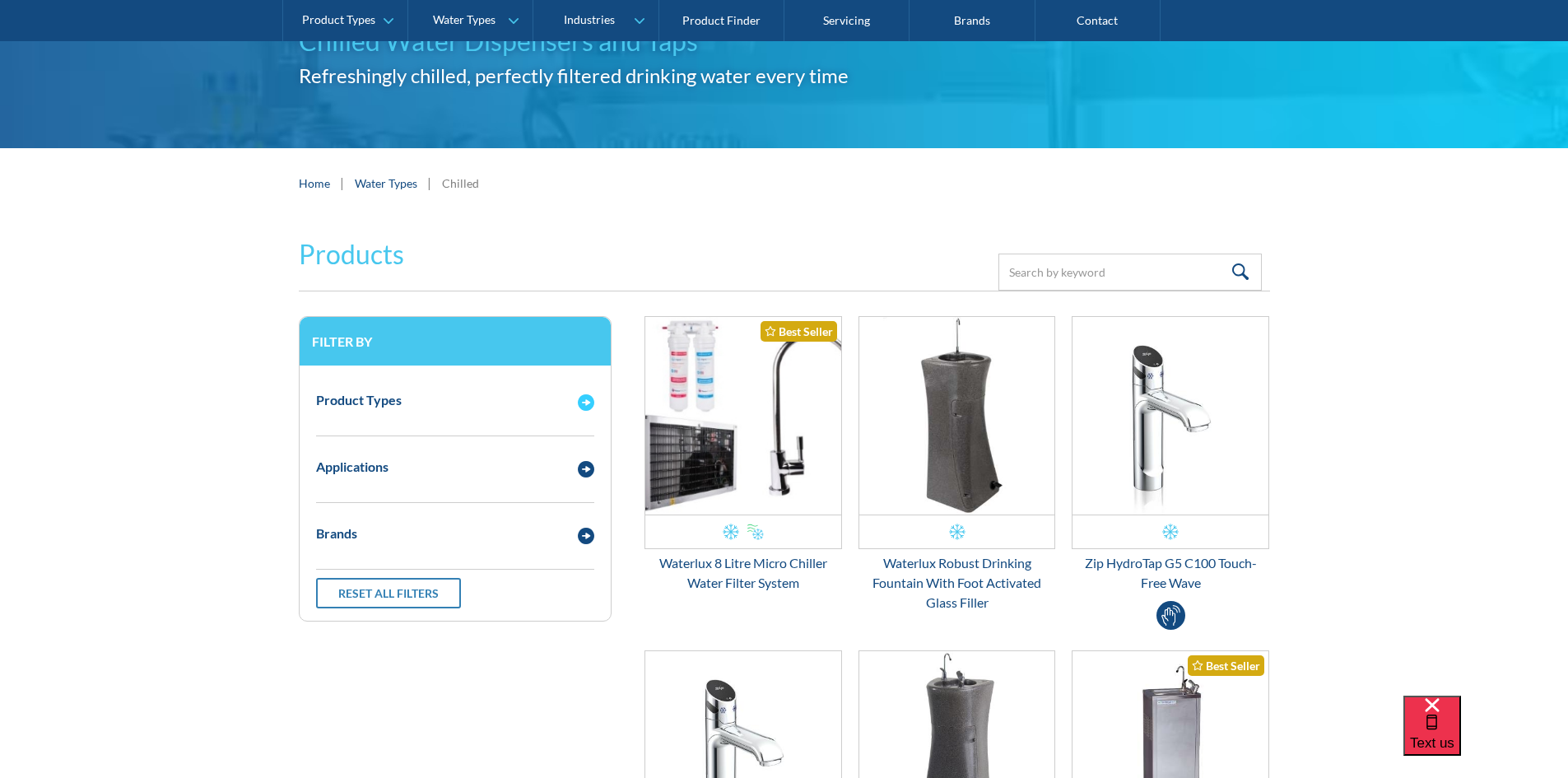
click at [521, 406] on div "Product Types" at bounding box center [439, 400] width 261 height 21
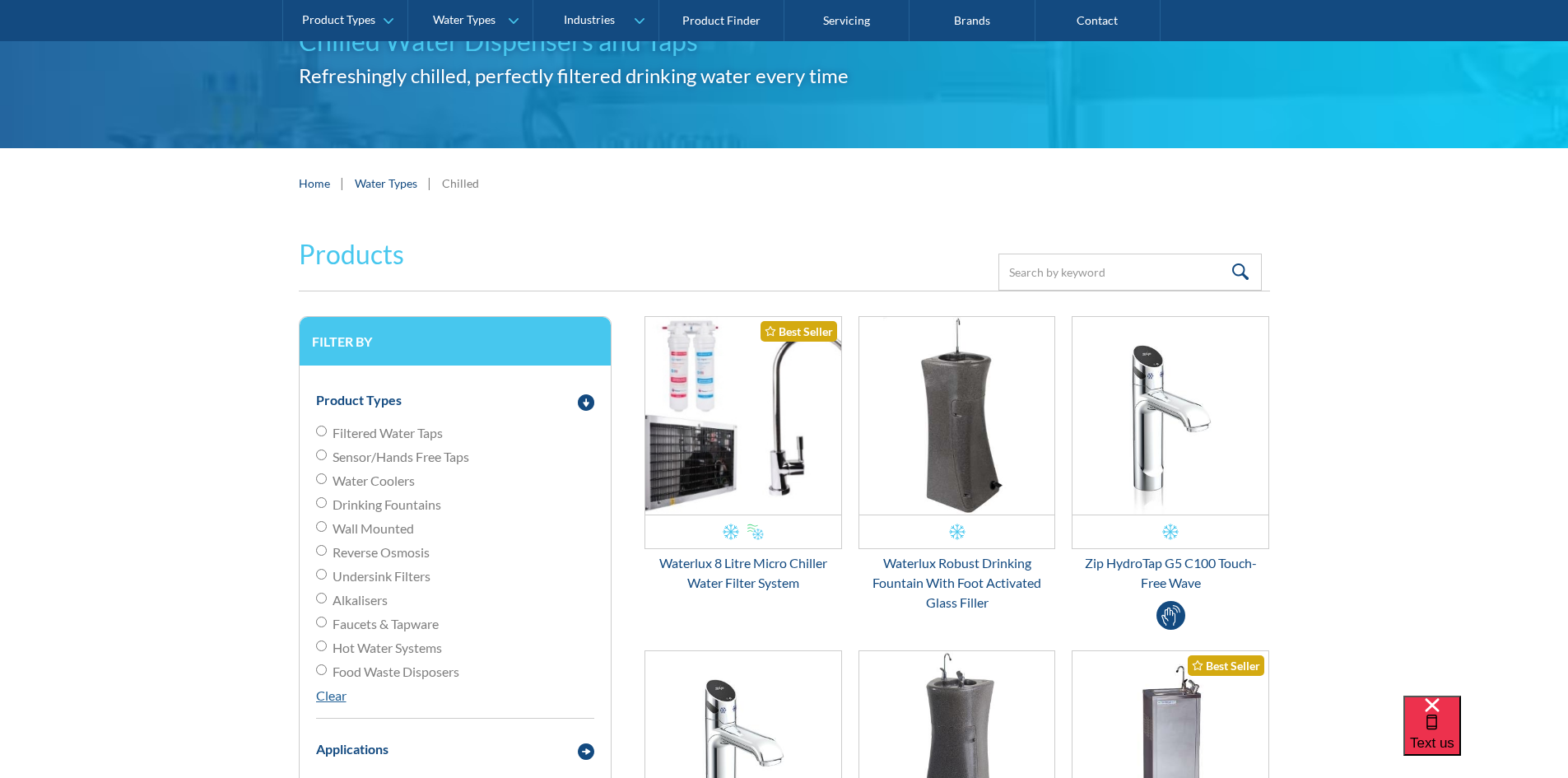
click at [320, 481] on input "Water Coolers" at bounding box center [322, 479] width 11 height 11
radio input "true"
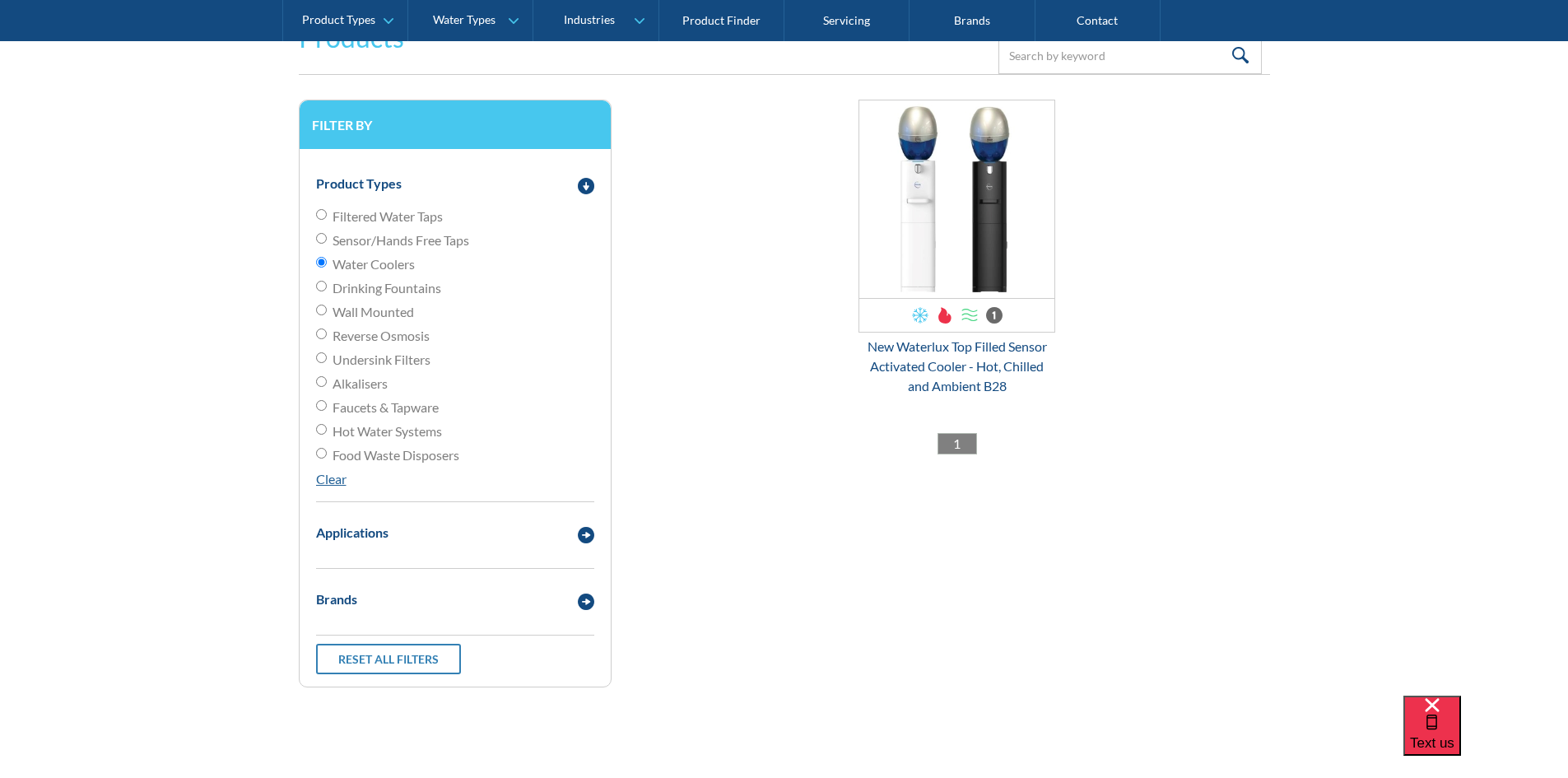
scroll to position [383, 0]
click at [468, 527] on div "Applications" at bounding box center [439, 531] width 261 height 21
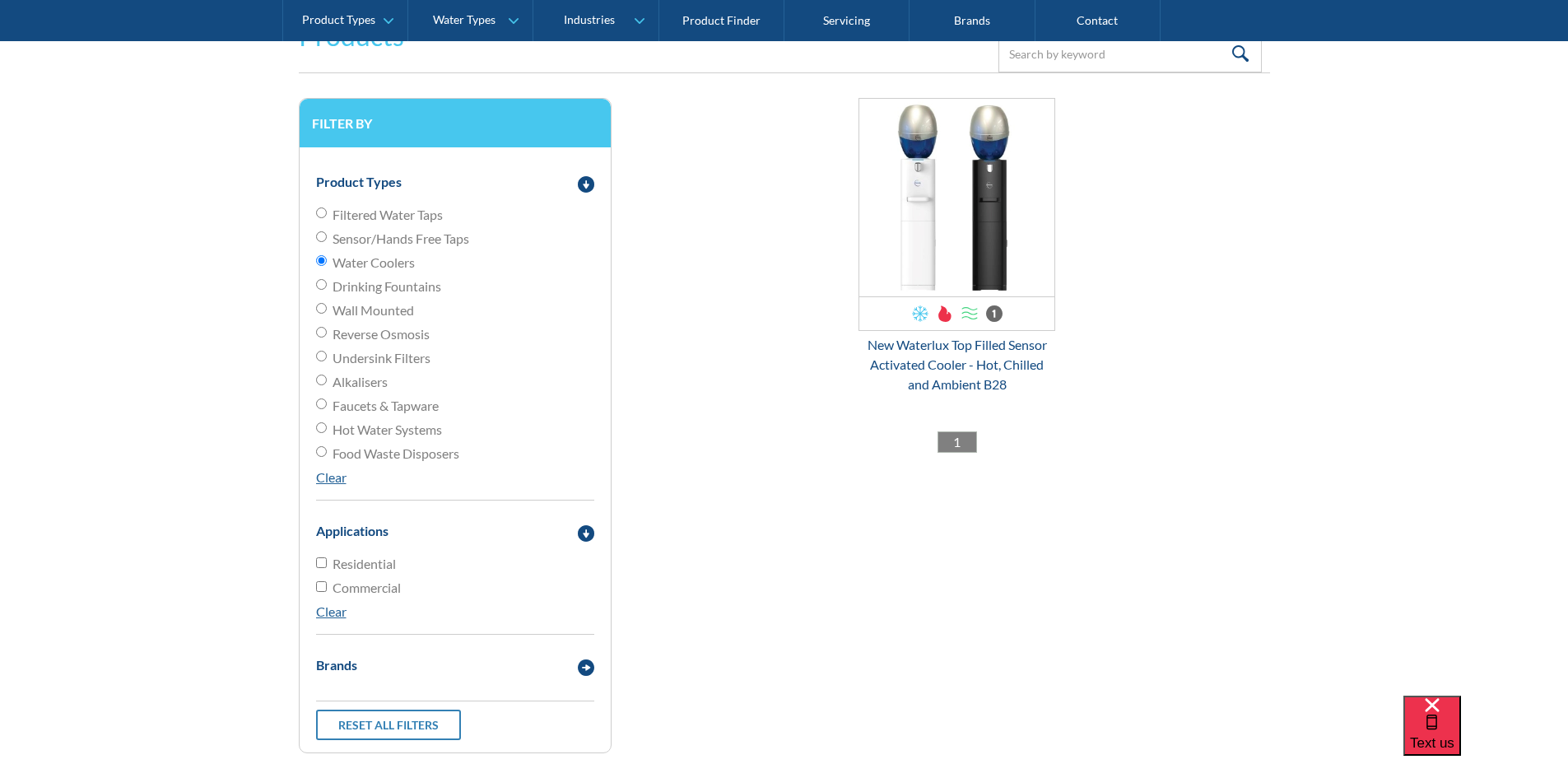
click at [319, 588] on input "Commercial" at bounding box center [322, 587] width 11 height 11
checkbox input "true"
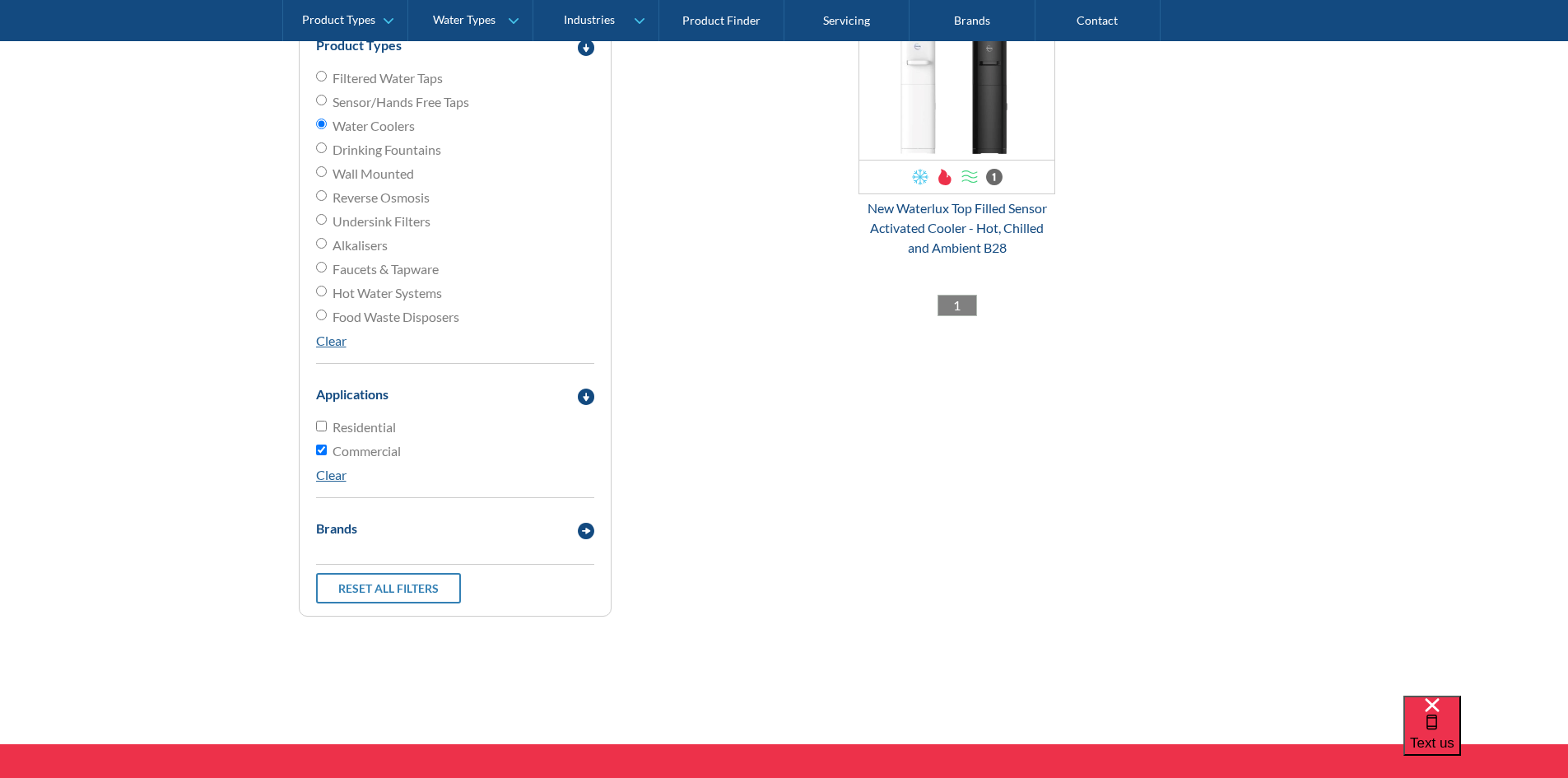
scroll to position [630, 0]
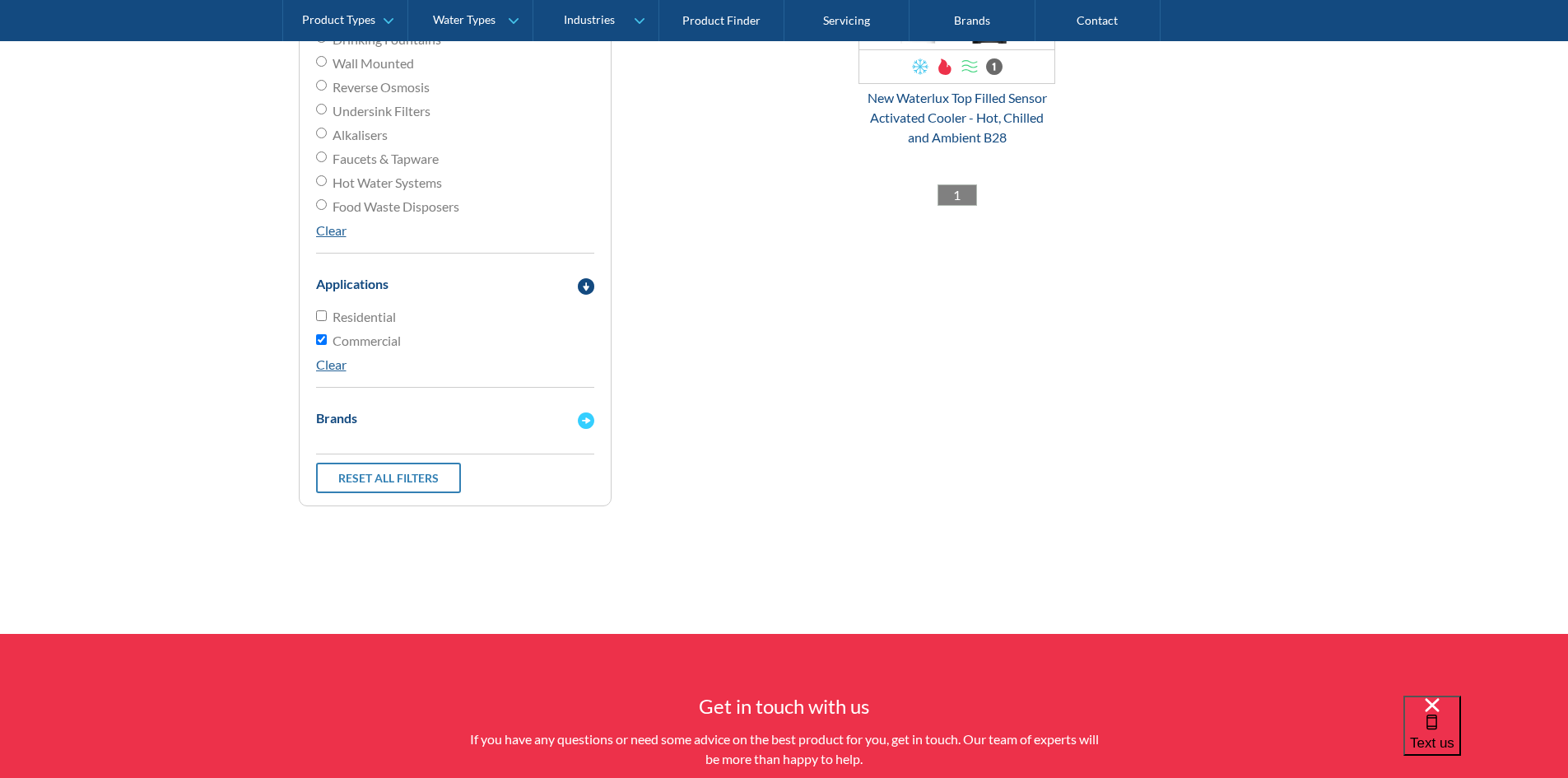
click at [526, 427] on div "Brands" at bounding box center [439, 418] width 261 height 21
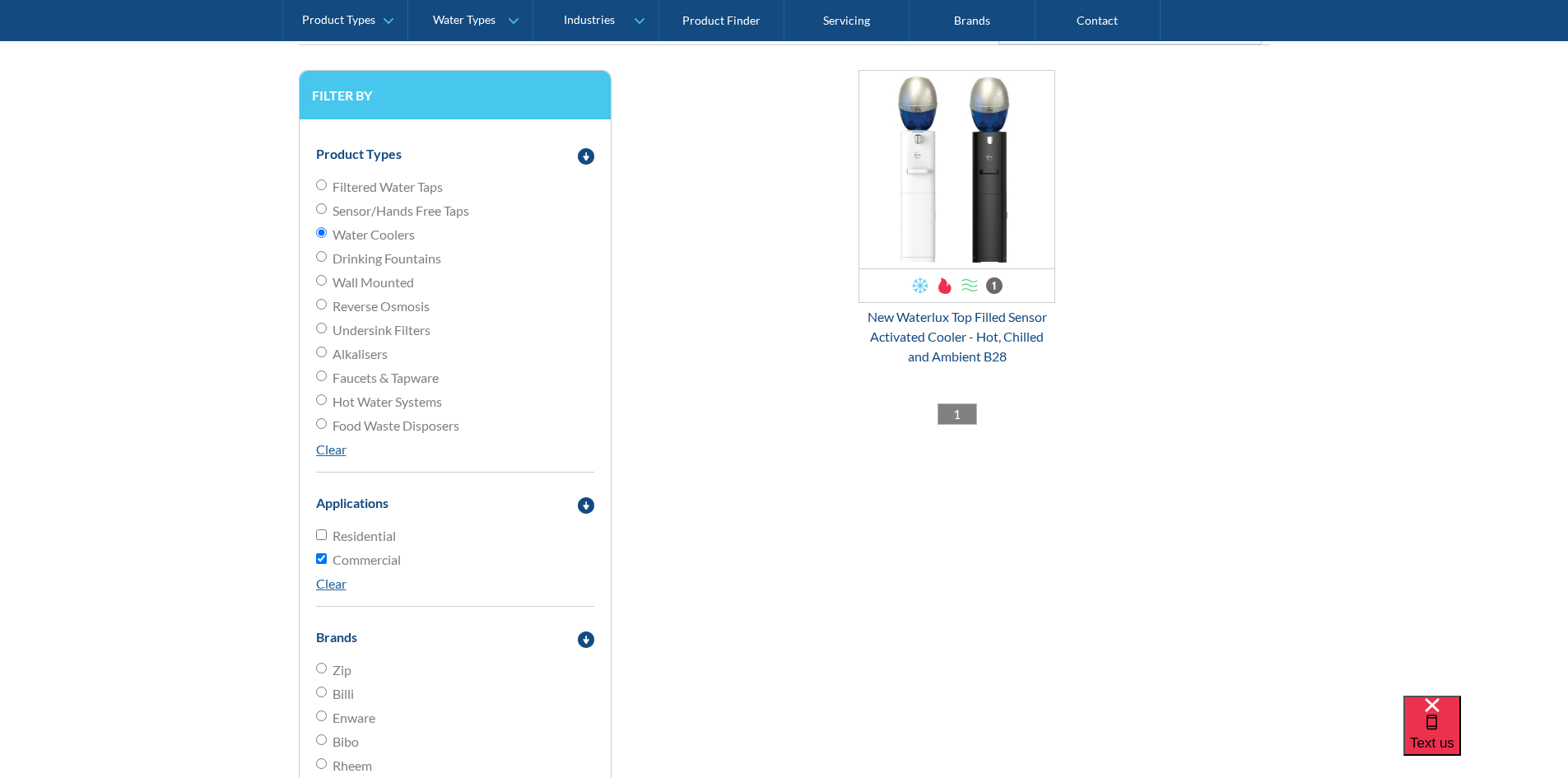
scroll to position [383, 0]
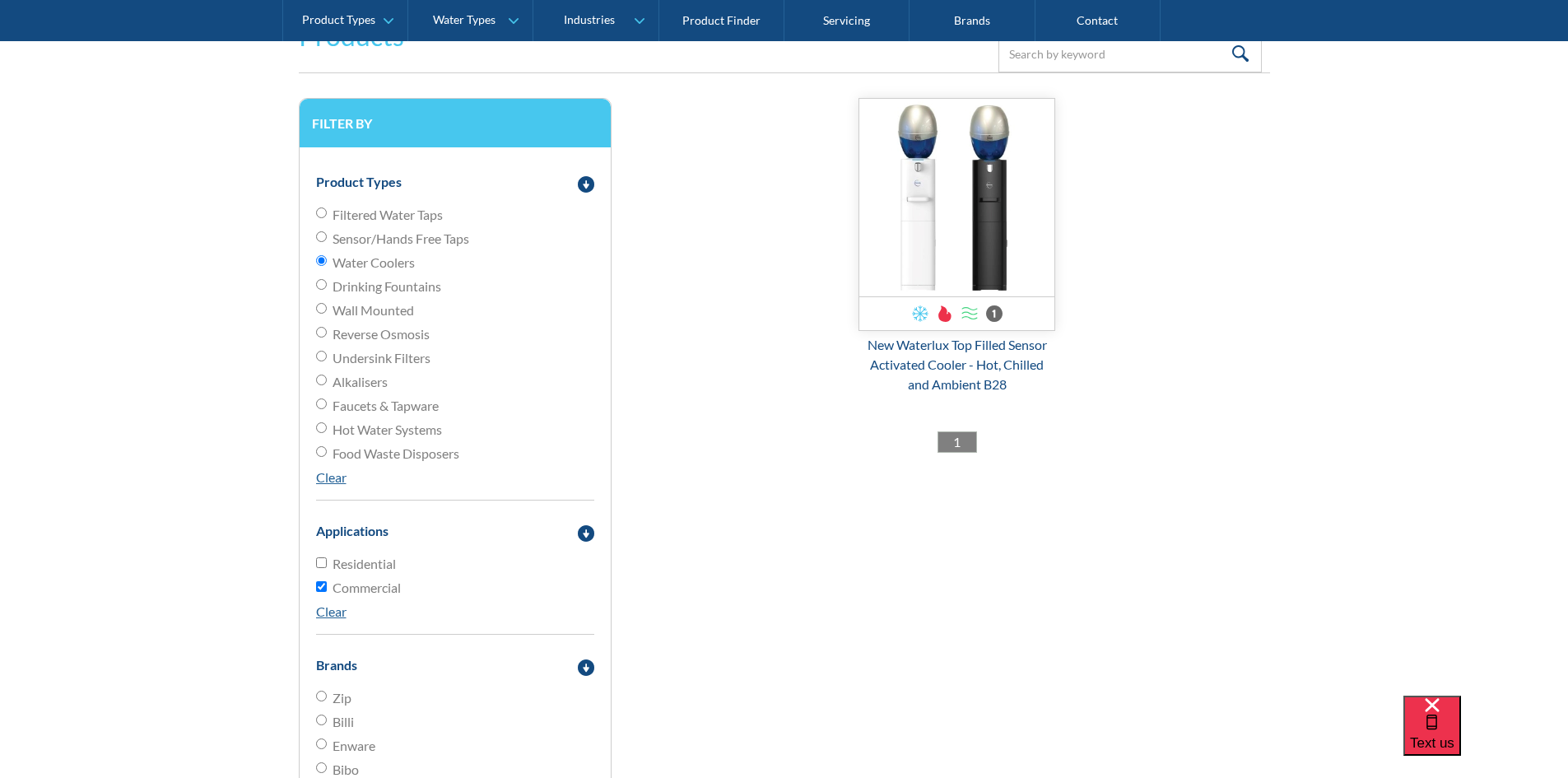
click at [934, 201] on img "Email Form 3" at bounding box center [957, 198] width 196 height 198
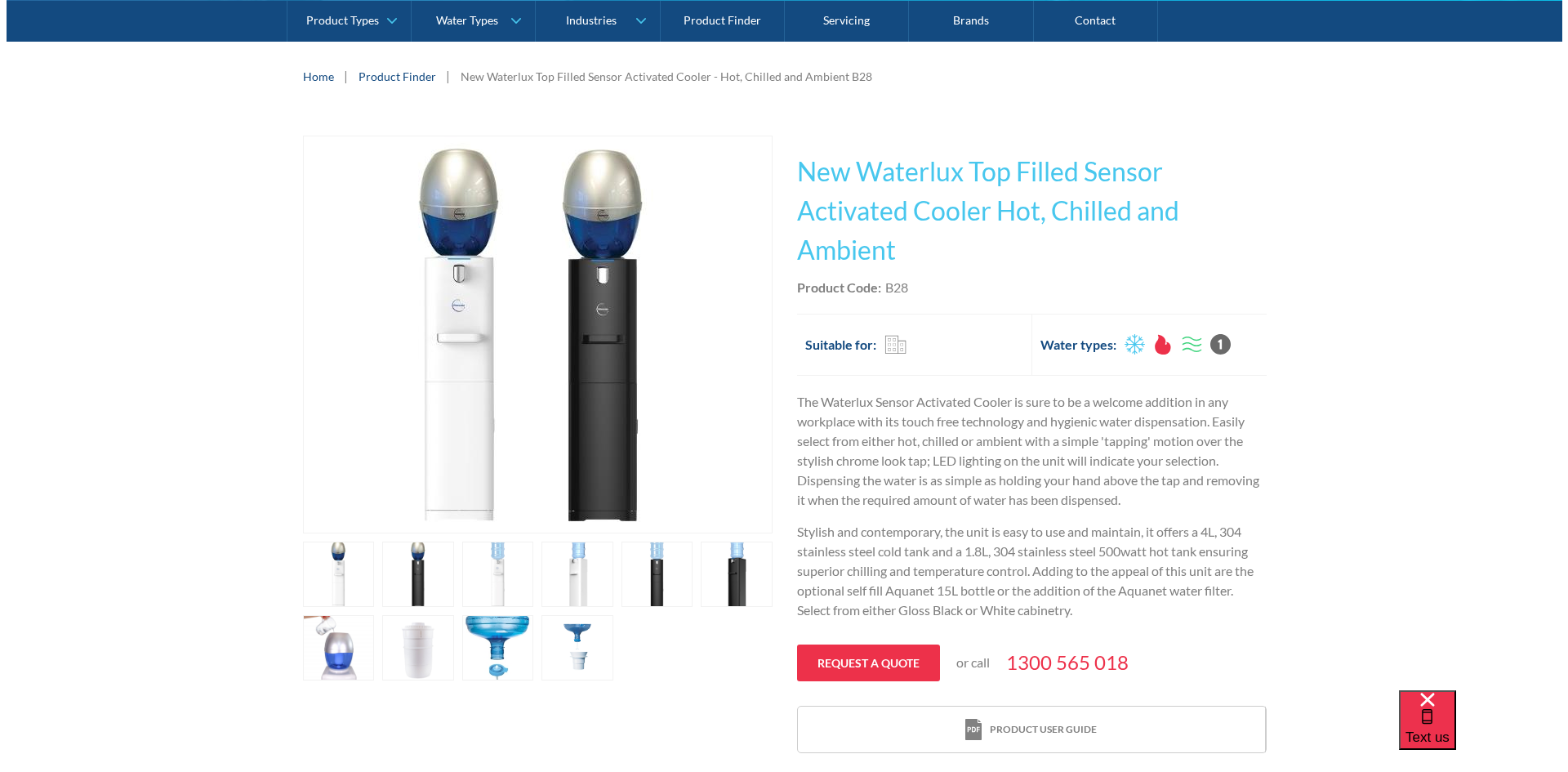
scroll to position [245, 0]
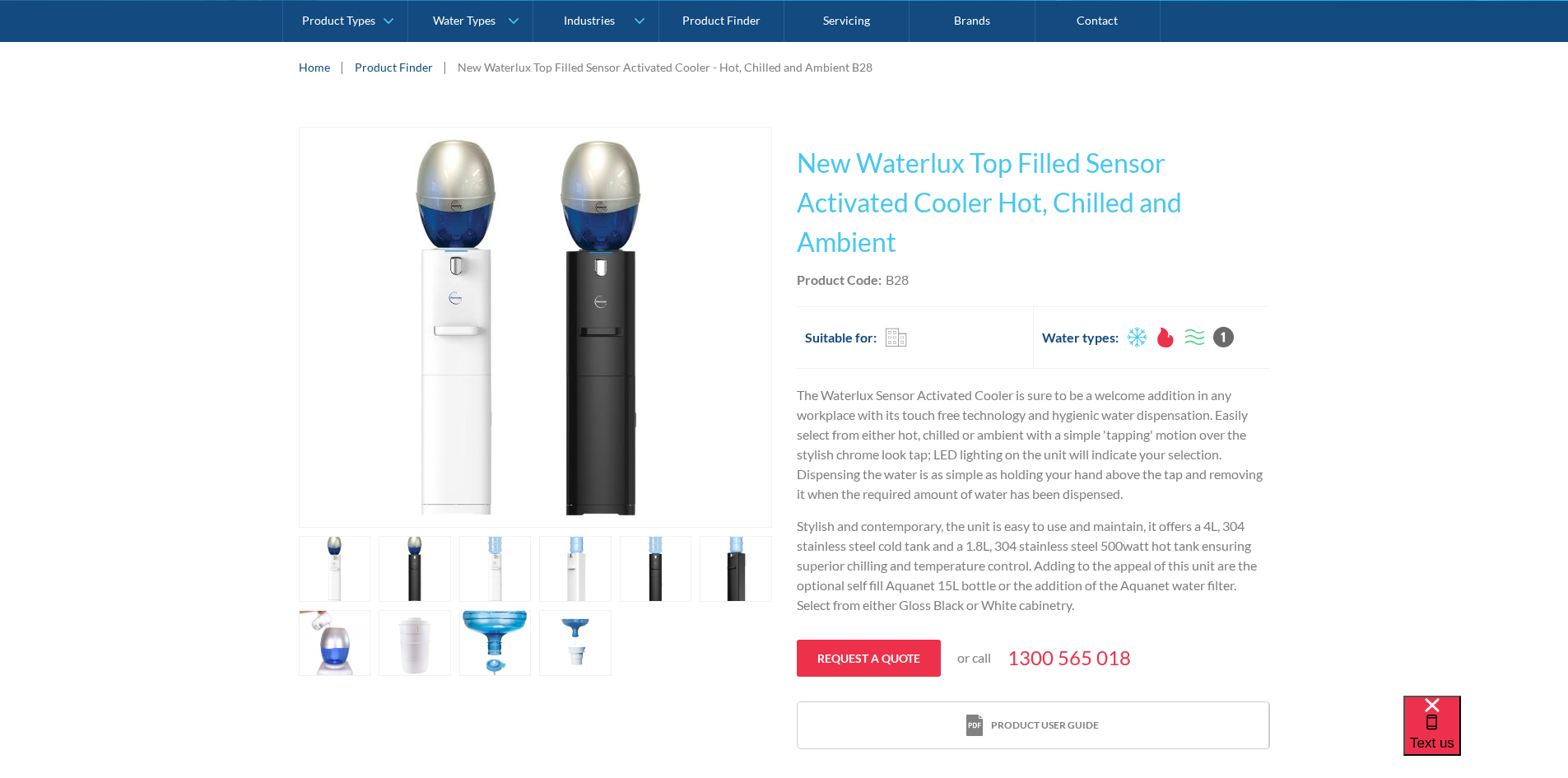
click at [491, 554] on link "open lightbox" at bounding box center [495, 568] width 73 height 66
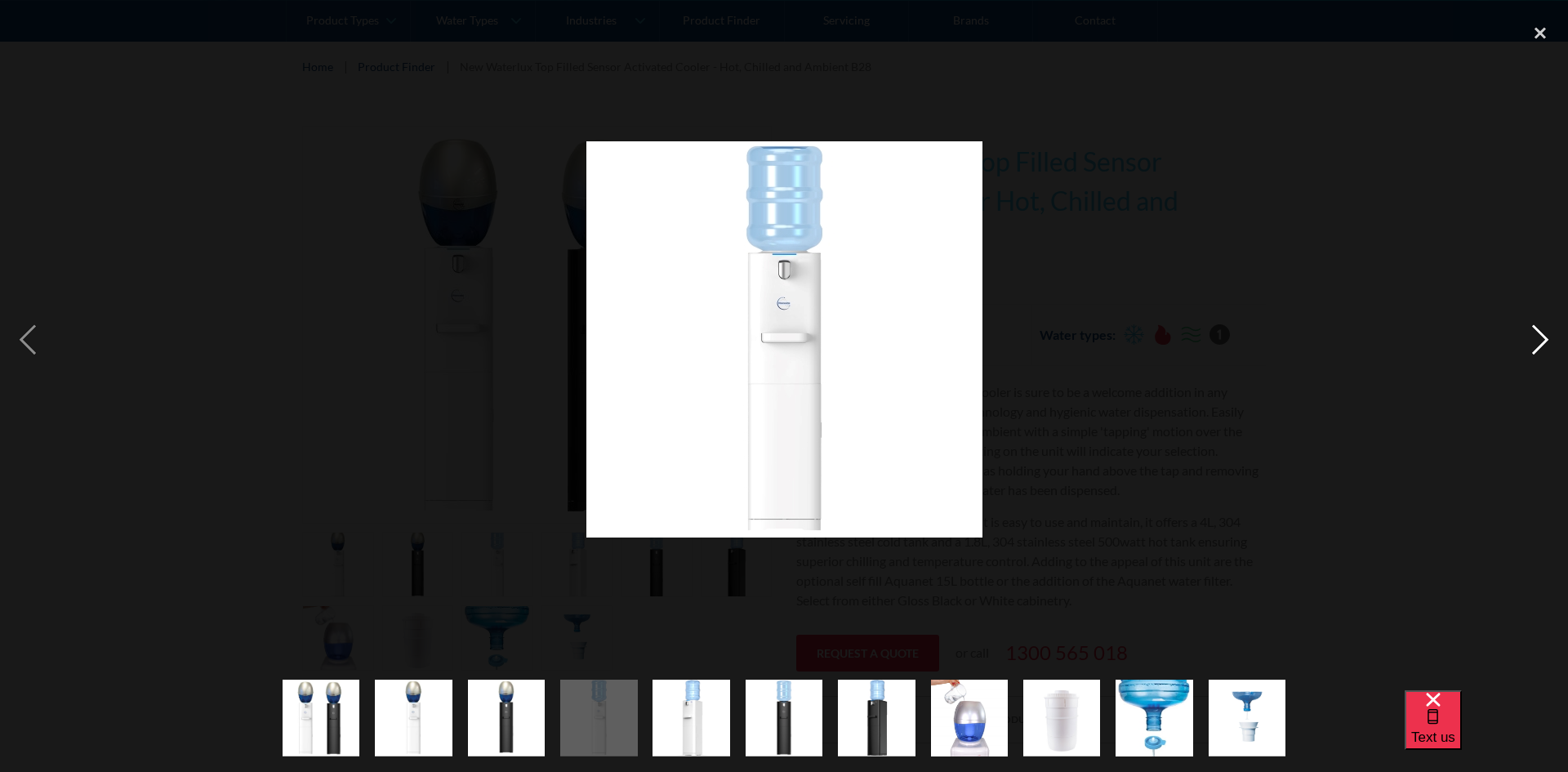
click at [1540, 335] on div "next image" at bounding box center [1540, 339] width 55 height 648
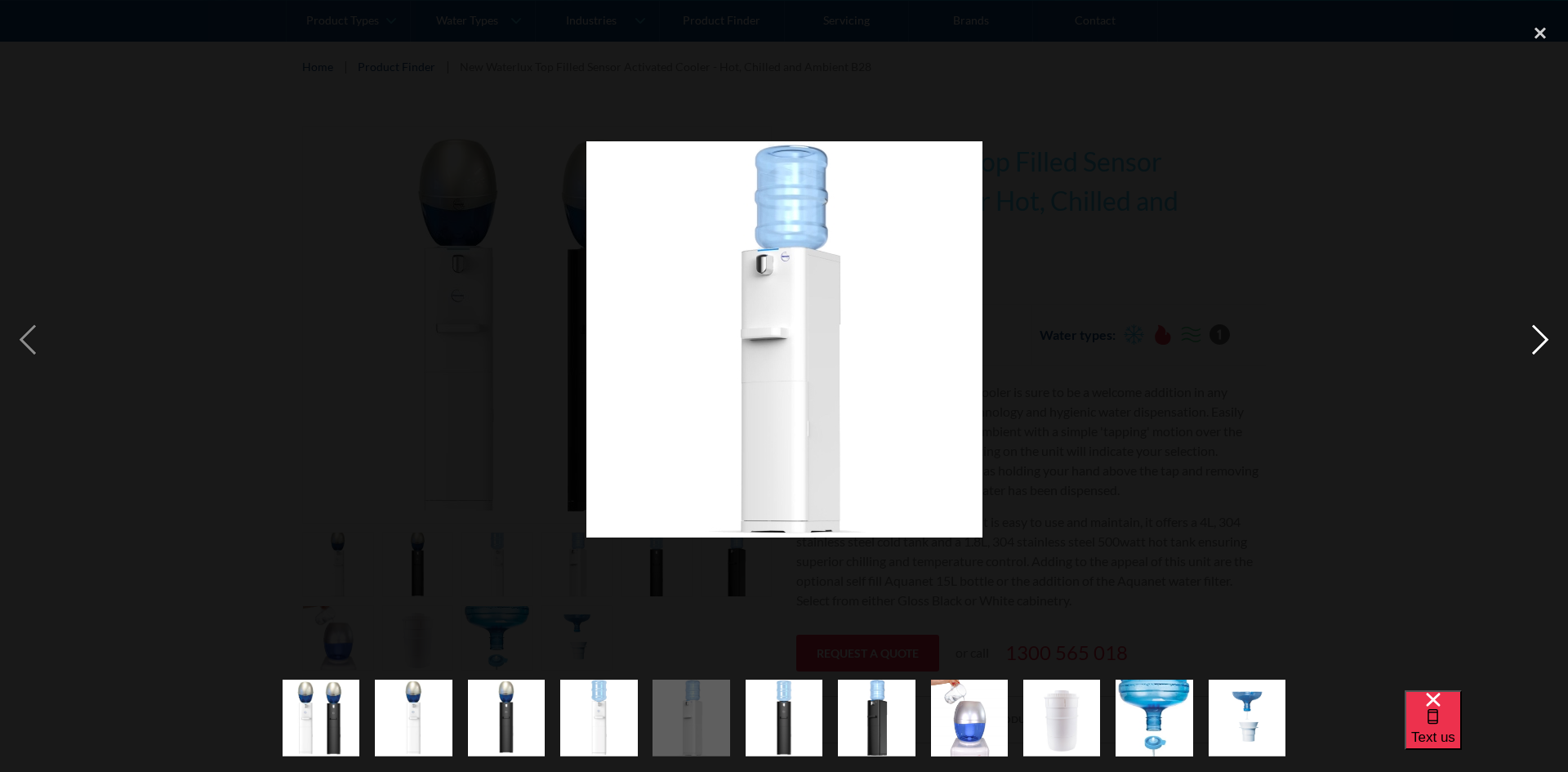
click at [1540, 335] on div "next image" at bounding box center [1540, 339] width 55 height 648
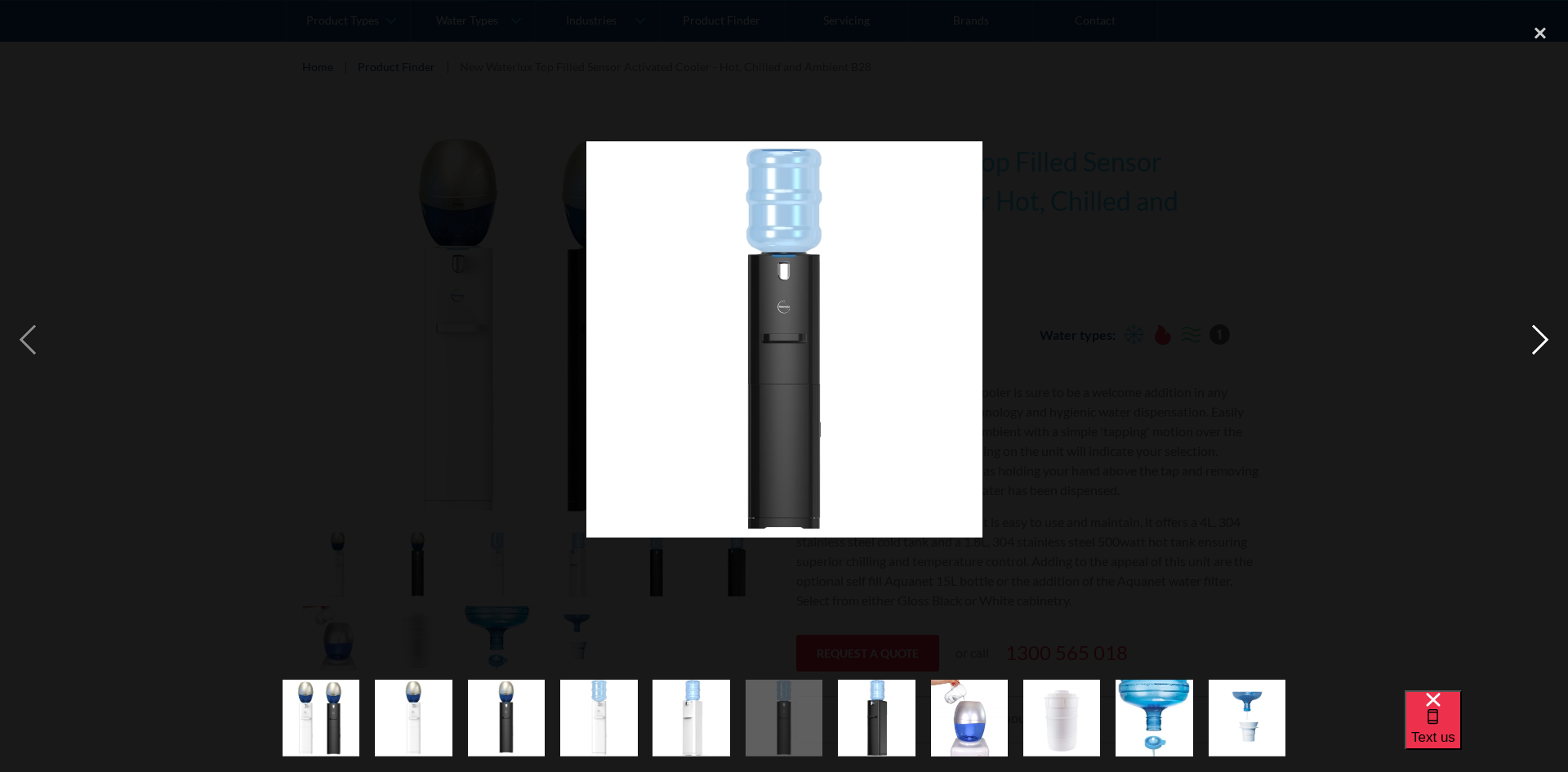
click at [1540, 335] on div "next image" at bounding box center [1540, 339] width 55 height 648
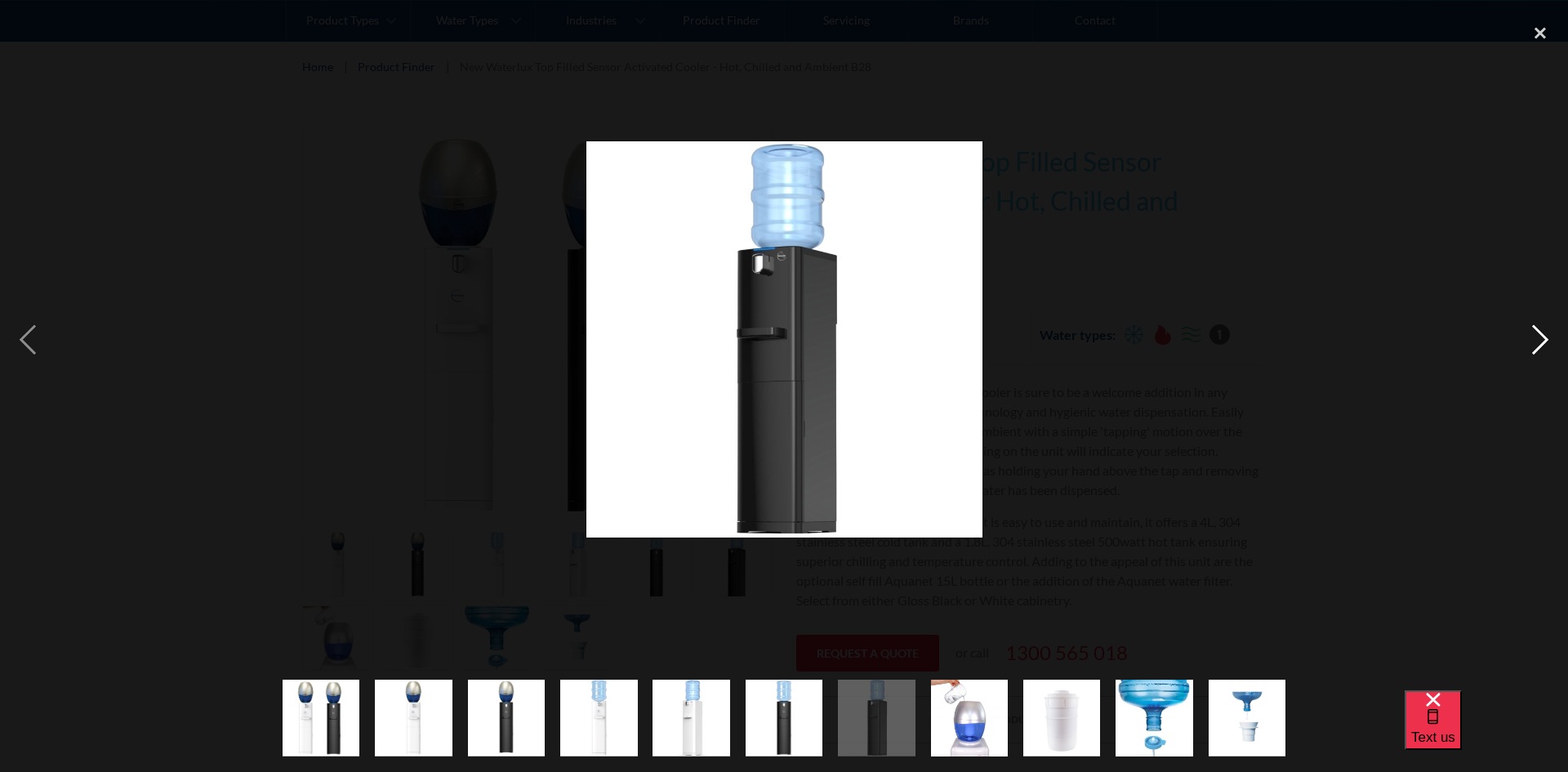
click at [1540, 335] on div "next image" at bounding box center [1540, 339] width 55 height 648
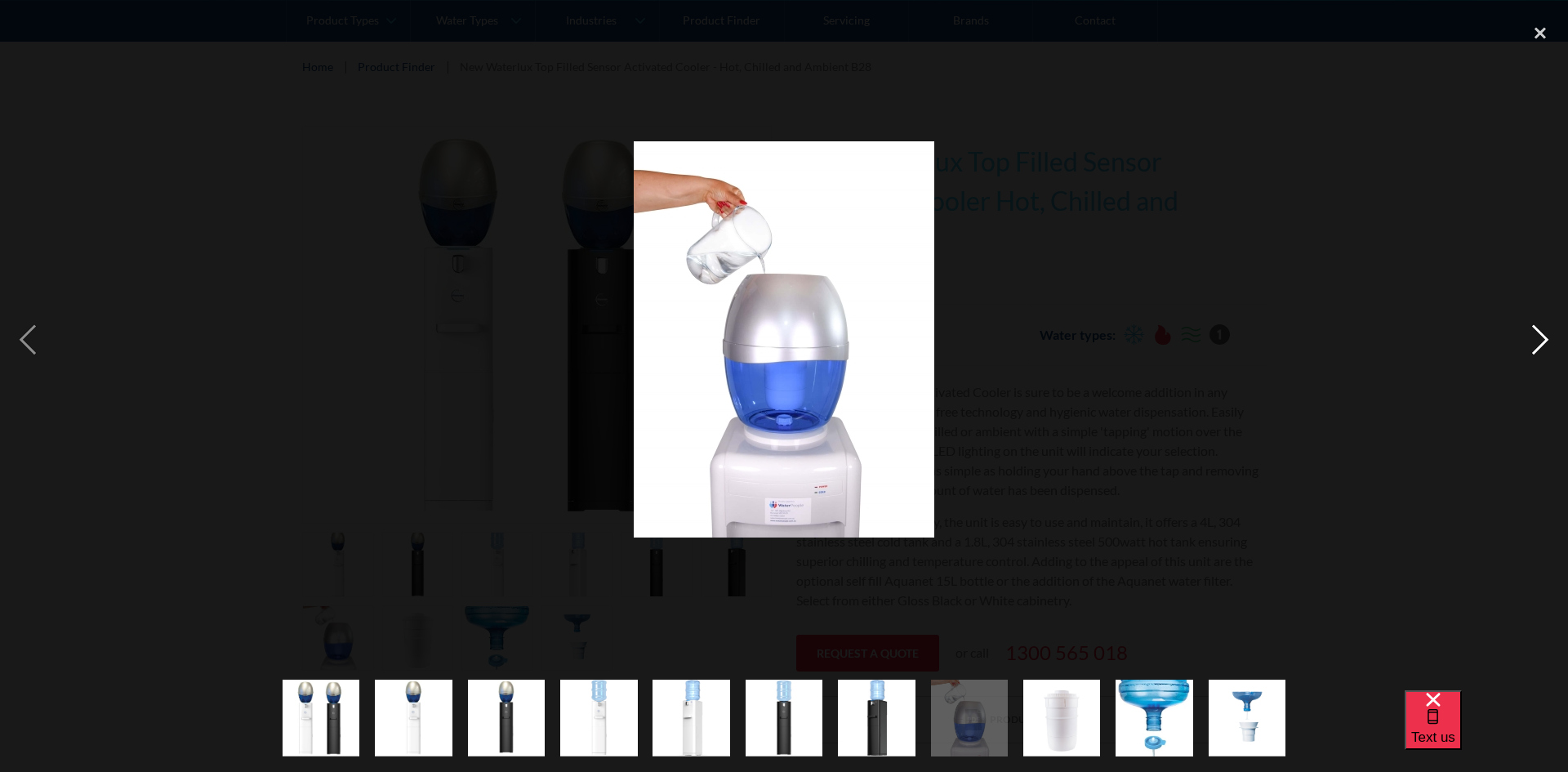
click at [1540, 335] on div "next image" at bounding box center [1540, 339] width 55 height 648
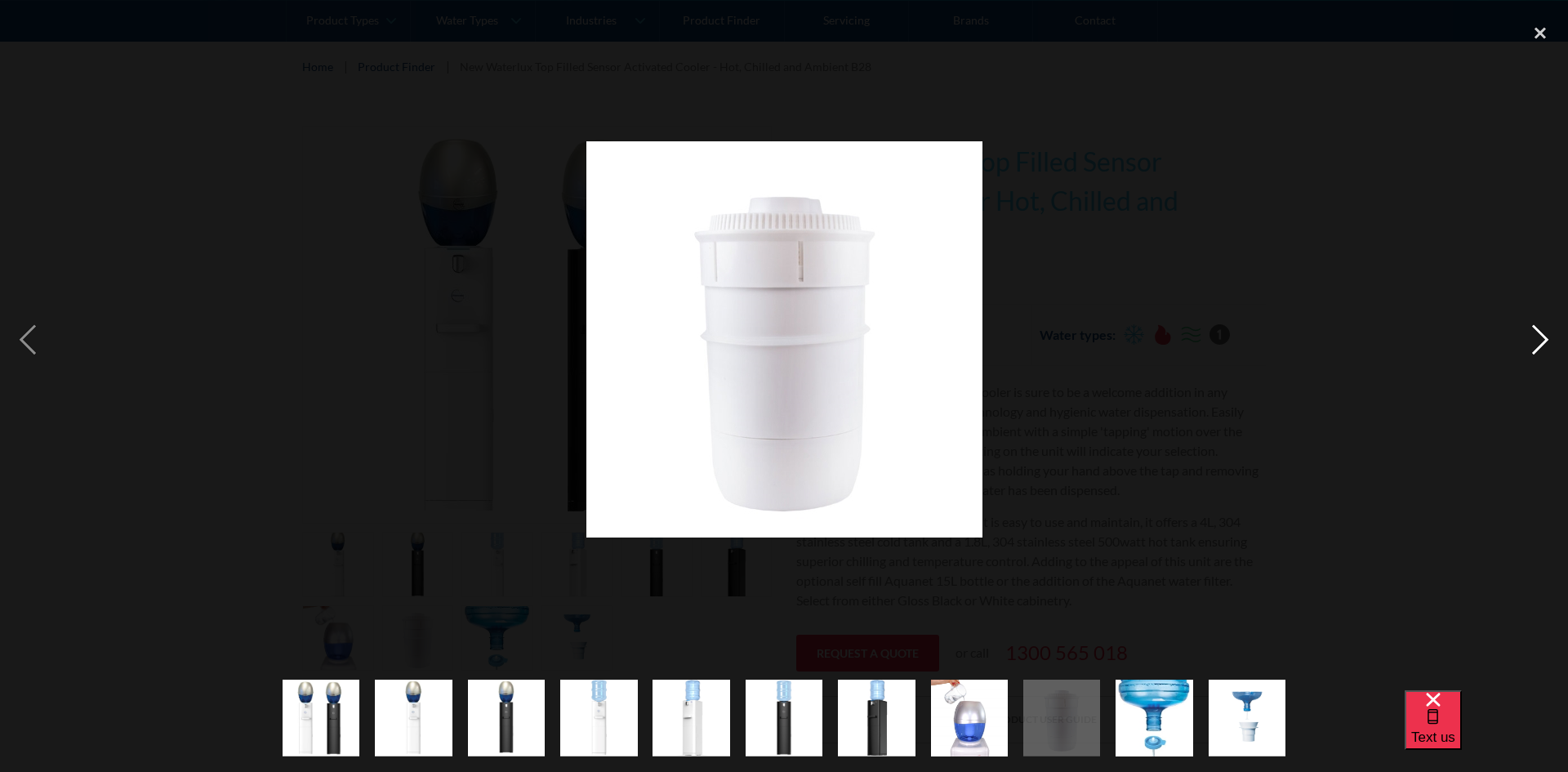
click at [1533, 333] on div "next image" at bounding box center [1540, 339] width 55 height 648
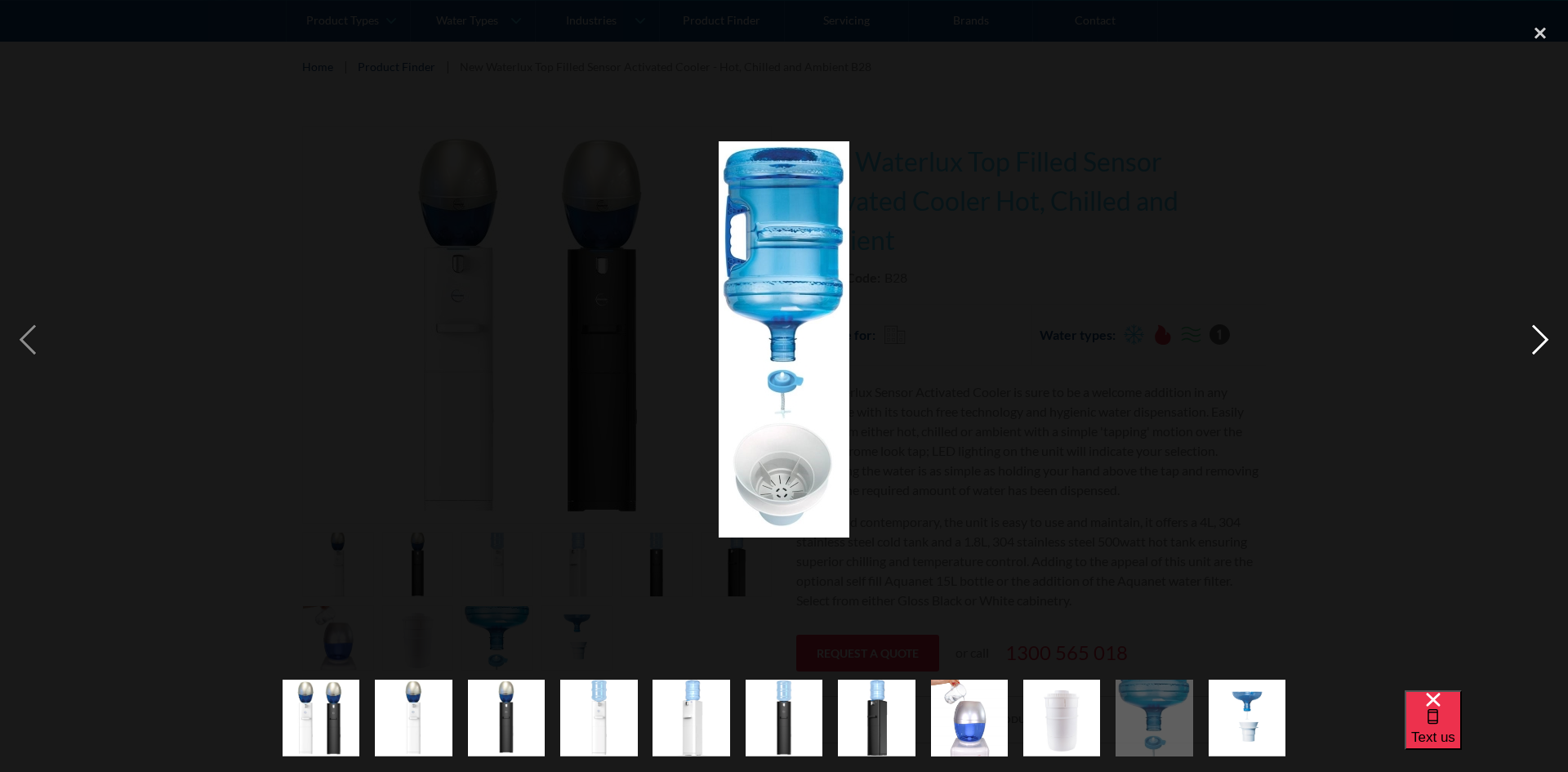
click at [1533, 333] on div "next image" at bounding box center [1540, 339] width 55 height 648
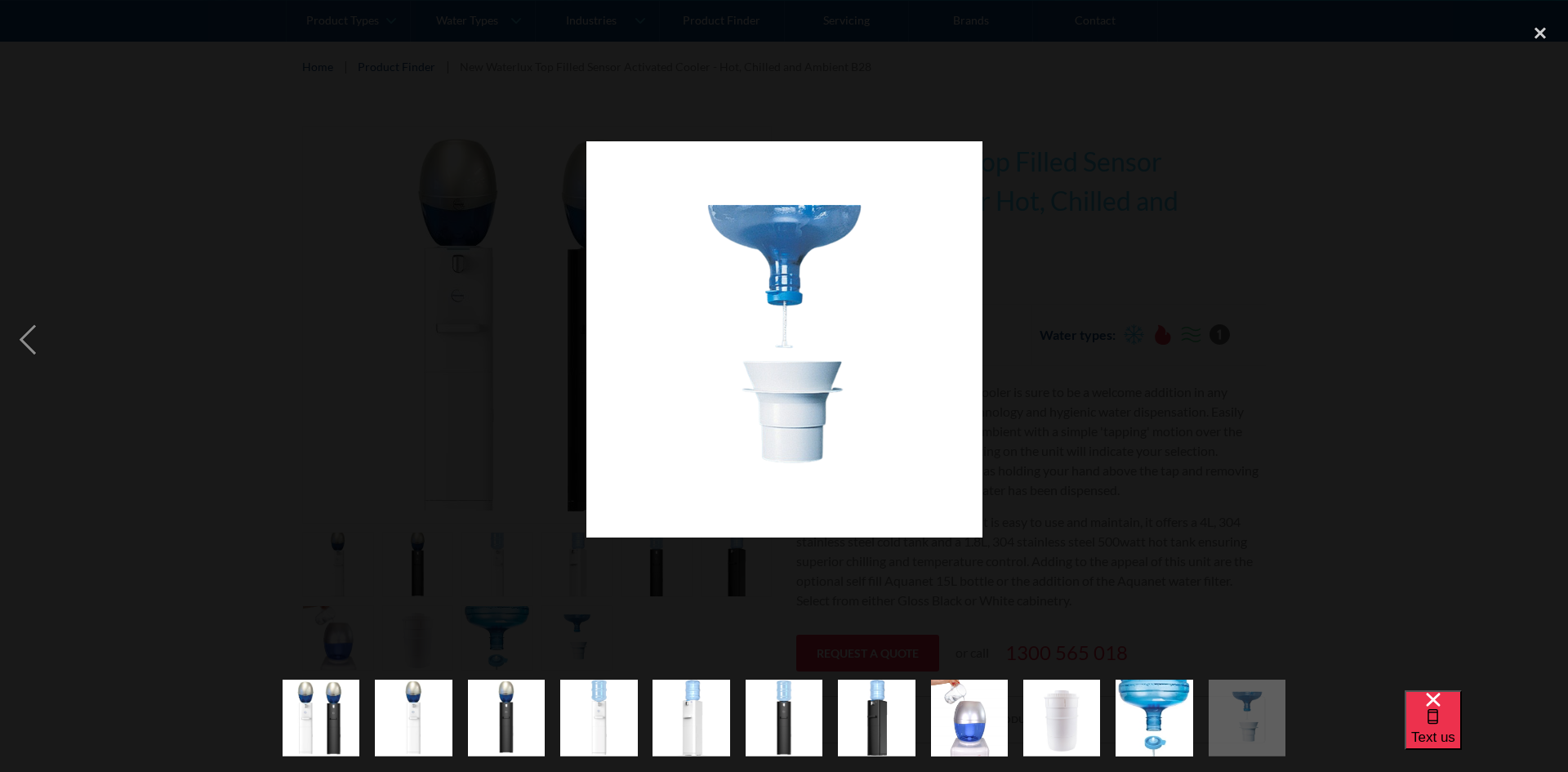
click at [1533, 333] on div "next image" at bounding box center [1540, 339] width 55 height 648
